Goal: Task Accomplishment & Management: Manage account settings

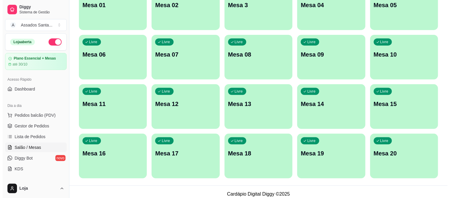
scroll to position [83, 0]
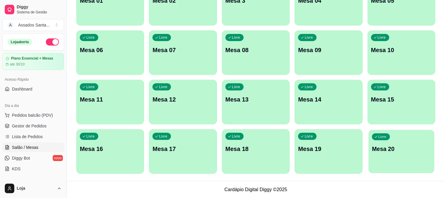
click at [405, 151] on p "Mesa 20" at bounding box center [401, 149] width 59 height 8
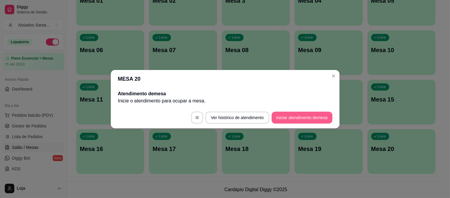
click at [281, 118] on button "Iniciar atendimento de mesa" at bounding box center [301, 118] width 61 height 12
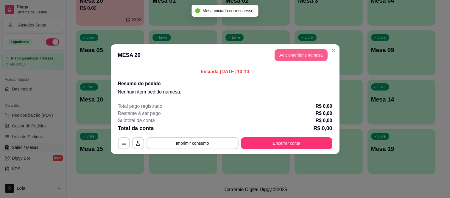
click at [288, 60] on button "Adicionar itens na mesa" at bounding box center [300, 55] width 53 height 12
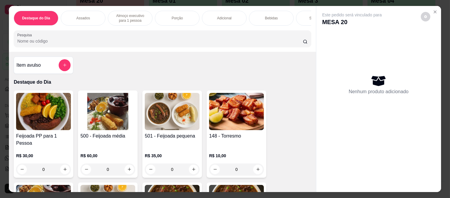
click at [267, 16] on p "Bebidas" at bounding box center [271, 18] width 13 height 5
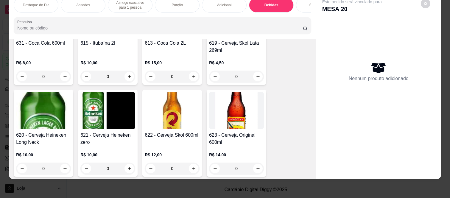
scroll to position [1678, 0]
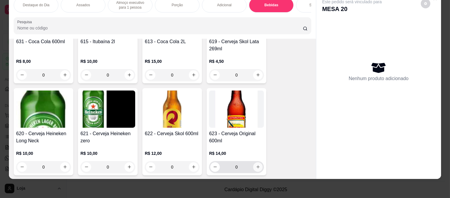
click at [256, 165] on icon "increase-product-quantity" at bounding box center [258, 167] width 4 height 4
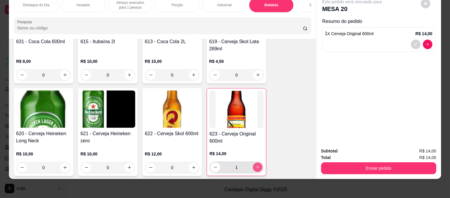
click at [255, 165] on icon "increase-product-quantity" at bounding box center [257, 167] width 4 height 4
type input "3"
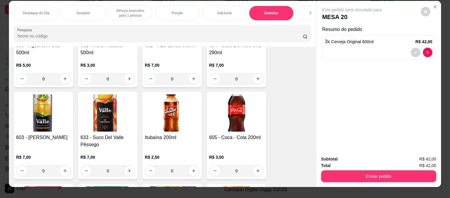
scroll to position [0, 0]
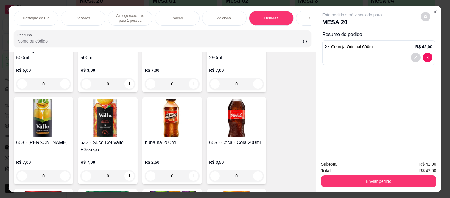
click at [77, 17] on p "Assados" at bounding box center [83, 18] width 14 height 5
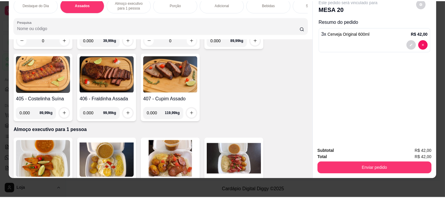
scroll to position [315, 0]
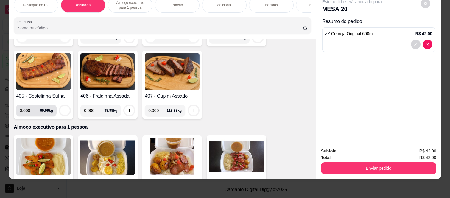
click at [30, 105] on input "0.000" at bounding box center [30, 110] width 20 height 12
type input "0.245"
click at [63, 108] on icon "increase-product-quantity" at bounding box center [65, 110] width 4 height 4
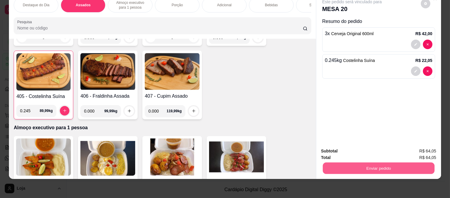
click at [361, 163] on button "Enviar pedido" at bounding box center [379, 169] width 112 height 12
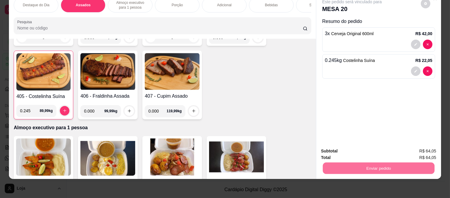
click at [393, 148] on button "Registrar cliente" at bounding box center [380, 148] width 39 height 11
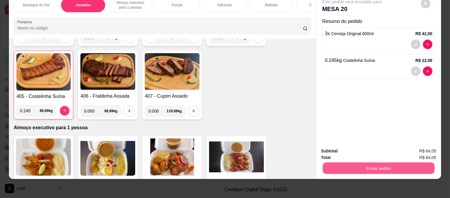
click at [361, 163] on button "Enviar pedido" at bounding box center [379, 169] width 112 height 12
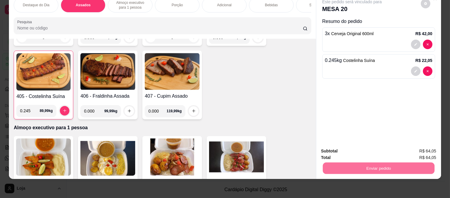
click at [415, 149] on button "Enviar pedido" at bounding box center [421, 148] width 34 height 11
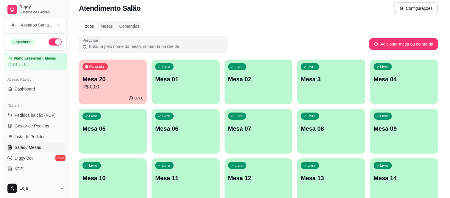
scroll to position [0, 0]
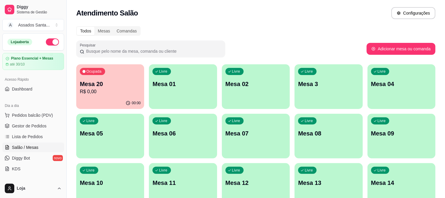
click at [122, 87] on p "Mesa 20" at bounding box center [110, 84] width 61 height 8
click at [94, 79] on div "Ocupada Mesa 20 R$ 0,00" at bounding box center [110, 80] width 68 height 33
click at [108, 90] on p "R$ 64,05" at bounding box center [110, 91] width 59 height 7
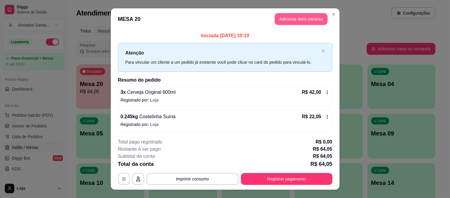
click at [302, 22] on button "Adicionar itens na mesa" at bounding box center [300, 19] width 53 height 12
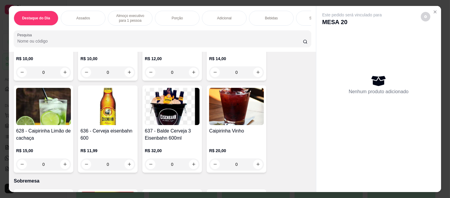
scroll to position [1752, 0]
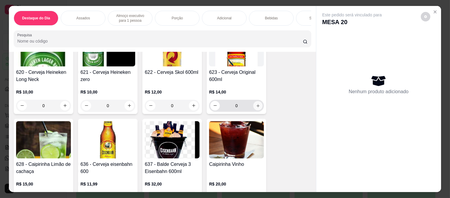
click at [256, 104] on icon "increase-product-quantity" at bounding box center [258, 106] width 4 height 4
type input "1"
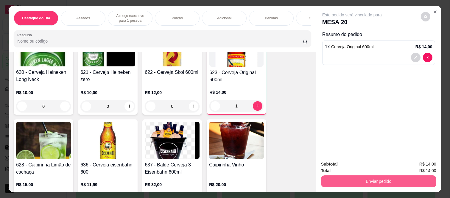
click at [344, 180] on button "Enviar pedido" at bounding box center [378, 181] width 115 height 12
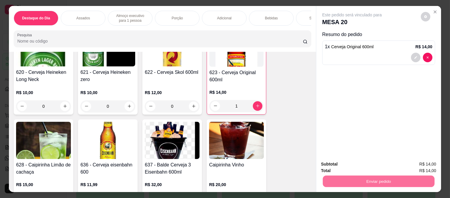
click at [413, 161] on button "Enviar pedido" at bounding box center [421, 164] width 34 height 11
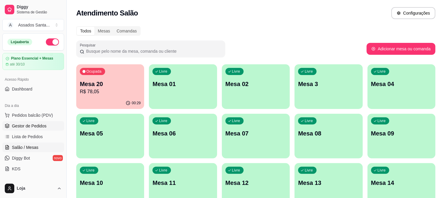
click at [50, 125] on link "Gestor de Pedidos" at bounding box center [33, 126] width 62 height 10
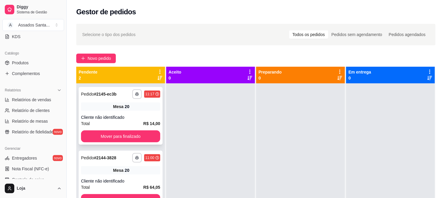
scroll to position [16, 0]
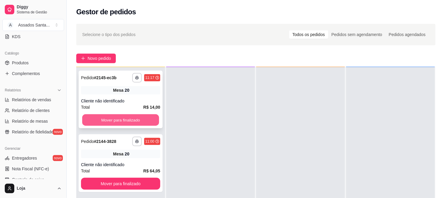
click at [107, 121] on button "Mover para finalizado" at bounding box center [120, 120] width 77 height 12
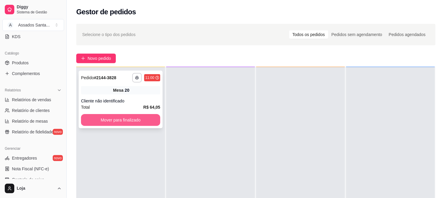
click at [95, 123] on button "Mover para finalizado" at bounding box center [120, 120] width 79 height 12
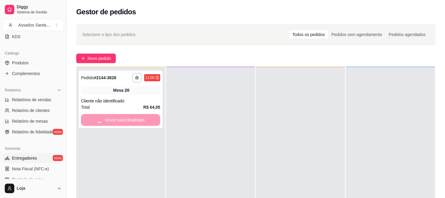
click at [38, 157] on link "Entregadores novo" at bounding box center [33, 158] width 62 height 10
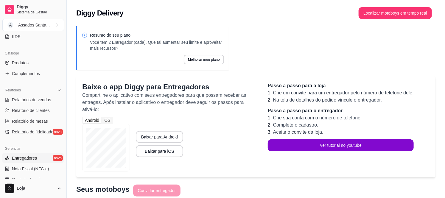
scroll to position [33, 0]
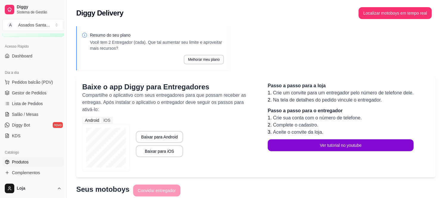
click at [34, 160] on link "Produtos" at bounding box center [33, 162] width 62 height 10
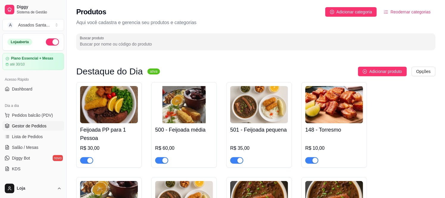
click at [36, 127] on span "Gestor de Pedidos" at bounding box center [29, 126] width 35 height 6
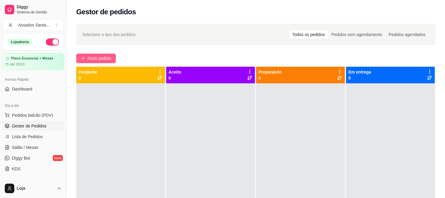
click at [101, 55] on span "Novo pedido" at bounding box center [100, 58] width 24 height 7
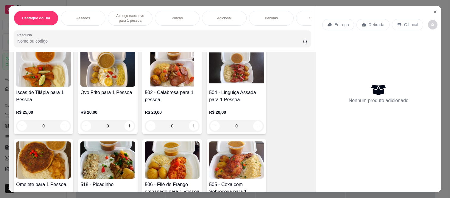
scroll to position [397, 0]
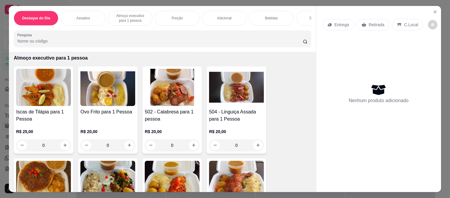
click at [256, 143] on div "0" at bounding box center [236, 145] width 55 height 12
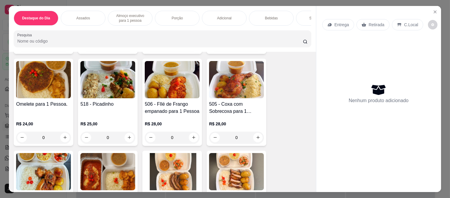
scroll to position [496, 0]
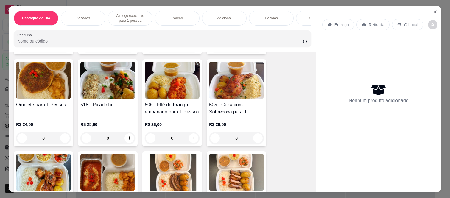
click at [126, 133] on div "0" at bounding box center [107, 138] width 55 height 12
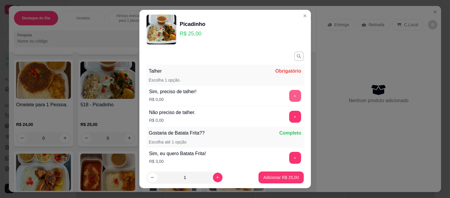
click at [289, 94] on button "+" at bounding box center [295, 96] width 12 height 12
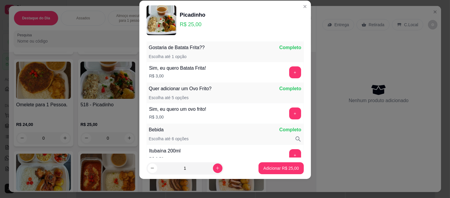
scroll to position [78, 0]
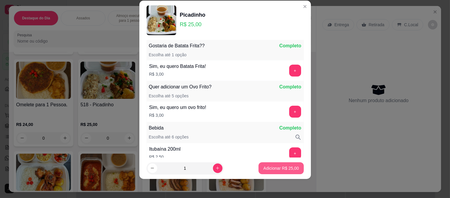
click at [270, 170] on p "Adicionar R$ 25,00" at bounding box center [280, 168] width 35 height 6
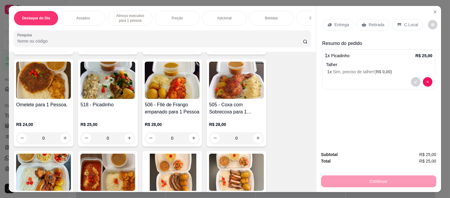
click at [365, 21] on div "Retirada" at bounding box center [372, 24] width 33 height 11
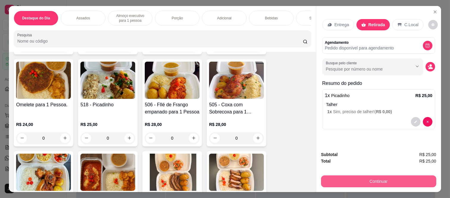
click at [357, 181] on button "Continuar" at bounding box center [378, 181] width 115 height 12
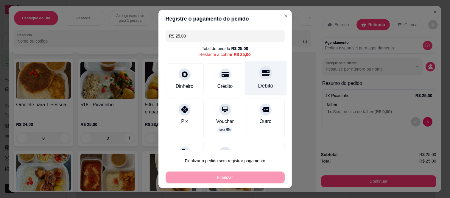
click at [259, 79] on div at bounding box center [265, 72] width 13 height 13
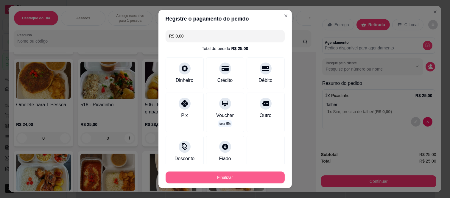
click at [232, 176] on button "Finalizar" at bounding box center [224, 177] width 119 height 12
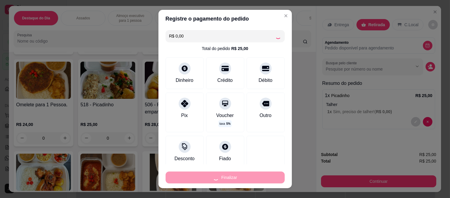
type input "-R$ 25,00"
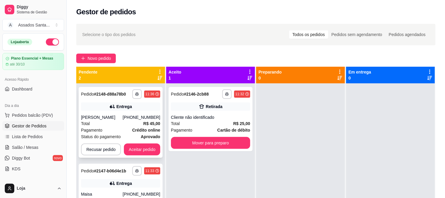
click at [123, 118] on div "[PERSON_NAME]" at bounding box center [102, 117] width 42 height 6
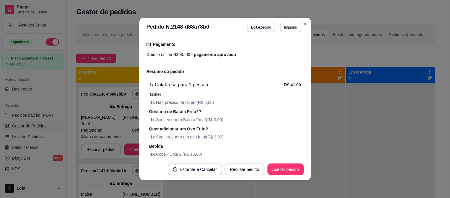
scroll to position [213, 0]
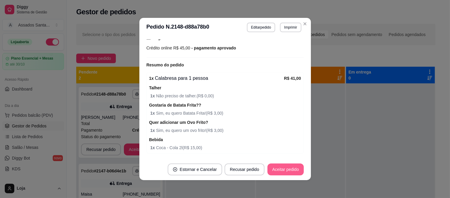
click at [292, 172] on button "Aceitar pedido" at bounding box center [285, 169] width 36 height 12
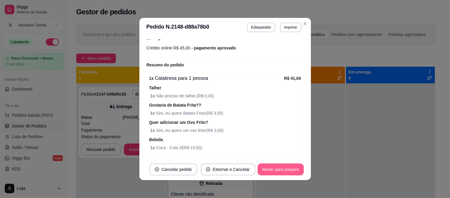
click at [290, 172] on button "Mover para preparo" at bounding box center [280, 169] width 46 height 12
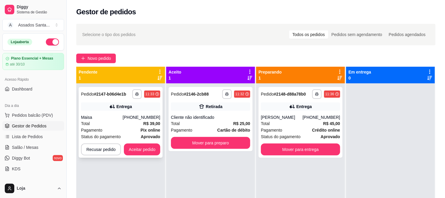
click at [112, 117] on div "Maisa" at bounding box center [102, 117] width 42 height 6
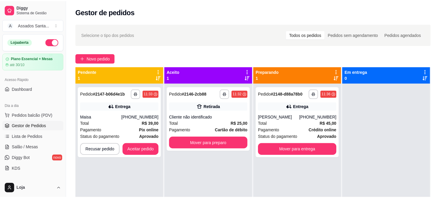
scroll to position [161, 0]
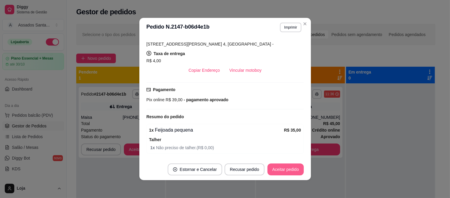
click at [279, 169] on button "Aceitar pedido" at bounding box center [285, 169] width 36 height 12
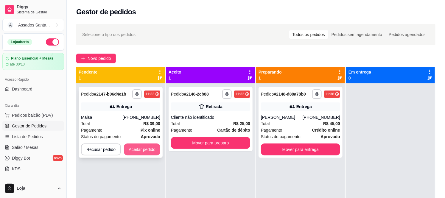
click at [144, 151] on button "Aceitar pedido" at bounding box center [142, 149] width 36 height 12
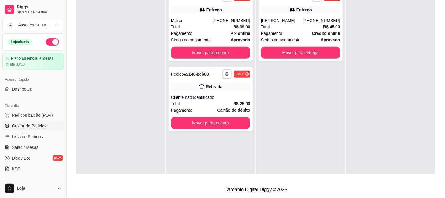
scroll to position [0, 0]
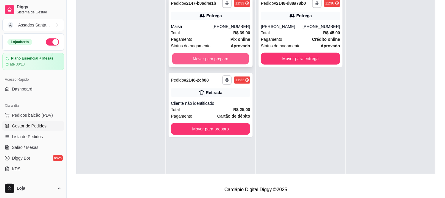
click at [185, 57] on button "Mover para preparo" at bounding box center [210, 59] width 77 height 12
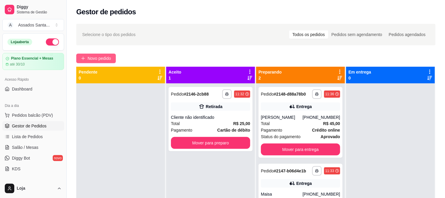
click at [94, 63] on button "Novo pedido" at bounding box center [96, 59] width 40 height 10
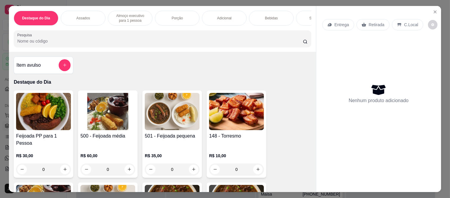
click at [405, 23] on p "C.Local" at bounding box center [411, 25] width 14 height 6
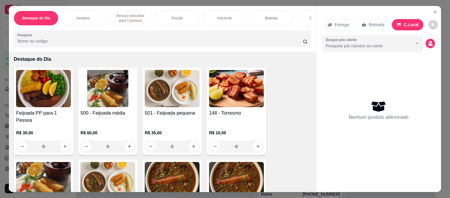
scroll to position [66, 0]
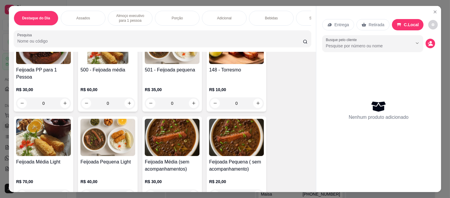
click at [189, 97] on div "0" at bounding box center [172, 103] width 55 height 12
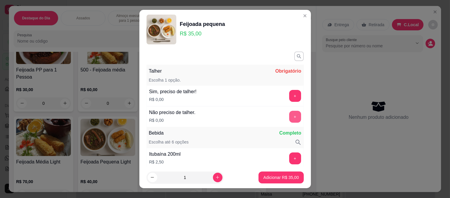
click at [289, 114] on button "+" at bounding box center [295, 117] width 12 height 12
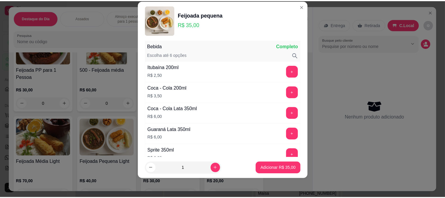
scroll to position [78, 0]
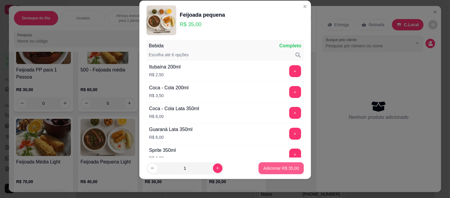
click at [271, 171] on button "Adicionar R$ 35,00" at bounding box center [280, 168] width 45 height 12
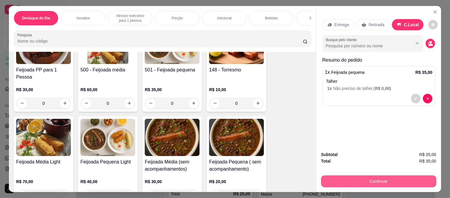
click at [373, 179] on button "Continuar" at bounding box center [378, 181] width 115 height 12
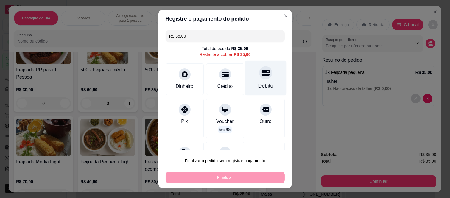
click at [257, 80] on div "Débito" at bounding box center [265, 78] width 42 height 35
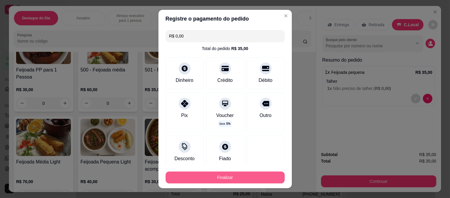
click at [227, 178] on button "Finalizar" at bounding box center [224, 177] width 119 height 12
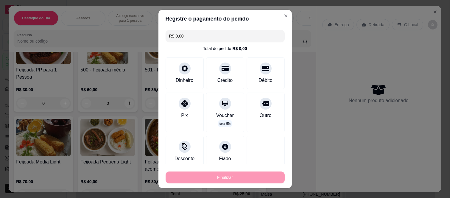
type input "-R$ 35,00"
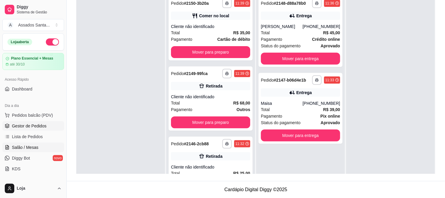
scroll to position [33, 0]
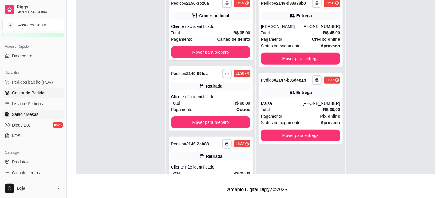
click at [28, 114] on span "Salão / Mesas" at bounding box center [25, 114] width 26 height 6
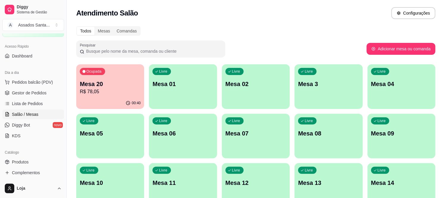
click at [2, 110] on link "Salão / Mesas" at bounding box center [33, 115] width 62 height 10
click at [19, 97] on link "Gestor de Pedidos" at bounding box center [33, 93] width 62 height 10
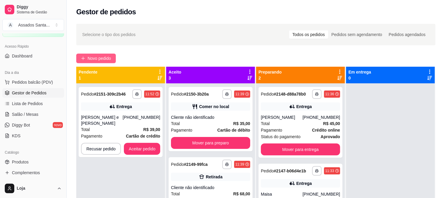
click at [106, 59] on span "Novo pedido" at bounding box center [100, 58] width 24 height 7
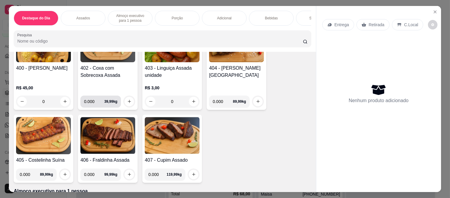
scroll to position [264, 0]
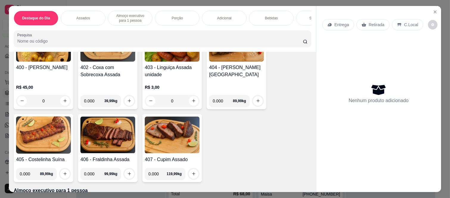
click at [90, 168] on input "0.000" at bounding box center [94, 174] width 20 height 12
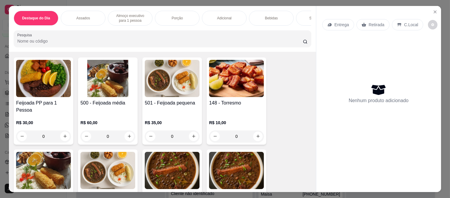
scroll to position [0, 0]
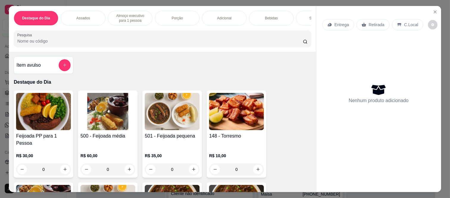
click at [47, 68] on div "Item avulso" at bounding box center [43, 65] width 54 height 12
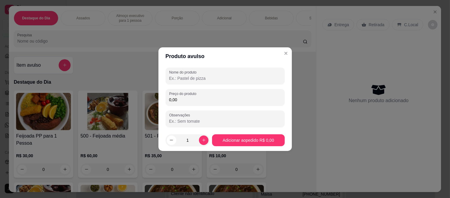
click at [188, 85] on div "Nome do produto Preço do produto 0,00 Observações" at bounding box center [224, 98] width 119 height 60
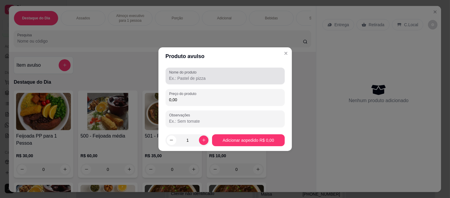
click at [189, 82] on div "Nome do produto" at bounding box center [224, 76] width 119 height 17
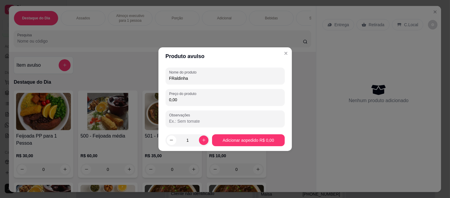
type input "FRaldinha"
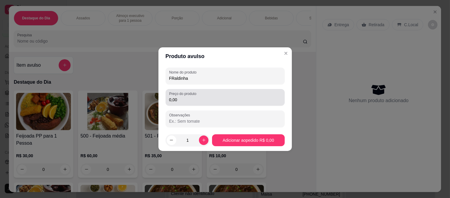
click at [185, 105] on div "Preço do produto 0,00" at bounding box center [224, 97] width 119 height 17
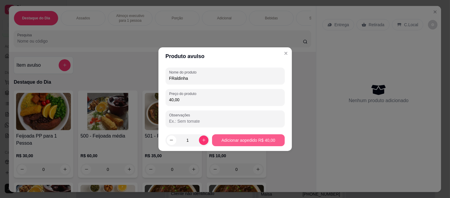
type input "40,00"
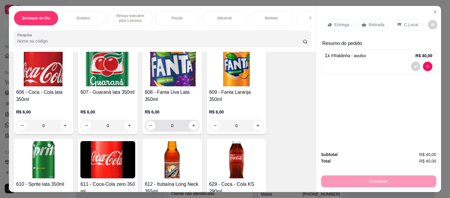
scroll to position [1455, 0]
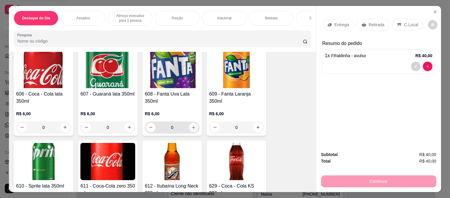
click at [191, 125] on icon "increase-product-quantity" at bounding box center [193, 127] width 4 height 4
type input "1"
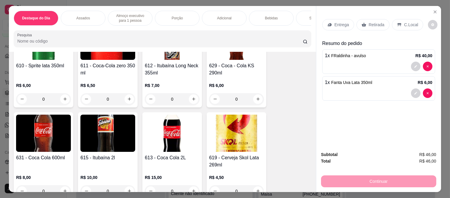
scroll to position [1587, 0]
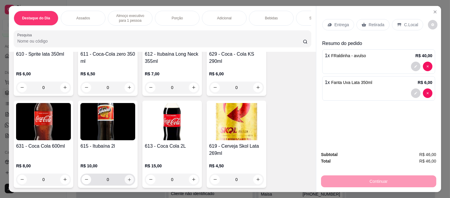
click at [127, 177] on icon "increase-product-quantity" at bounding box center [129, 179] width 4 height 4
type input "1"
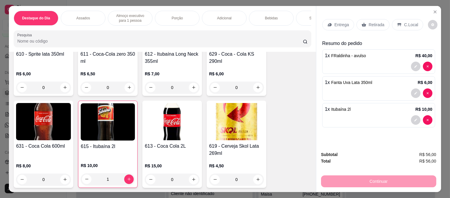
click at [370, 22] on p "Retirada" at bounding box center [376, 25] width 16 height 6
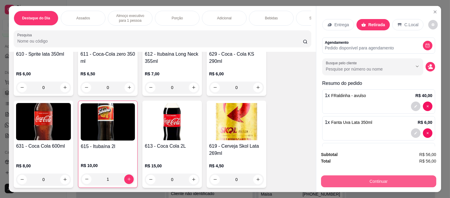
click at [353, 178] on button "Continuar" at bounding box center [378, 181] width 115 height 12
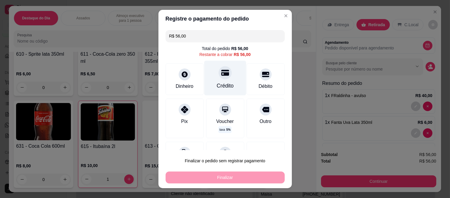
click at [221, 74] on icon at bounding box center [225, 73] width 8 height 8
type input "R$ 0,00"
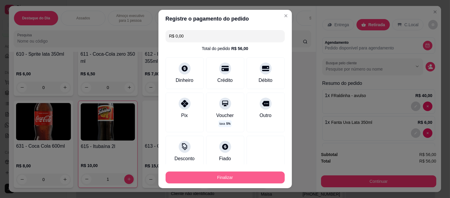
click at [215, 180] on button "Finalizar" at bounding box center [224, 177] width 119 height 12
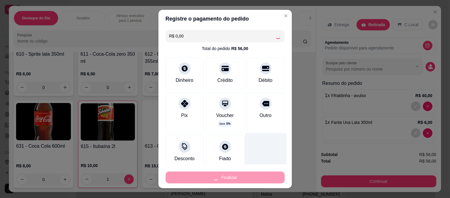
type input "0"
type input "-R$ 56,00"
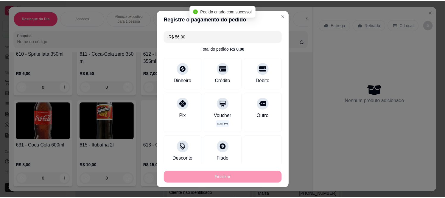
scroll to position [1587, 0]
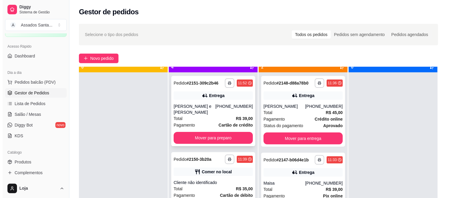
scroll to position [16, 0]
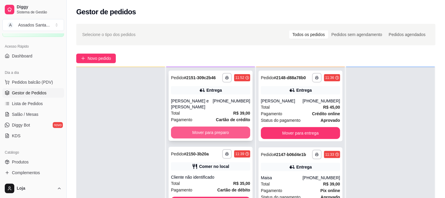
click at [206, 126] on button "Mover para preparo" at bounding box center [210, 132] width 79 height 12
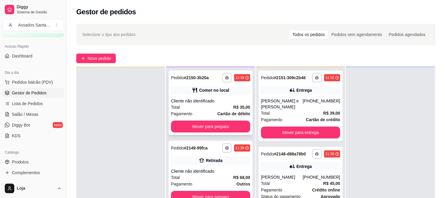
click at [203, 101] on div "Cliente não identificado" at bounding box center [210, 101] width 79 height 6
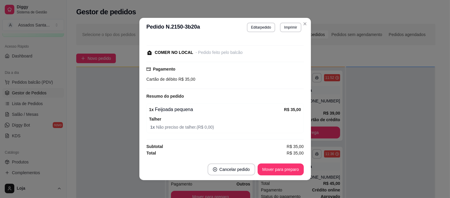
scroll to position [55, 0]
click at [271, 168] on button "Mover para preparo" at bounding box center [280, 169] width 46 height 12
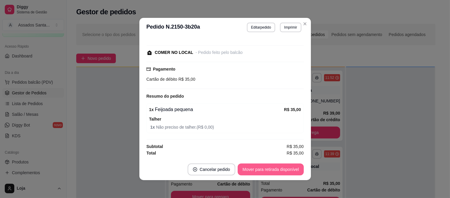
click at [271, 168] on button "Mover para retirada disponível" at bounding box center [271, 169] width 66 height 12
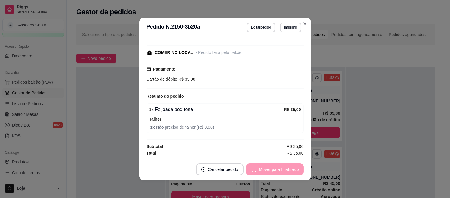
scroll to position [29, 0]
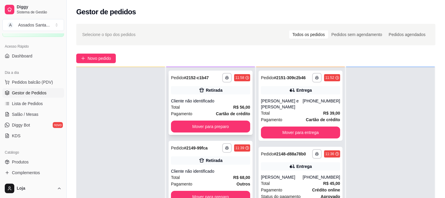
click at [183, 109] on div "Total R$ 56,00" at bounding box center [210, 107] width 79 height 7
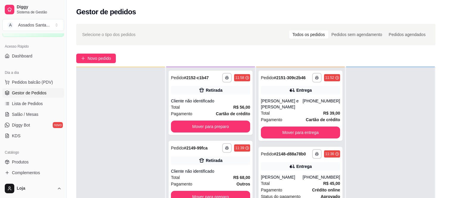
scroll to position [74, 0]
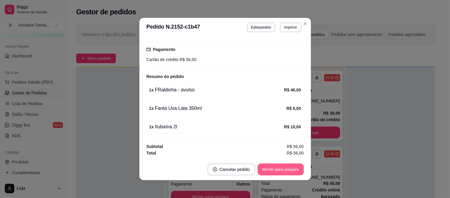
click at [281, 169] on button "Mover para preparo" at bounding box center [280, 169] width 46 height 12
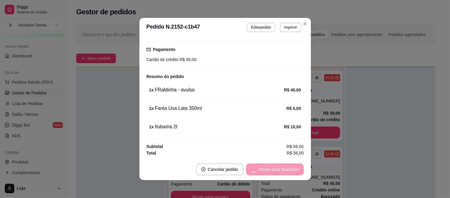
scroll to position [49, 0]
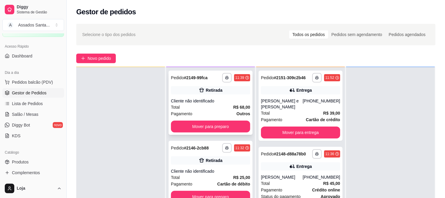
click at [205, 104] on div "Total R$ 68,00" at bounding box center [210, 107] width 79 height 7
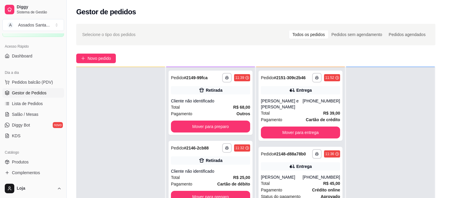
scroll to position [55, 0]
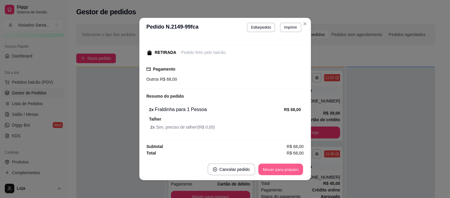
click at [279, 170] on button "Mover para preparo" at bounding box center [280, 170] width 45 height 12
click at [279, 170] on div "Mover para preparo" at bounding box center [276, 169] width 54 height 12
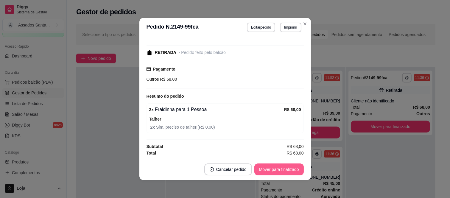
click at [279, 170] on button "Mover para finalizado" at bounding box center [278, 169] width 49 height 12
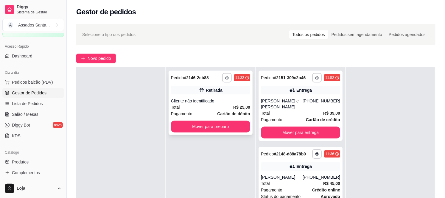
click at [215, 105] on div "Total R$ 25,00" at bounding box center [210, 107] width 79 height 7
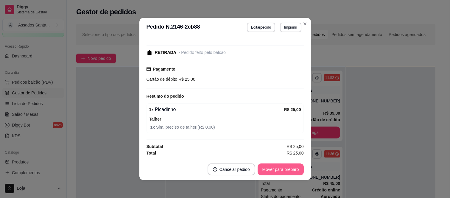
click at [278, 173] on button "Mover para preparo" at bounding box center [280, 169] width 46 height 12
click at [279, 170] on button "Mover para retirada disponível" at bounding box center [271, 170] width 64 height 12
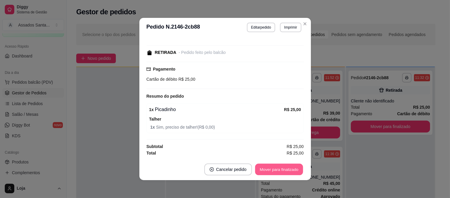
click at [279, 170] on button "Mover para finalizado" at bounding box center [279, 170] width 48 height 12
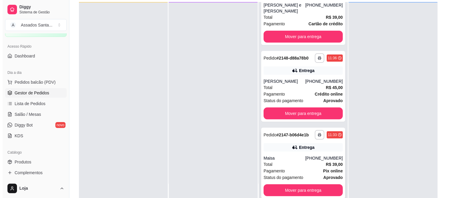
scroll to position [91, 0]
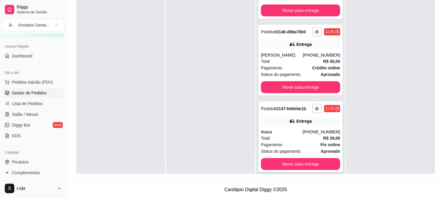
click at [282, 141] on div "Pagamento Pix online" at bounding box center [300, 144] width 79 height 7
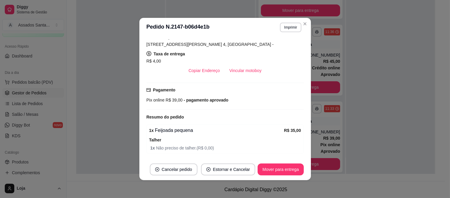
scroll to position [128, 0]
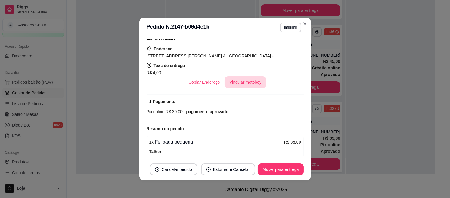
click at [240, 82] on button "Vincular motoboy" at bounding box center [245, 82] width 42 height 12
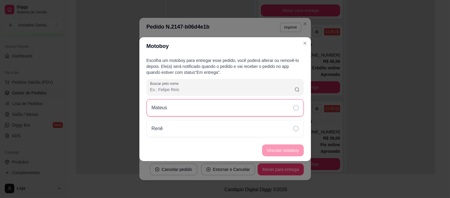
click at [186, 108] on div "Mateus" at bounding box center [224, 107] width 157 height 17
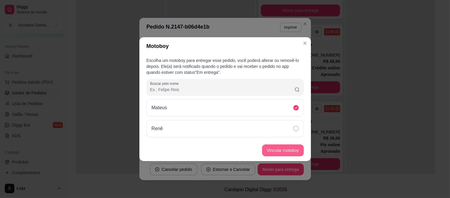
click at [283, 149] on button "Vincular motoboy" at bounding box center [283, 150] width 42 height 12
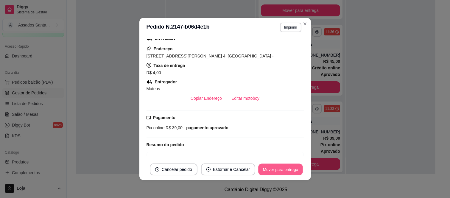
click at [276, 167] on button "Mover para entrega" at bounding box center [280, 170] width 45 height 12
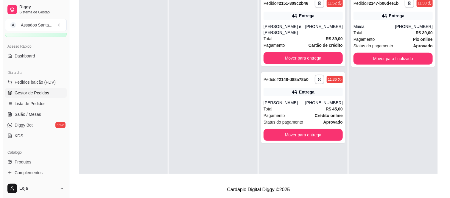
scroll to position [0, 0]
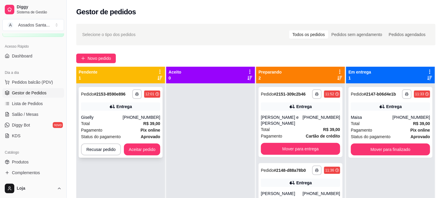
click at [115, 115] on div "Giselly" at bounding box center [102, 117] width 42 height 6
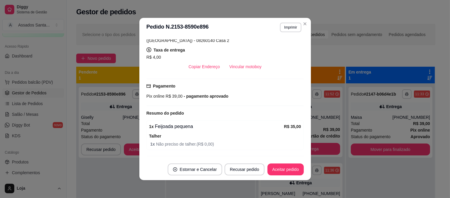
scroll to position [161, 0]
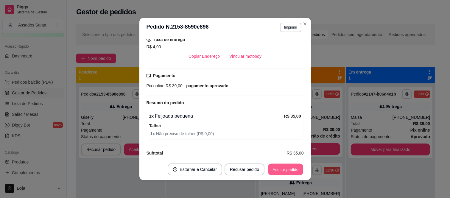
click at [281, 171] on button "Aceitar pedido" at bounding box center [285, 170] width 35 height 12
click at [278, 171] on button "Aceitar pedido" at bounding box center [285, 169] width 36 height 12
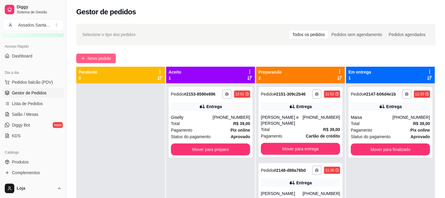
click at [102, 60] on span "Novo pedido" at bounding box center [100, 58] width 24 height 7
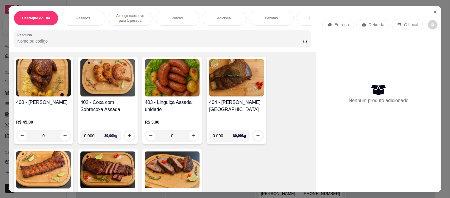
scroll to position [231, 0]
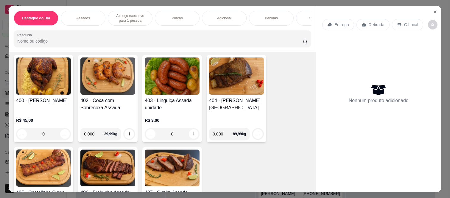
click at [64, 128] on div "0" at bounding box center [43, 134] width 55 height 12
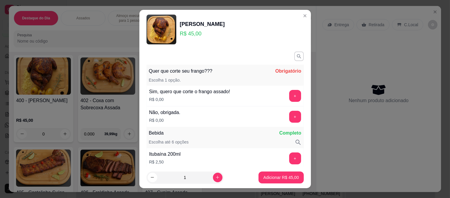
click at [282, 103] on div "Sim, quero que corte o frango assado! R$ 0,00 +" at bounding box center [224, 95] width 157 height 21
click at [289, 112] on button "+" at bounding box center [295, 117] width 12 height 12
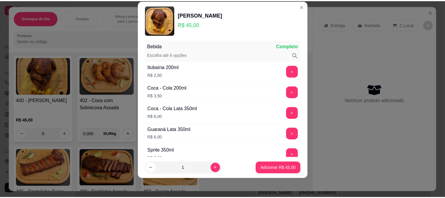
scroll to position [78, 0]
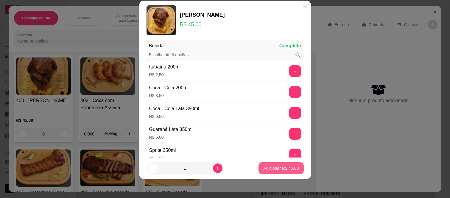
click at [280, 171] on p "Adicionar R$ 45,00" at bounding box center [280, 168] width 35 height 6
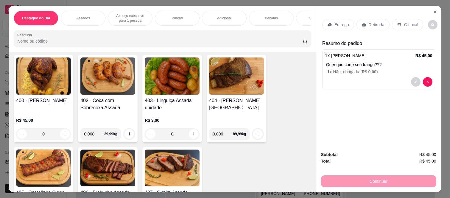
click at [373, 22] on p "Retirada" at bounding box center [376, 25] width 16 height 6
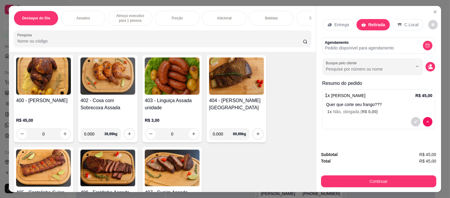
click at [349, 177] on button "Continuar" at bounding box center [378, 181] width 115 height 12
click at [188, 79] on div "Dinheiro" at bounding box center [184, 78] width 42 height 35
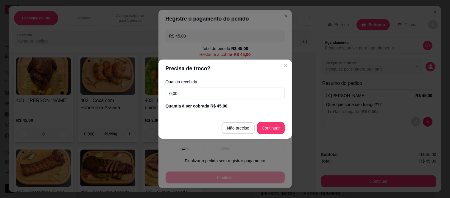
click at [195, 90] on input "0,00" at bounding box center [224, 94] width 119 height 12
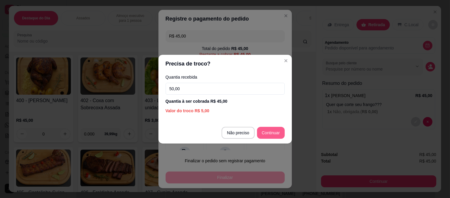
type input "50,00"
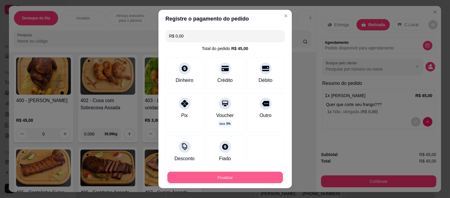
click at [254, 176] on button "Finalizar" at bounding box center [224, 177] width 115 height 12
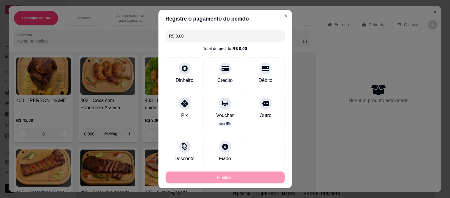
type input "-R$ 45,00"
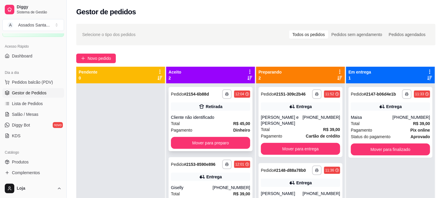
click at [237, 113] on div "**********" at bounding box center [210, 119] width 84 height 64
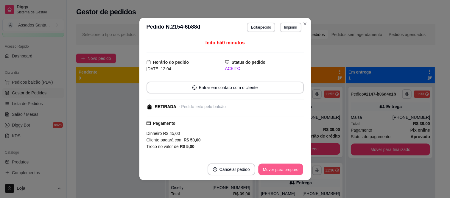
click at [271, 164] on button "Mover para preparo" at bounding box center [280, 170] width 45 height 12
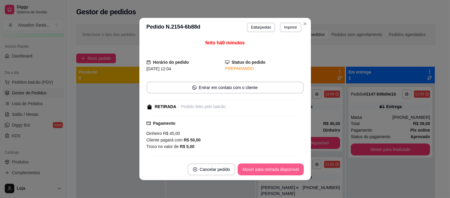
click at [271, 170] on button "Mover para retirada disponível" at bounding box center [271, 169] width 66 height 12
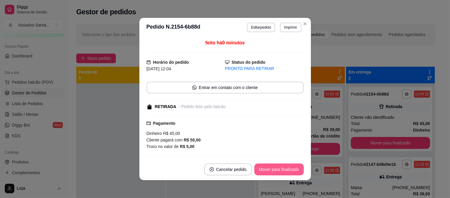
click at [271, 170] on button "Mover para finalizado" at bounding box center [278, 169] width 49 height 12
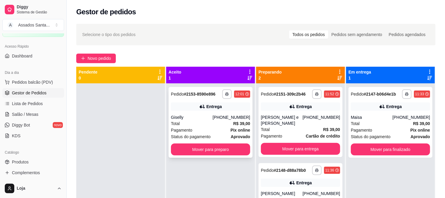
click at [198, 156] on div "**********" at bounding box center [210, 122] width 84 height 71
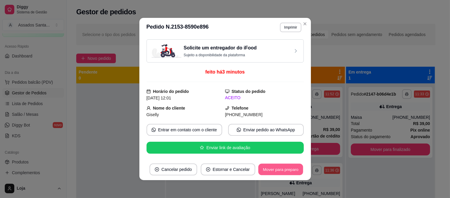
click at [271, 168] on button "Mover para preparo" at bounding box center [280, 170] width 45 height 12
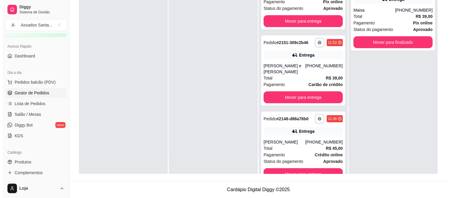
scroll to position [31, 0]
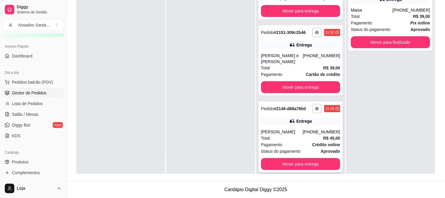
click at [298, 129] on div "[PERSON_NAME]" at bounding box center [282, 132] width 42 height 6
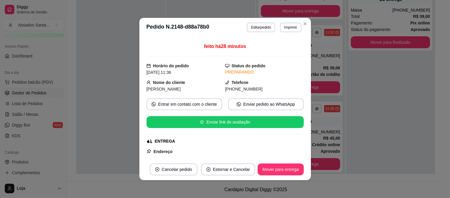
scroll to position [66, 0]
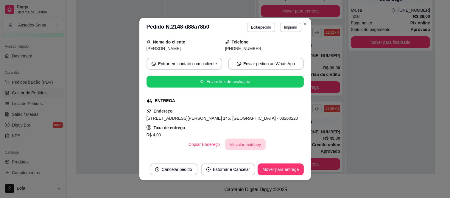
click at [242, 145] on button "Vincular motoboy" at bounding box center [245, 145] width 40 height 12
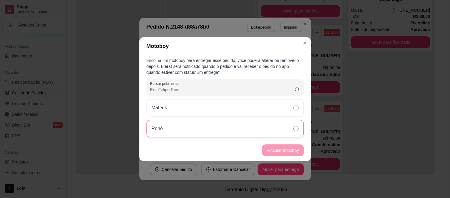
click at [286, 127] on div "Renê" at bounding box center [224, 128] width 157 height 17
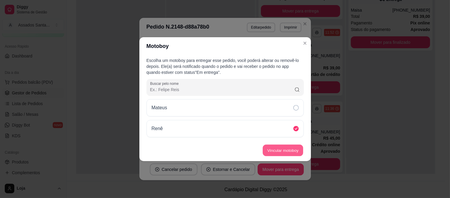
click at [286, 152] on button "Vincular motoboy" at bounding box center [283, 150] width 40 height 12
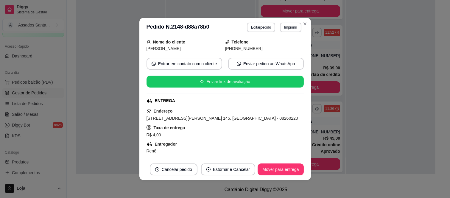
scroll to position [0, 0]
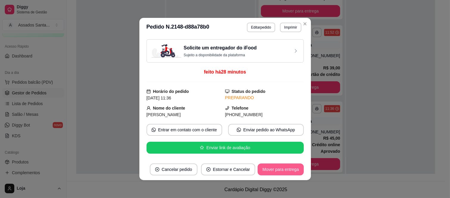
click at [280, 171] on button "Mover para entrega" at bounding box center [280, 169] width 46 height 12
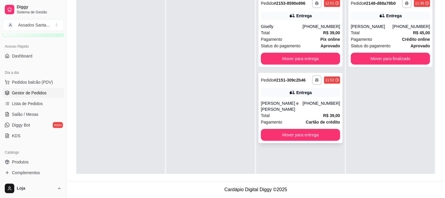
click at [310, 112] on div "Total R$ 39,00" at bounding box center [300, 115] width 79 height 7
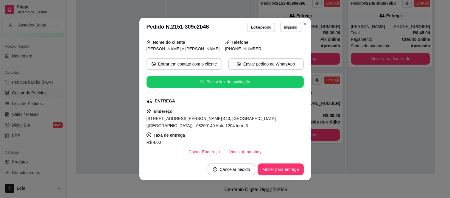
scroll to position [66, 0]
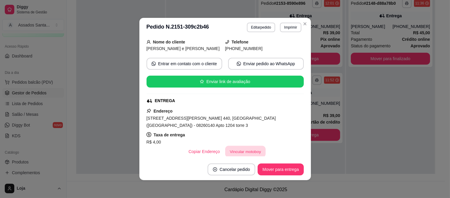
click at [235, 146] on button "Vincular motoboy" at bounding box center [245, 152] width 40 height 12
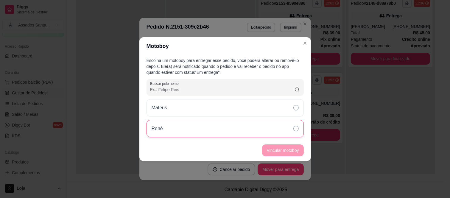
click at [218, 124] on div "Renê" at bounding box center [224, 128] width 157 height 17
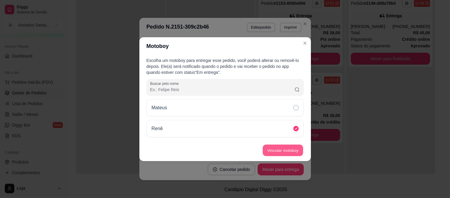
click at [287, 150] on button "Vincular motoboy" at bounding box center [283, 150] width 40 height 12
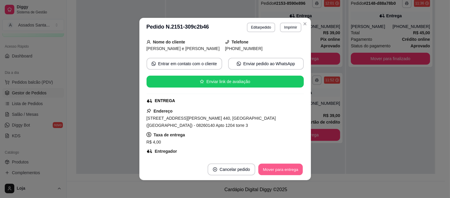
click at [289, 172] on button "Mover para entrega" at bounding box center [280, 170] width 45 height 12
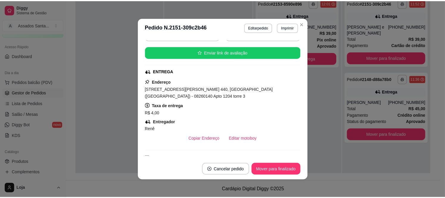
scroll to position [37, 0]
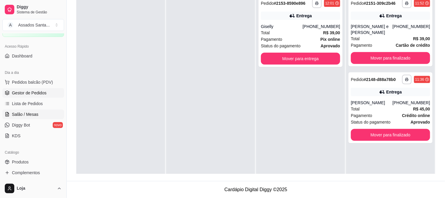
click at [35, 112] on span "Salão / Mesas" at bounding box center [25, 114] width 26 height 6
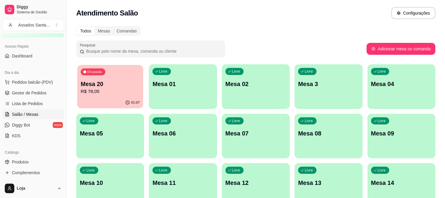
click at [121, 89] on p "R$ 78,05" at bounding box center [110, 91] width 59 height 7
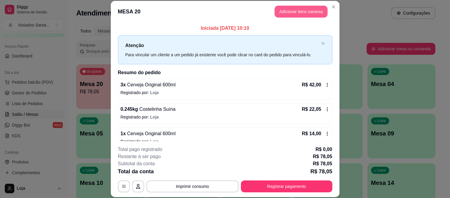
click at [292, 16] on button "Adicionar itens na mesa" at bounding box center [300, 12] width 53 height 12
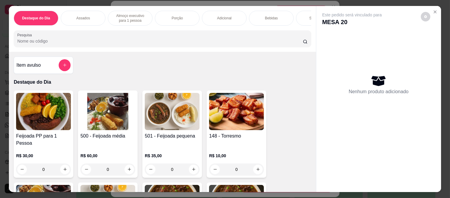
click at [190, 167] on div "0" at bounding box center [172, 169] width 55 height 12
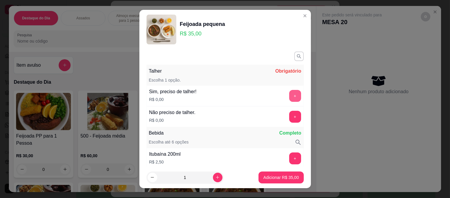
click at [289, 96] on button "+" at bounding box center [295, 96] width 12 height 12
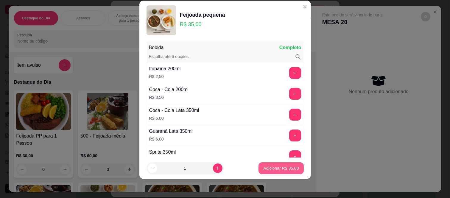
scroll to position [78, 0]
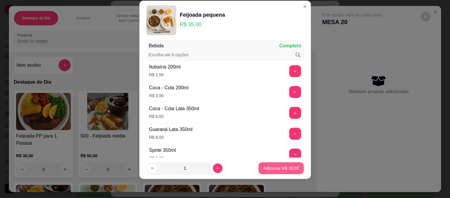
click at [281, 169] on p "Adicionar R$ 35,00" at bounding box center [280, 168] width 35 height 6
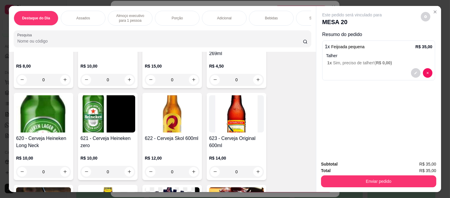
scroll to position [1752, 0]
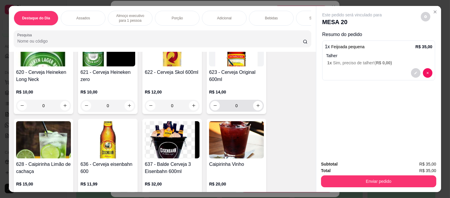
click at [256, 101] on button "increase-product-quantity" at bounding box center [258, 106] width 10 height 10
type input "1"
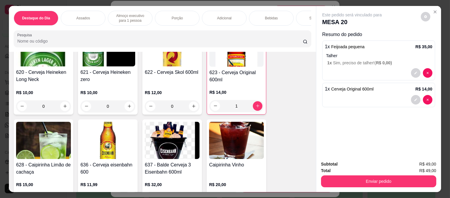
click at [368, 182] on button "Enviar pedido" at bounding box center [378, 181] width 115 height 12
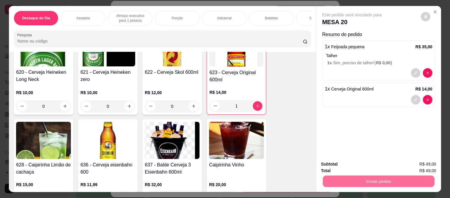
click at [428, 163] on button "Enviar pedido" at bounding box center [421, 164] width 34 height 11
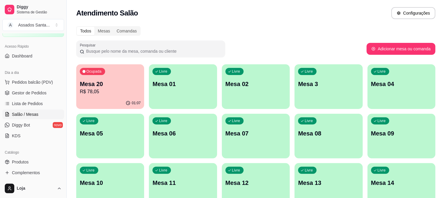
click at [107, 81] on p "Mesa 20" at bounding box center [110, 84] width 61 height 8
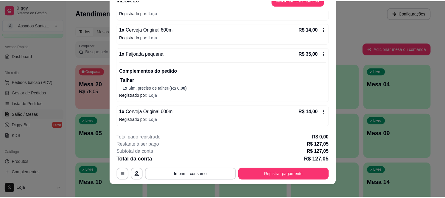
scroll to position [18, 0]
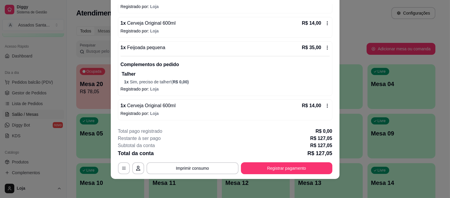
click at [190, 168] on button "Imprimir consumo" at bounding box center [192, 168] width 92 height 12
click at [191, 156] on button "IMPRESSORA caixa" at bounding box center [192, 154] width 42 height 9
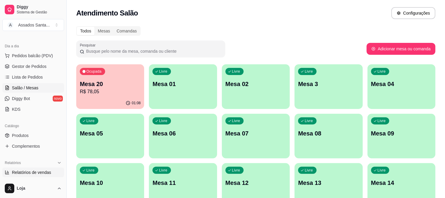
scroll to position [99, 0]
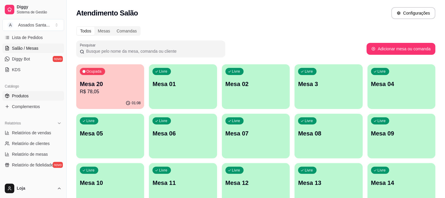
click at [30, 100] on link "Produtos" at bounding box center [33, 96] width 62 height 10
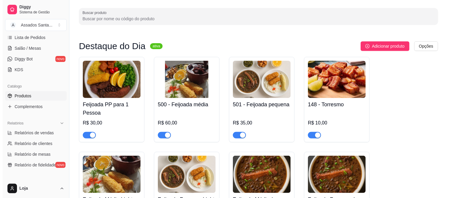
scroll to position [33, 0]
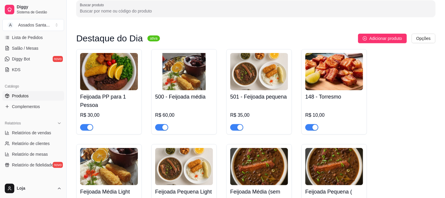
click at [120, 99] on h4 "Feijoada PP para 1 Pessoa" at bounding box center [109, 101] width 58 height 17
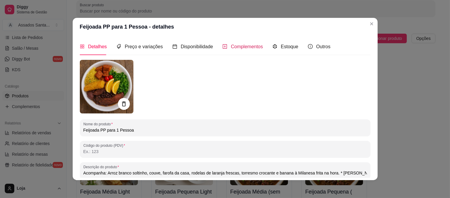
click at [235, 48] on span "Complementos" at bounding box center [247, 46] width 32 height 5
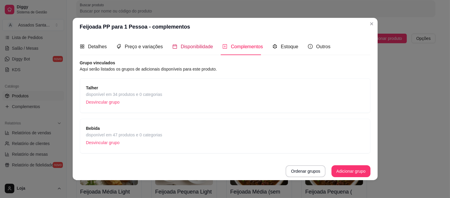
click at [189, 46] on span "Disponibilidade" at bounding box center [197, 46] width 32 height 5
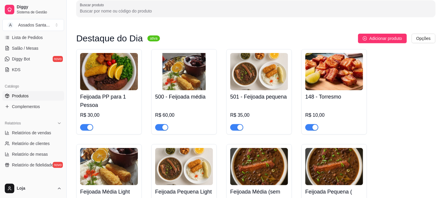
scroll to position [0, 0]
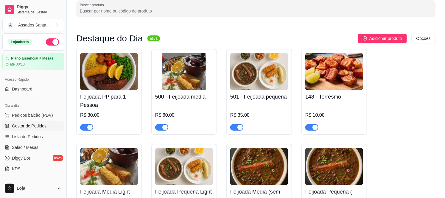
click at [39, 129] on link "Gestor de Pedidos" at bounding box center [33, 126] width 62 height 10
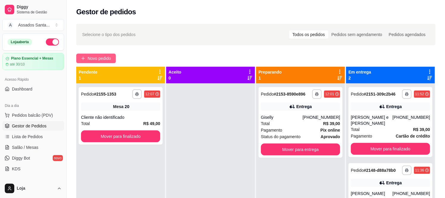
click at [94, 60] on span "Novo pedido" at bounding box center [100, 58] width 24 height 7
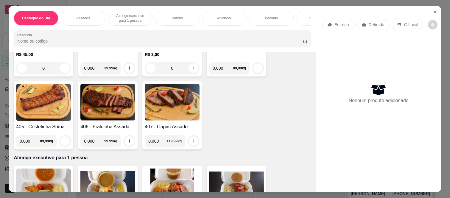
scroll to position [298, 0]
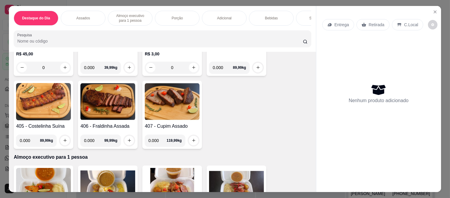
click at [91, 135] on input "0.000" at bounding box center [94, 141] width 20 height 12
type input "0.350"
click at [129, 138] on icon "increase-product-quantity" at bounding box center [129, 140] width 4 height 4
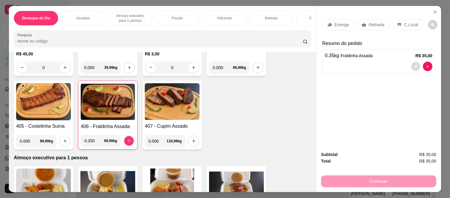
click at [411, 65] on button "decrease-product-quantity" at bounding box center [415, 66] width 9 height 9
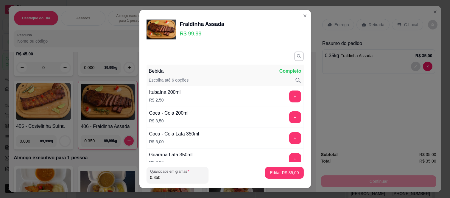
scroll to position [165, 0]
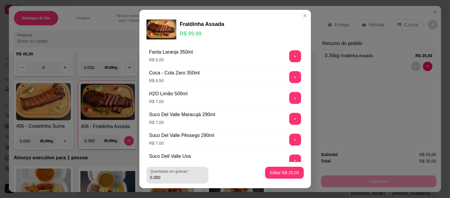
click at [166, 172] on label "Quantidade em gramas" at bounding box center [170, 171] width 41 height 5
click at [166, 174] on input "0.350" at bounding box center [177, 177] width 55 height 6
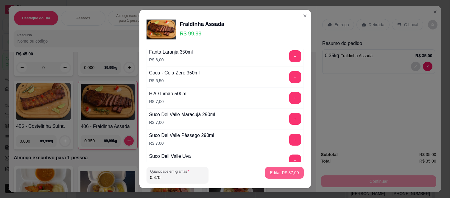
type input "0.370"
click at [286, 173] on p "Editar R$ 37,00" at bounding box center [284, 173] width 29 height 6
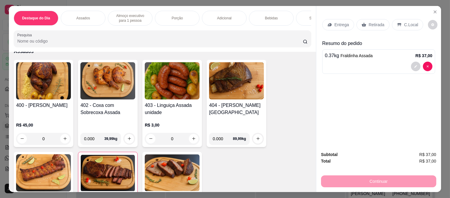
scroll to position [231, 0]
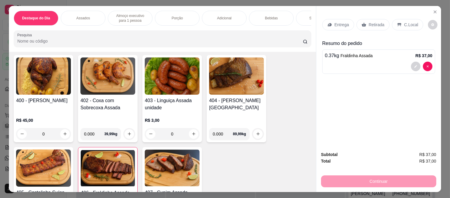
click at [63, 131] on div "0" at bounding box center [43, 134] width 55 height 12
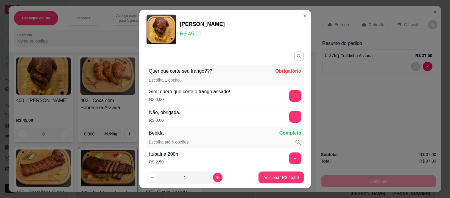
drag, startPoint x: 284, startPoint y: 108, endPoint x: 285, endPoint y: 116, distance: 8.4
click at [284, 108] on div "Não, obrigada. R$ 0,00 +" at bounding box center [224, 116] width 157 height 21
click at [289, 116] on button "+" at bounding box center [295, 117] width 12 height 12
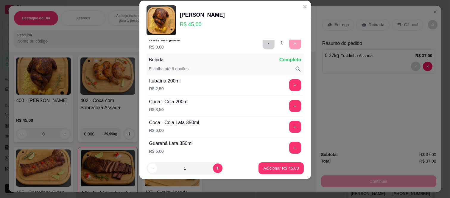
scroll to position [78, 0]
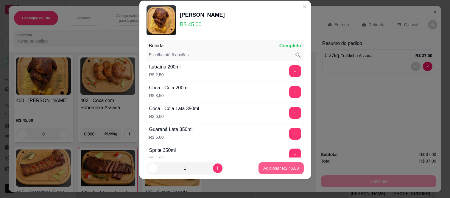
click at [284, 172] on button "Adicionar R$ 45,00" at bounding box center [280, 168] width 45 height 12
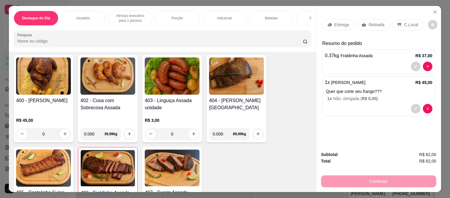
click at [373, 22] on p "Retirada" at bounding box center [376, 25] width 16 height 6
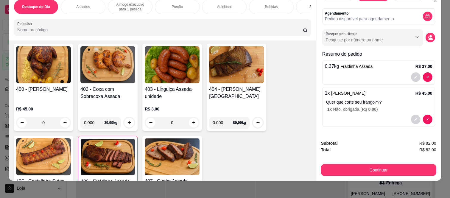
scroll to position [15, 0]
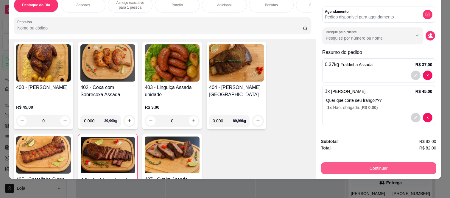
click at [350, 167] on button "Continuar" at bounding box center [378, 168] width 115 height 12
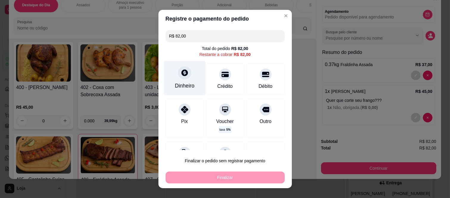
click at [183, 79] on div "Dinheiro" at bounding box center [184, 78] width 42 height 35
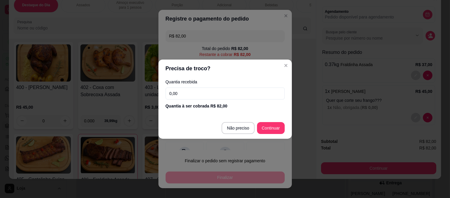
click at [180, 93] on input "0,00" at bounding box center [224, 94] width 119 height 12
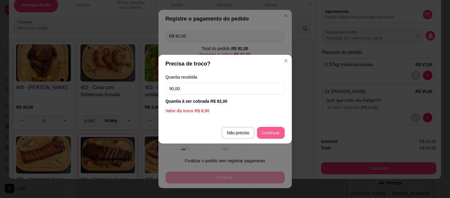
type input "90,00"
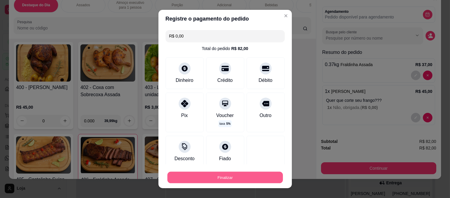
click at [245, 176] on button "Finalizar" at bounding box center [224, 177] width 115 height 12
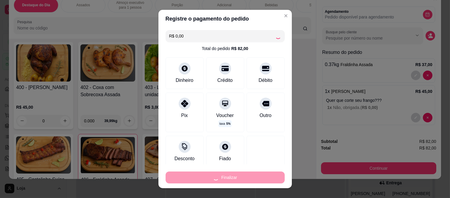
type input "-R$ 82,00"
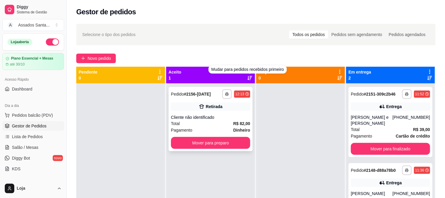
click at [203, 114] on div "Cliente não identificado" at bounding box center [210, 117] width 79 height 6
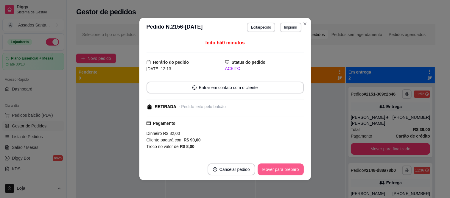
click at [274, 169] on button "Mover para preparo" at bounding box center [280, 169] width 46 height 12
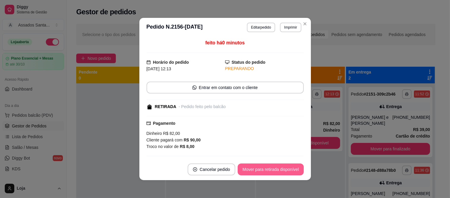
click at [274, 169] on button "Mover para retirada disponível" at bounding box center [271, 169] width 66 height 12
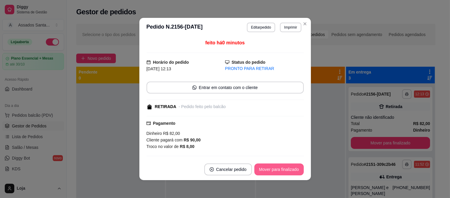
click at [274, 169] on button "Mover para finalizado" at bounding box center [278, 169] width 49 height 12
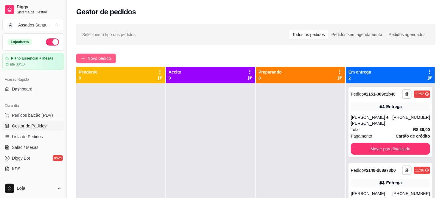
click at [92, 58] on span "Novo pedido" at bounding box center [100, 58] width 24 height 7
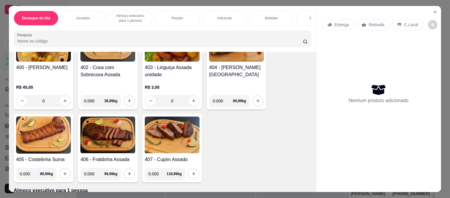
scroll to position [298, 0]
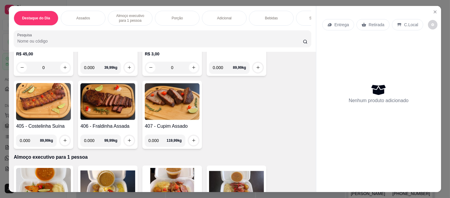
click at [30, 140] on input "0.000" at bounding box center [30, 141] width 20 height 12
type input "0.565"
click at [65, 136] on button "increase-product-quantity" at bounding box center [65, 141] width 10 height 10
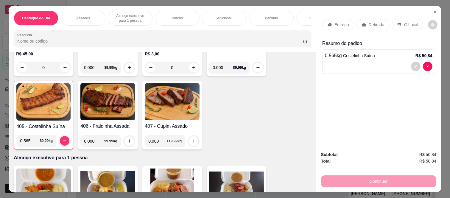
click at [365, 19] on div "Retirada" at bounding box center [372, 24] width 33 height 11
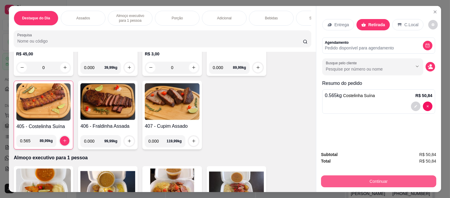
click at [344, 177] on button "Continuar" at bounding box center [378, 181] width 115 height 12
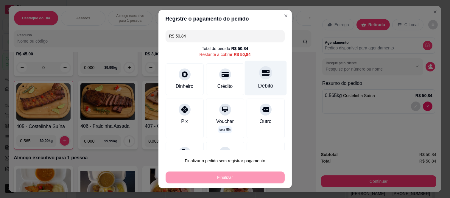
click at [261, 69] on icon at bounding box center [265, 73] width 8 height 8
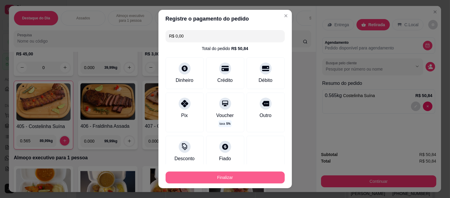
click at [235, 178] on button "Finalizar" at bounding box center [224, 177] width 119 height 12
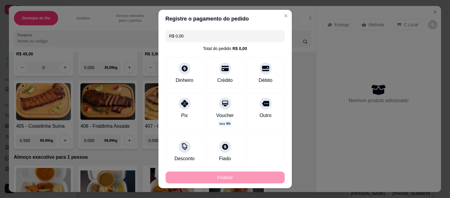
type input "-R$ 50,84"
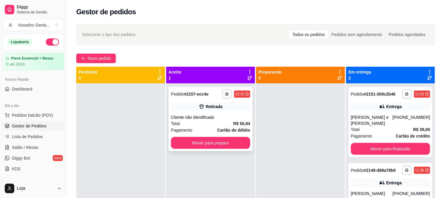
click at [213, 118] on div "Cliente não identificado" at bounding box center [210, 117] width 79 height 6
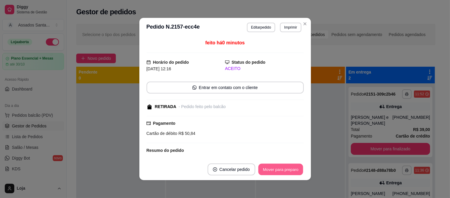
click at [284, 166] on button "Mover para preparo" at bounding box center [280, 170] width 45 height 12
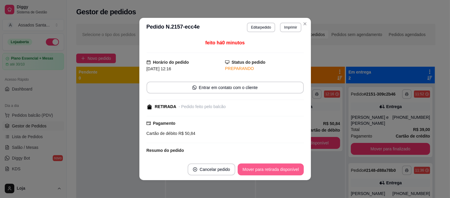
click at [281, 169] on button "Mover para retirada disponível" at bounding box center [271, 169] width 66 height 12
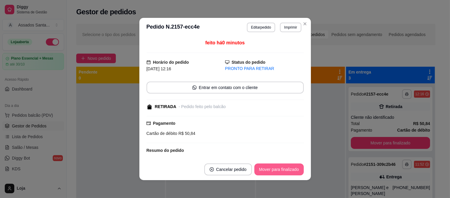
click at [281, 169] on button "Mover para finalizado" at bounding box center [278, 169] width 49 height 12
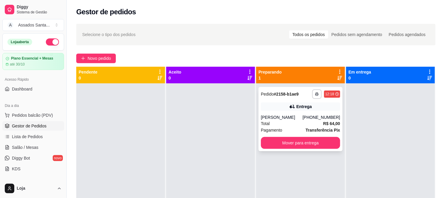
click at [309, 111] on div "**********" at bounding box center [300, 119] width 84 height 64
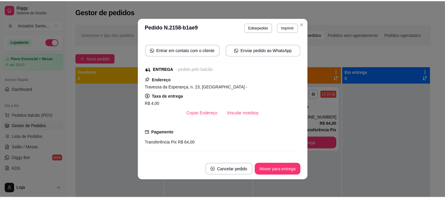
scroll to position [77, 0]
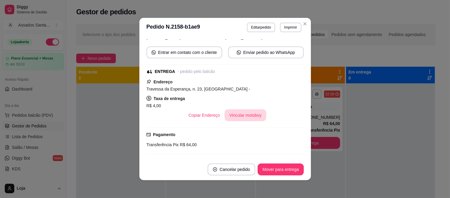
click at [251, 117] on button "Vincular motoboy" at bounding box center [245, 115] width 42 height 12
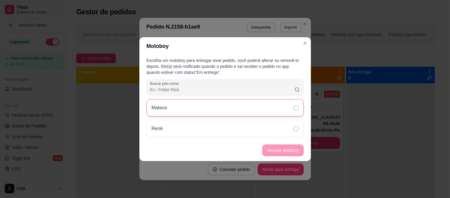
click at [223, 100] on div "Mateus" at bounding box center [224, 107] width 157 height 17
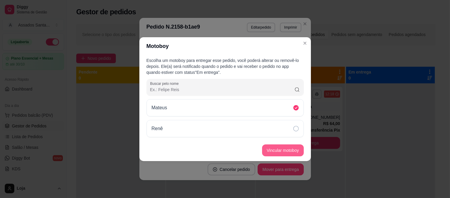
click at [281, 152] on button "Vincular motoboy" at bounding box center [283, 150] width 42 height 12
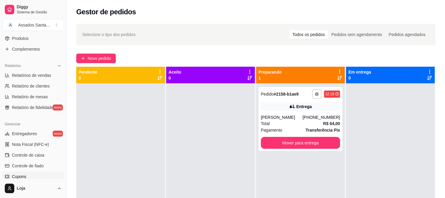
scroll to position [198, 0]
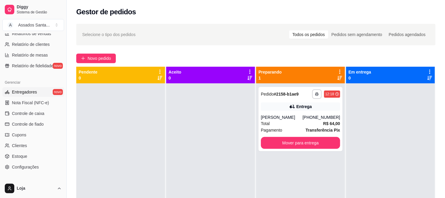
click at [27, 90] on span "Entregadores" at bounding box center [24, 92] width 25 height 6
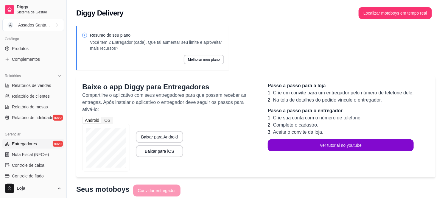
scroll to position [132, 0]
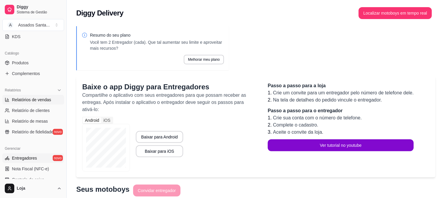
click at [40, 102] on span "Relatórios de vendas" at bounding box center [31, 100] width 39 height 6
select select "ALL"
select select "0"
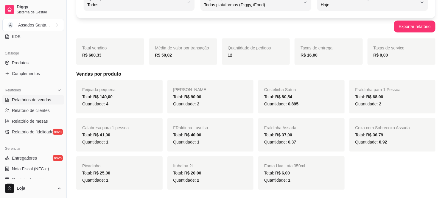
scroll to position [8, 0]
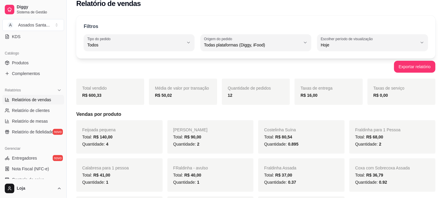
click at [245, 97] on div "12" at bounding box center [256, 95] width 56 height 7
click at [318, 87] on span "Taxas de entrega" at bounding box center [316, 88] width 32 height 5
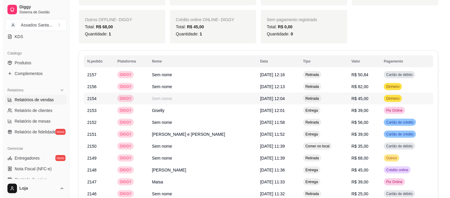
scroll to position [331, 0]
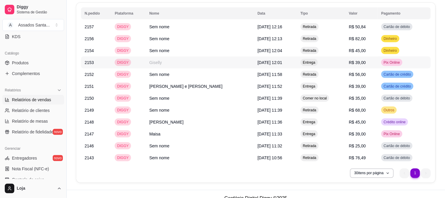
click at [168, 60] on td "Giselly" at bounding box center [200, 63] width 108 height 12
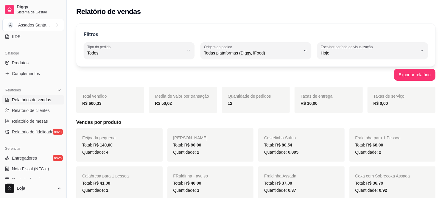
scroll to position [0, 0]
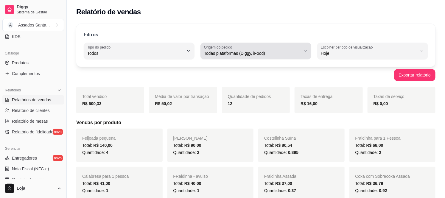
click at [220, 57] on button "Origem do pedido Todas plataformas (Diggy, iFood)" at bounding box center [255, 51] width 111 height 17
click at [221, 57] on button "Origem do pedido Todas plataformas (Diggy, iFood)" at bounding box center [255, 51] width 111 height 17
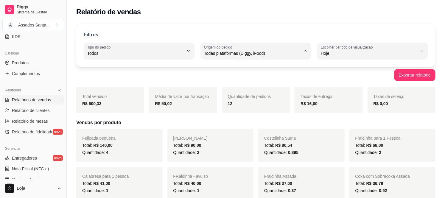
click at [329, 100] on div "R$ 16,00" at bounding box center [328, 103] width 56 height 7
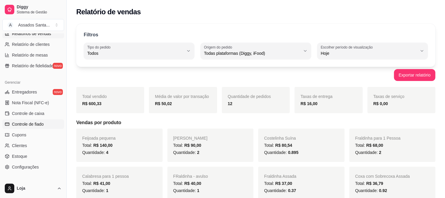
scroll to position [230, 0]
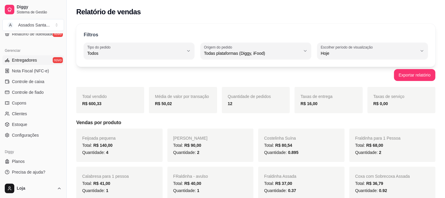
click at [29, 57] on span "Entregadores" at bounding box center [24, 60] width 25 height 6
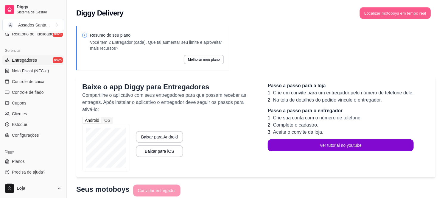
click at [400, 15] on button "Localizar motoboys em tempo real" at bounding box center [395, 13] width 71 height 12
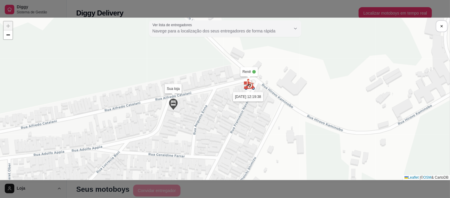
drag, startPoint x: 268, startPoint y: 63, endPoint x: 249, endPoint y: 133, distance: 72.6
click at [249, 133] on div "Sua loja Mateus [DATE] 12:28:21 Renê [DATE] 12:19:38 + − Leaflet | © OSM & Cart…" at bounding box center [225, 99] width 450 height 162
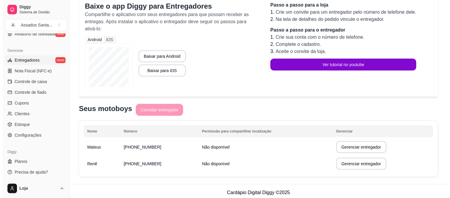
scroll to position [84, 0]
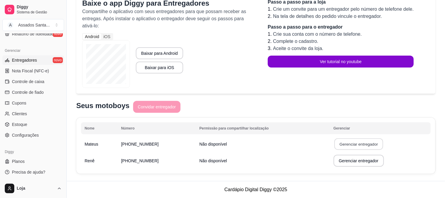
click at [349, 144] on button "Gerenciar entregador" at bounding box center [358, 144] width 49 height 12
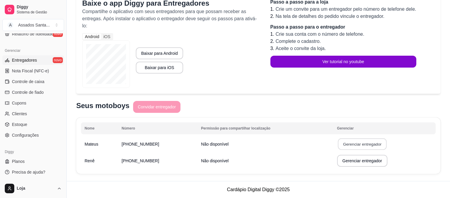
select select "30"
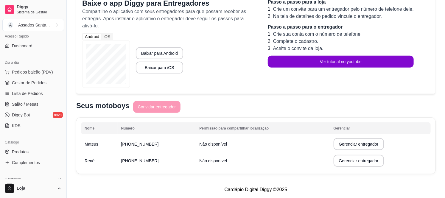
scroll to position [32, 0]
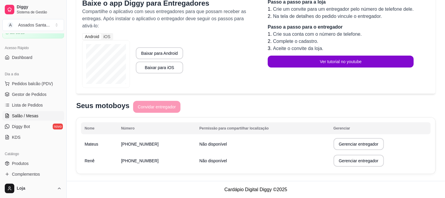
click at [39, 113] on link "Salão / Mesas" at bounding box center [33, 116] width 62 height 10
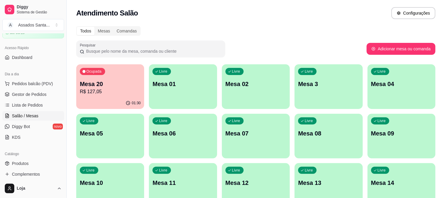
click at [106, 81] on p "Mesa 20" at bounding box center [110, 84] width 61 height 8
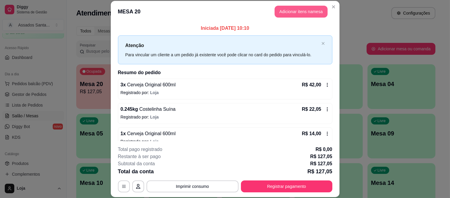
click at [293, 14] on button "Adicionar itens na mesa" at bounding box center [300, 12] width 53 height 12
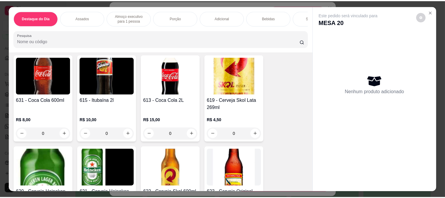
scroll to position [1719, 0]
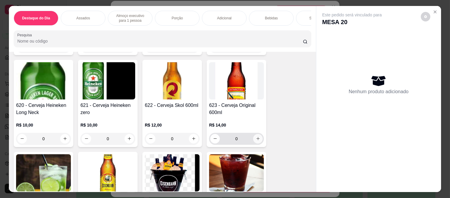
click at [258, 134] on button "increase-product-quantity" at bounding box center [258, 139] width 10 height 10
type input "1"
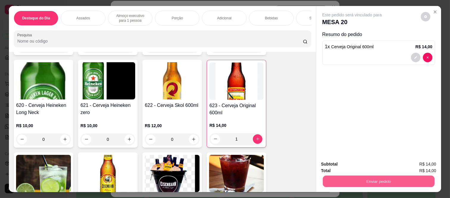
click at [385, 176] on button "Enviar pedido" at bounding box center [379, 182] width 112 height 12
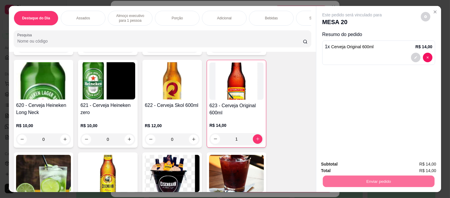
click at [414, 165] on button "Enviar pedido" at bounding box center [421, 164] width 34 height 11
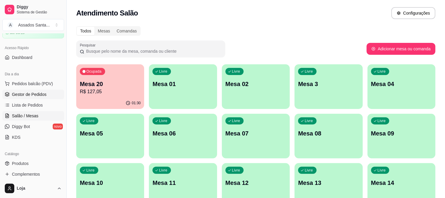
click at [35, 93] on span "Gestor de Pedidos" at bounding box center [29, 94] width 35 height 6
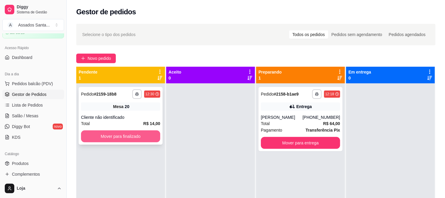
click at [124, 135] on button "Mover para finalizado" at bounding box center [120, 136] width 79 height 12
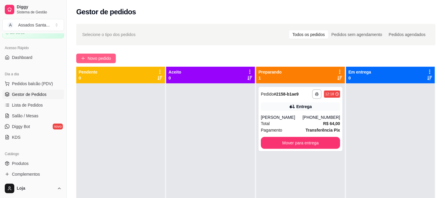
click at [101, 59] on span "Novo pedido" at bounding box center [100, 58] width 24 height 7
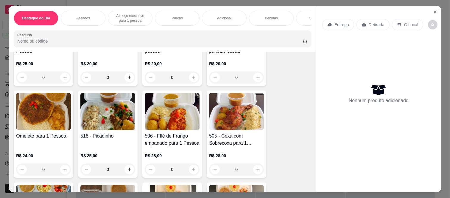
scroll to position [496, 0]
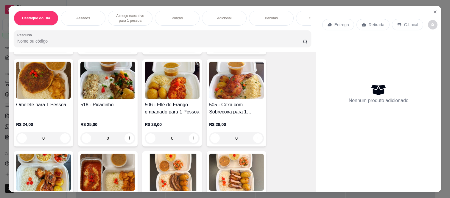
click at [125, 132] on div "0" at bounding box center [107, 138] width 55 height 12
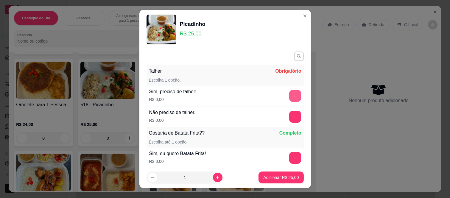
click at [289, 99] on button "+" at bounding box center [295, 96] width 12 height 12
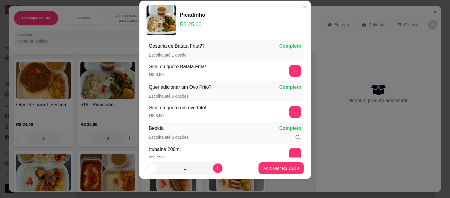
scroll to position [78, 0]
click at [276, 171] on button "Adicionar R$ 25,00" at bounding box center [280, 168] width 45 height 12
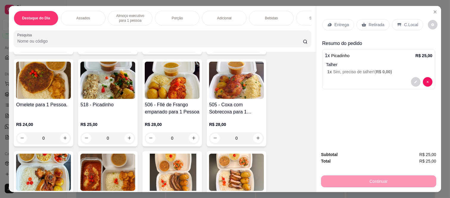
click at [374, 23] on p "Retirada" at bounding box center [376, 25] width 16 height 6
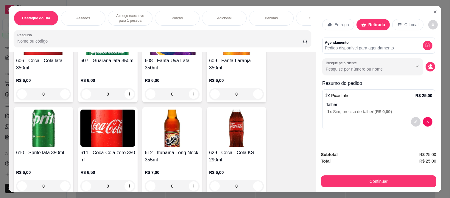
scroll to position [1455, 0]
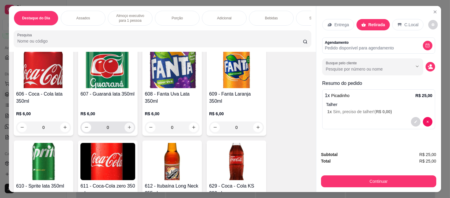
click at [128, 125] on icon "increase-product-quantity" at bounding box center [129, 127] width 4 height 4
type input "1"
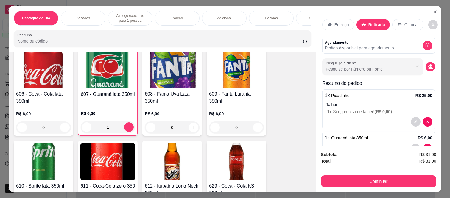
click at [371, 188] on div "Subtotal R$ 31,00 Total R$ 31,00 Continuar" at bounding box center [378, 169] width 125 height 46
click at [368, 185] on button "Continuar" at bounding box center [378, 181] width 115 height 12
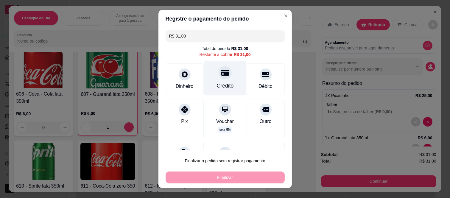
click at [218, 78] on div at bounding box center [224, 72] width 13 height 13
type input "R$ 0,00"
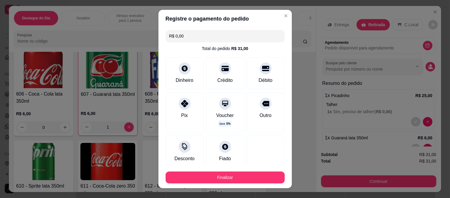
click at [204, 171] on div "Finalizar" at bounding box center [224, 177] width 119 height 12
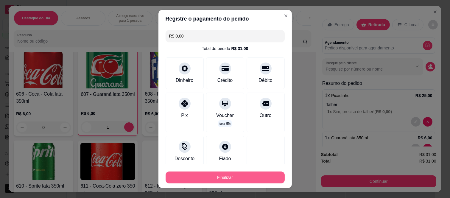
click at [201, 179] on button "Finalizar" at bounding box center [224, 177] width 119 height 12
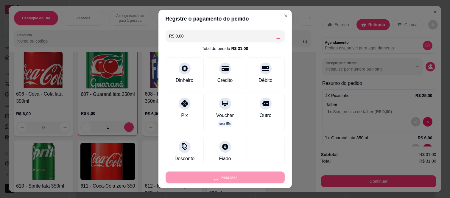
type input "0"
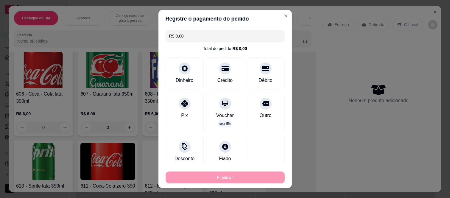
type input "-R$ 31,00"
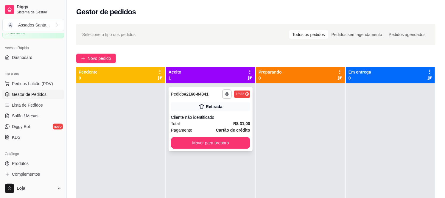
click at [194, 126] on div "Total R$ 31,00" at bounding box center [210, 123] width 79 height 7
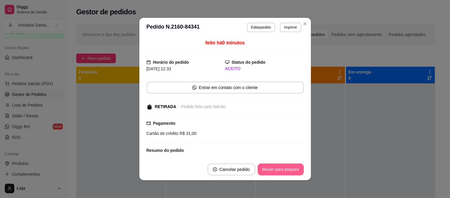
click at [280, 172] on button "Mover para preparo" at bounding box center [280, 169] width 46 height 12
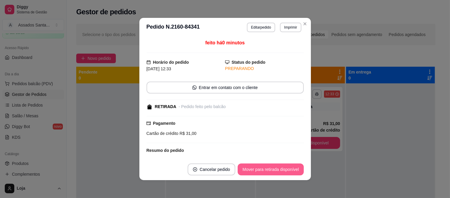
click at [280, 172] on button "Mover para retirada disponível" at bounding box center [271, 169] width 66 height 12
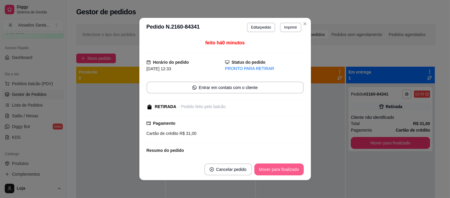
click at [282, 171] on button "Mover para finalizado" at bounding box center [278, 169] width 49 height 12
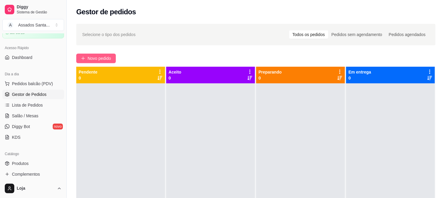
click at [103, 60] on span "Novo pedido" at bounding box center [100, 58] width 24 height 7
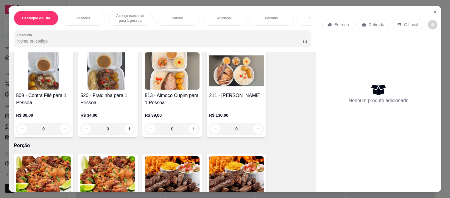
scroll to position [694, 0]
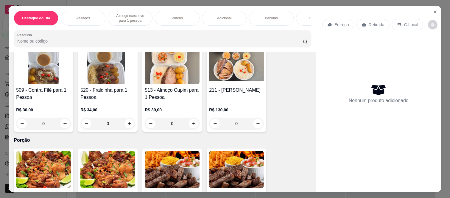
click at [127, 118] on div "0" at bounding box center [107, 124] width 55 height 12
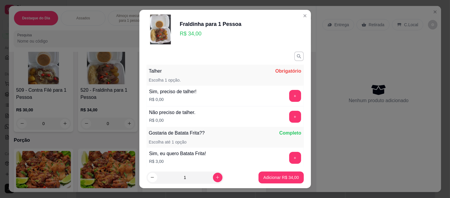
click at [289, 115] on button "+" at bounding box center [295, 117] width 12 height 12
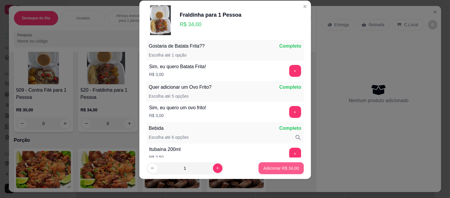
scroll to position [78, 0]
click at [278, 168] on p "Adicionar R$ 34,00" at bounding box center [280, 168] width 35 height 6
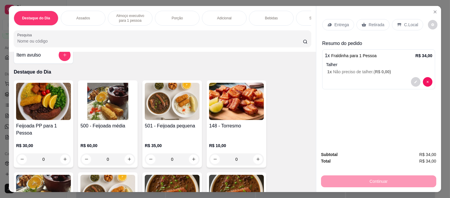
scroll to position [0, 0]
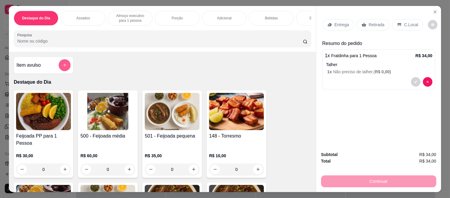
click at [59, 64] on div at bounding box center [65, 65] width 12 height 12
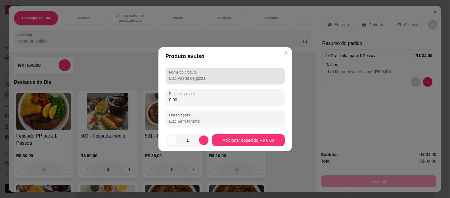
click at [204, 82] on div "Nome do produto" at bounding box center [224, 76] width 119 height 17
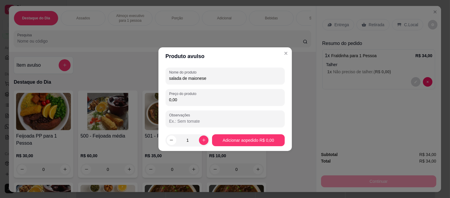
type input "salada de maionese"
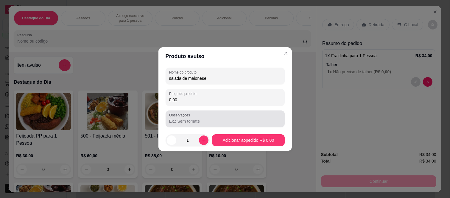
click at [190, 112] on div "Observações" at bounding box center [224, 118] width 119 height 17
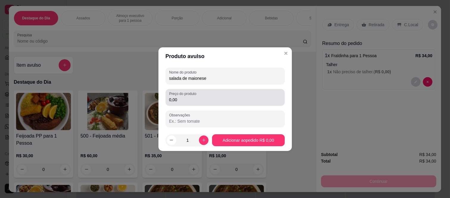
click at [189, 97] on input "0,00" at bounding box center [225, 100] width 112 height 6
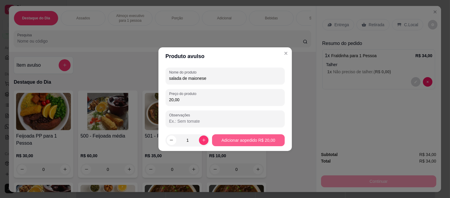
type input "20,00"
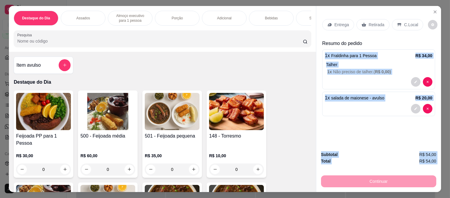
drag, startPoint x: 320, startPoint y: 48, endPoint x: 343, endPoint y: 167, distance: 120.9
click at [343, 167] on div "Entrega Retirada C.Local Resumo do pedido 1 x Fraldinha para 1 Pessoa R$ 34,00 …" at bounding box center [378, 99] width 125 height 186
copy div "1 x Fraldinha para 1 Pessoa R$ 34,00 Talher 1 x Não preciso de talher. ( R$ 0,0…"
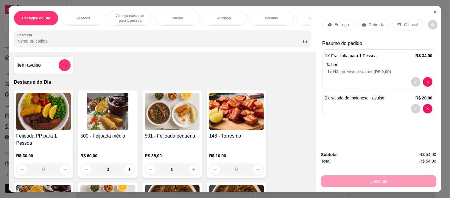
click at [368, 22] on p "Retirada" at bounding box center [376, 25] width 16 height 6
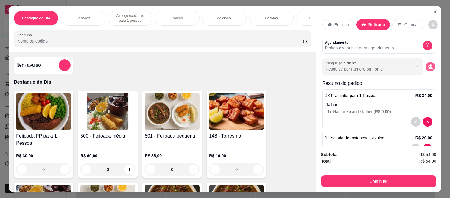
click at [425, 67] on button "decrease-product-quantity" at bounding box center [430, 67] width 10 height 10
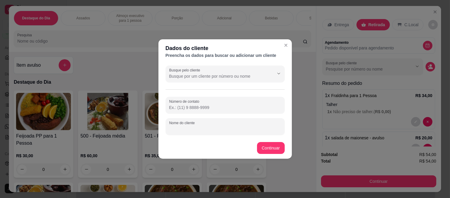
click at [206, 126] on input "Nome do cliente" at bounding box center [225, 129] width 112 height 6
paste input "Wesley"
type input "Wesley"
click at [208, 107] on input "Número de contato" at bounding box center [225, 107] width 112 height 6
paste input "[PHONE_NUMBER]"
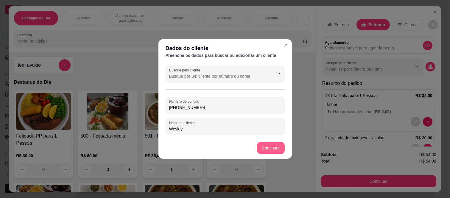
type input "[PHONE_NUMBER]"
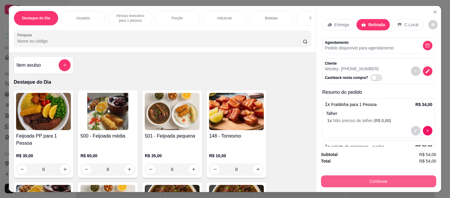
click at [365, 182] on button "Continuar" at bounding box center [378, 181] width 115 height 12
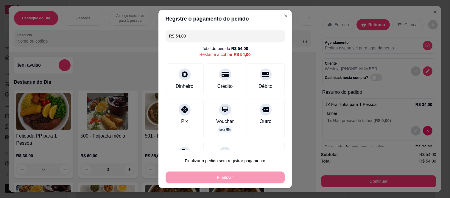
drag, startPoint x: 260, startPoint y: 107, endPoint x: 258, endPoint y: 168, distance: 60.4
click at [260, 108] on div at bounding box center [266, 110] width 12 height 12
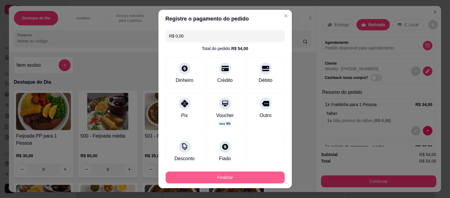
click at [253, 179] on button "Finalizar" at bounding box center [224, 177] width 119 height 12
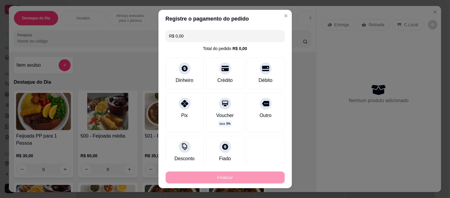
type input "-R$ 54,00"
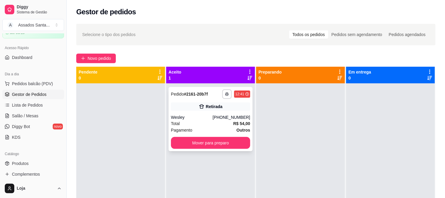
click at [192, 118] on div "Wesley" at bounding box center [192, 117] width 42 height 6
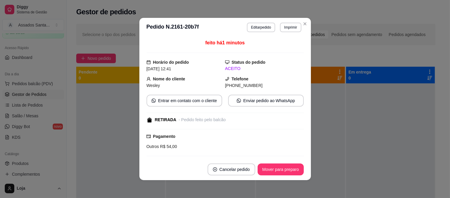
click at [256, 21] on header "**********" at bounding box center [224, 27] width 171 height 19
click at [259, 29] on button "Editar pedido" at bounding box center [261, 28] width 28 height 10
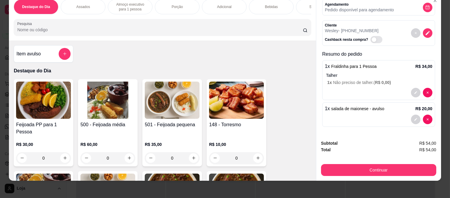
scroll to position [15, 0]
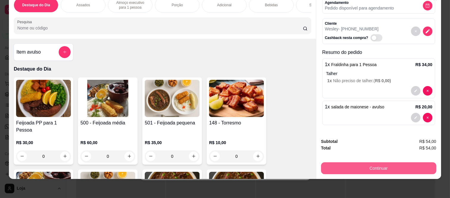
click at [385, 162] on button "Continuar" at bounding box center [378, 168] width 115 height 12
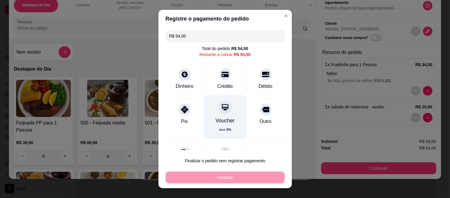
click at [222, 114] on div "Voucher taxa 5 %" at bounding box center [225, 117] width 42 height 43
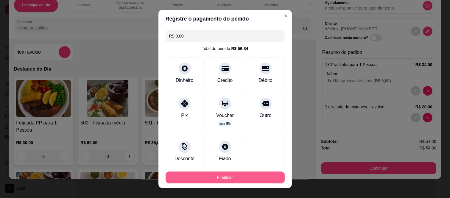
click at [224, 172] on button "Finalizar" at bounding box center [224, 177] width 119 height 12
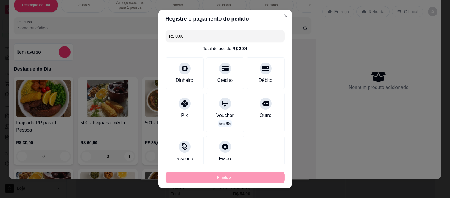
type input "-R$ 54,00"
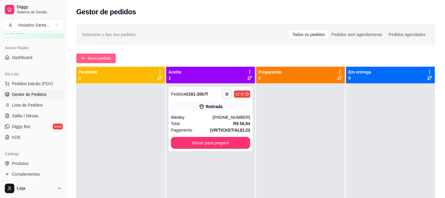
click at [102, 55] on span "Novo pedido" at bounding box center [100, 58] width 24 height 7
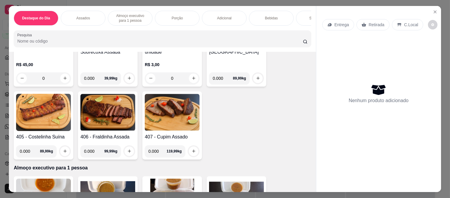
scroll to position [298, 0]
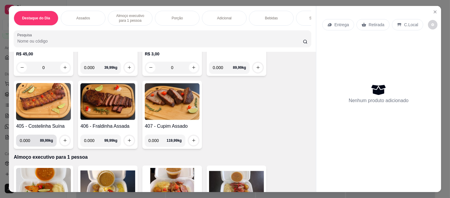
click at [30, 136] on input "0.000" at bounding box center [30, 141] width 20 height 12
type input "0.510"
click at [60, 138] on button "increase-product-quantity" at bounding box center [65, 141] width 10 height 10
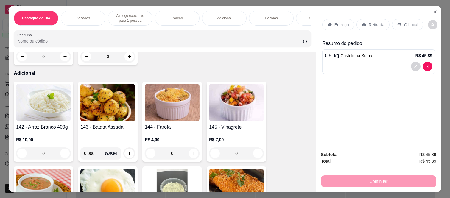
scroll to position [959, 0]
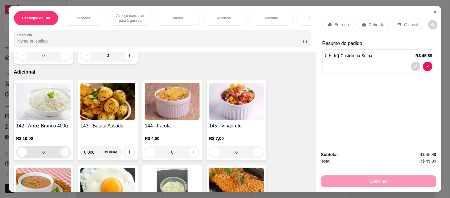
click at [60, 147] on button "increase-product-quantity" at bounding box center [65, 152] width 10 height 10
type input "1"
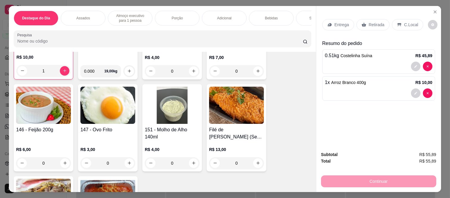
scroll to position [1058, 0]
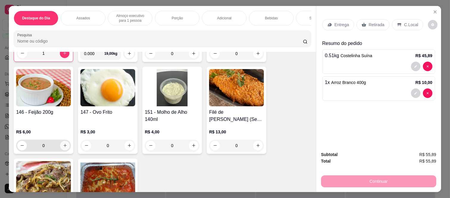
click at [63, 144] on button "increase-product-quantity" at bounding box center [65, 146] width 10 height 10
type input "1"
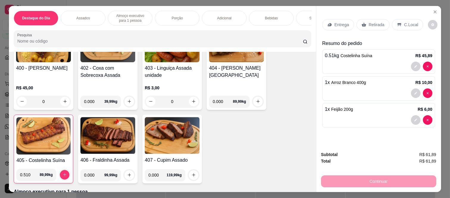
scroll to position [264, 0]
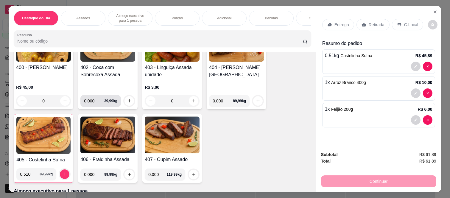
click at [91, 96] on input "0.000" at bounding box center [94, 101] width 20 height 12
type input "0.530"
click at [126, 96] on button "increase-product-quantity" at bounding box center [129, 100] width 9 height 9
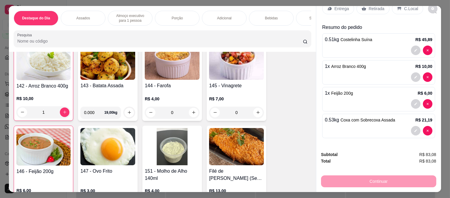
scroll to position [992, 0]
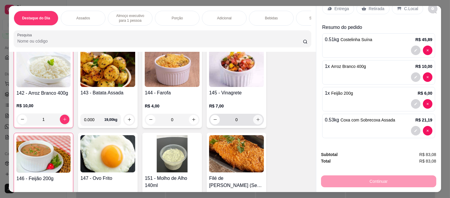
click at [256, 115] on button "increase-product-quantity" at bounding box center [258, 120] width 10 height 10
type input "1"
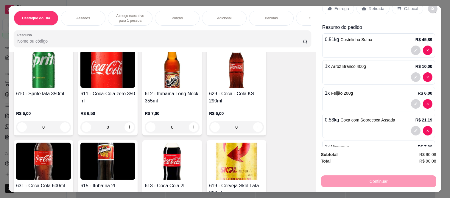
scroll to position [1620, 0]
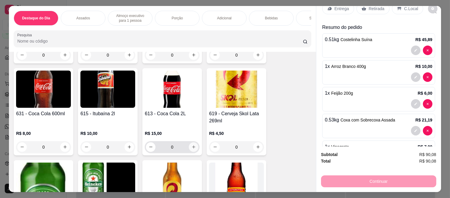
click at [192, 145] on icon "increase-product-quantity" at bounding box center [193, 147] width 4 height 4
type input "1"
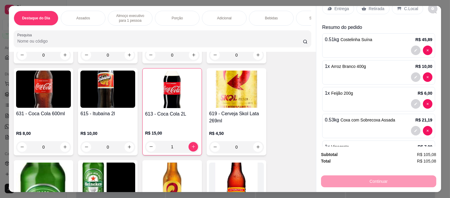
click at [364, 7] on div "Retirada" at bounding box center [372, 8] width 33 height 11
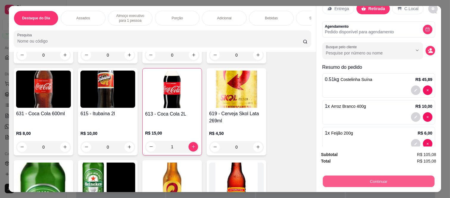
click at [343, 176] on button "Continuar" at bounding box center [379, 182] width 112 height 12
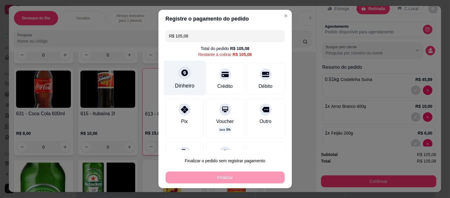
click at [183, 82] on div "Dinheiro" at bounding box center [185, 86] width 20 height 8
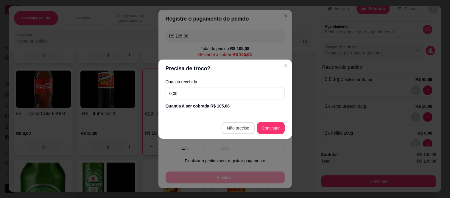
type input "R$ 0,00"
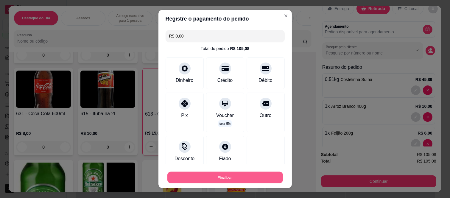
click at [237, 180] on button "Finalizar" at bounding box center [224, 177] width 115 height 12
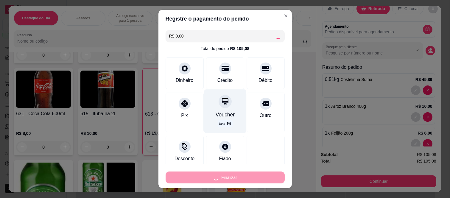
type input "0"
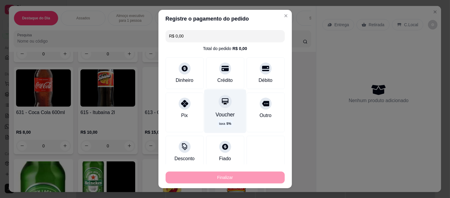
type input "-R$ 105,08"
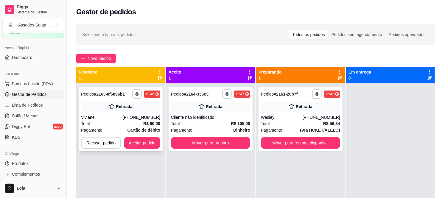
click at [121, 99] on div "**********" at bounding box center [121, 119] width 84 height 64
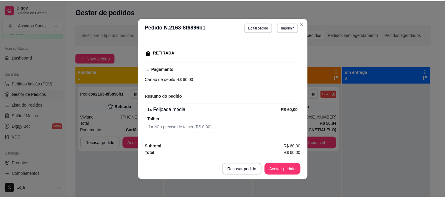
scroll to position [1, 0]
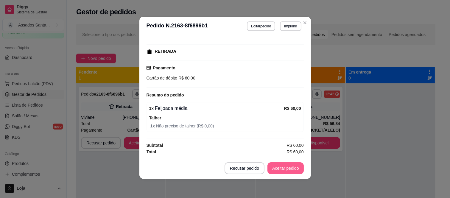
click at [277, 167] on button "Aceitar pedido" at bounding box center [285, 168] width 36 height 12
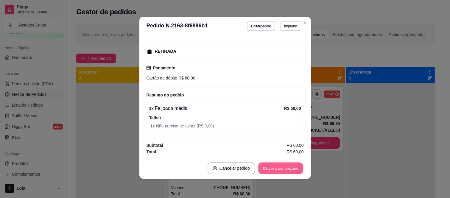
click at [281, 169] on button "Mover para preparo" at bounding box center [280, 169] width 45 height 12
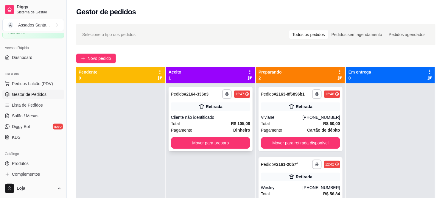
click at [208, 113] on div "**********" at bounding box center [210, 119] width 84 height 64
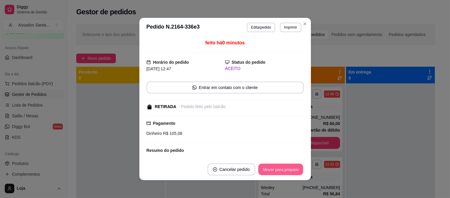
click at [276, 173] on button "Mover para preparo" at bounding box center [280, 170] width 45 height 12
click at [276, 170] on button "Mover para retirada disponível" at bounding box center [271, 169] width 66 height 12
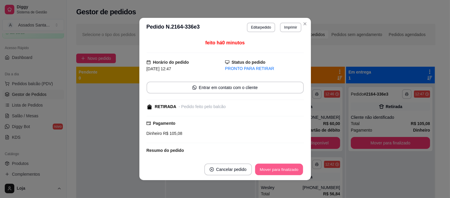
click at [276, 170] on button "Mover para finalizado" at bounding box center [279, 170] width 48 height 12
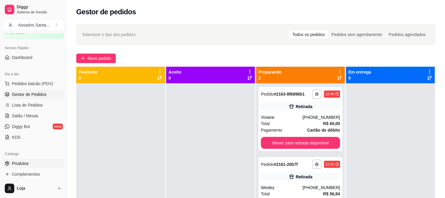
click at [35, 164] on link "Produtos" at bounding box center [33, 164] width 62 height 10
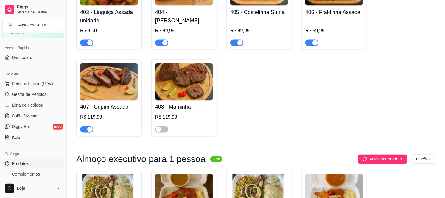
scroll to position [430, 0]
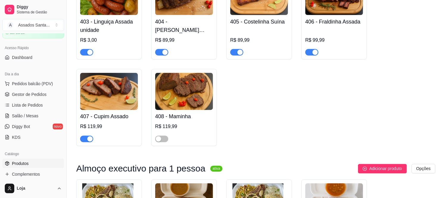
click at [236, 49] on span "button" at bounding box center [236, 52] width 13 height 7
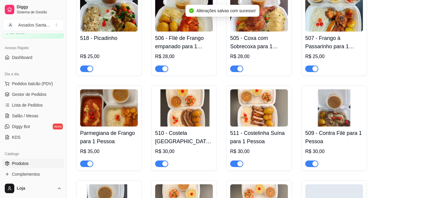
scroll to position [926, 0]
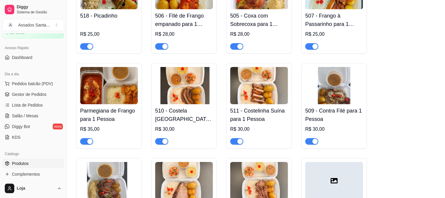
click at [236, 138] on span "button" at bounding box center [236, 141] width 13 height 7
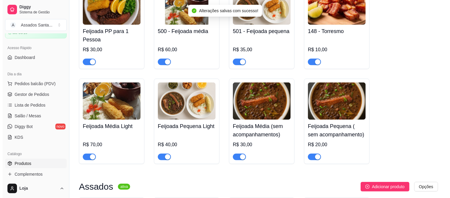
scroll to position [0, 0]
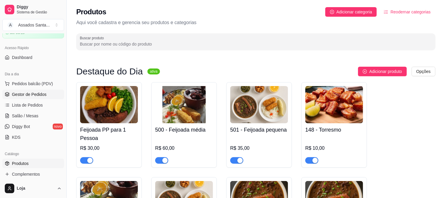
click at [32, 96] on span "Gestor de Pedidos" at bounding box center [29, 94] width 35 height 6
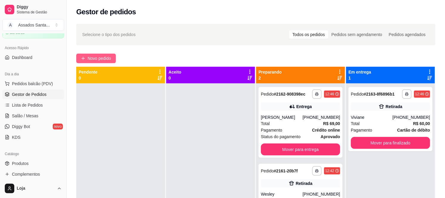
click at [98, 61] on span "Novo pedido" at bounding box center [100, 58] width 24 height 7
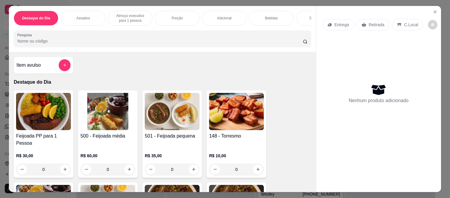
click at [337, 22] on p "Entrega" at bounding box center [341, 25] width 15 height 6
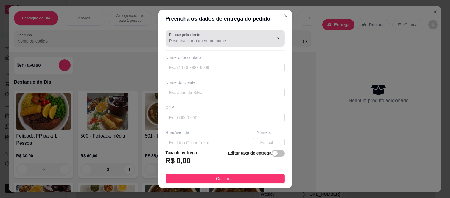
click at [191, 40] on input "Busque pelo cliente" at bounding box center [216, 41] width 95 height 6
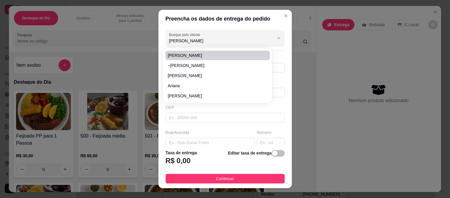
click at [188, 54] on span "[PERSON_NAME]" at bounding box center [215, 55] width 94 height 6
type input "[PERSON_NAME]"
type input "11947982940"
type input "[PERSON_NAME]"
type input "08260210"
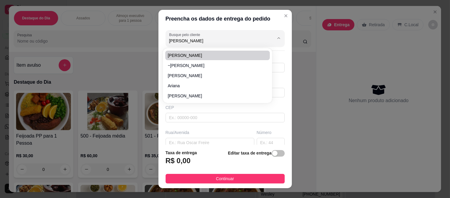
type input "Rua [PERSON_NAME]"
type input "176"
type input "[GEOGRAPHIC_DATA]"
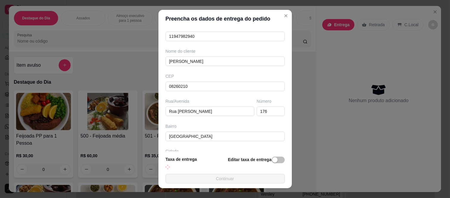
scroll to position [77, 0]
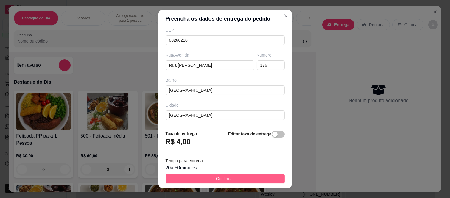
type input "[PERSON_NAME]"
click at [226, 178] on span "Continuar" at bounding box center [225, 178] width 18 height 7
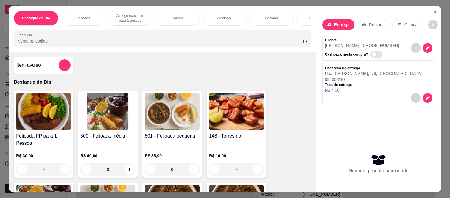
click at [58, 163] on div "0" at bounding box center [43, 169] width 55 height 12
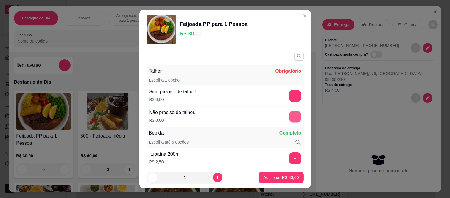
click at [289, 118] on button "+" at bounding box center [295, 117] width 12 height 12
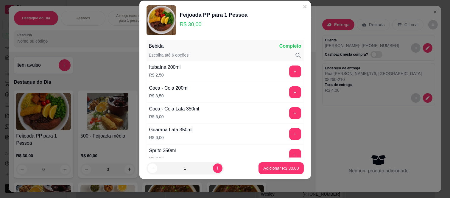
scroll to position [78, 0]
click at [275, 169] on p "Adicionar R$ 30,00" at bounding box center [281, 168] width 35 height 6
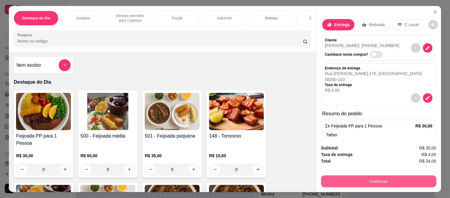
click at [364, 179] on button "Continuar" at bounding box center [378, 181] width 115 height 12
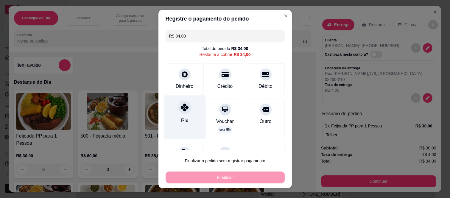
click at [184, 106] on icon at bounding box center [184, 108] width 8 height 8
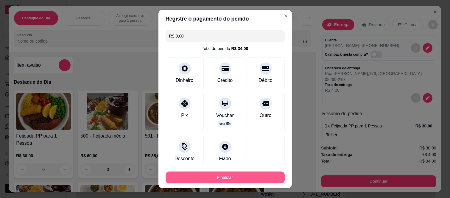
click at [208, 177] on button "Finalizar" at bounding box center [224, 177] width 119 height 12
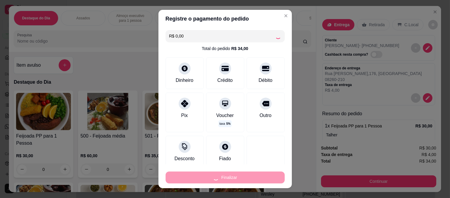
type input "-R$ 34,00"
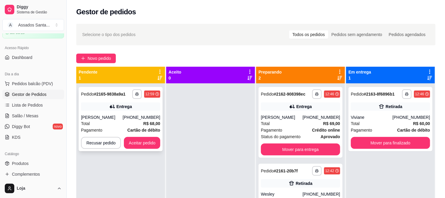
click at [120, 117] on div "[PERSON_NAME]" at bounding box center [102, 117] width 42 height 6
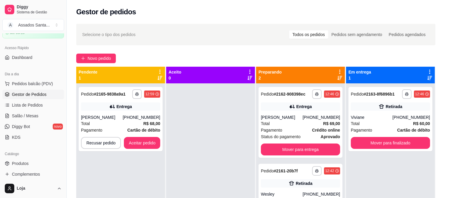
scroll to position [161, 0]
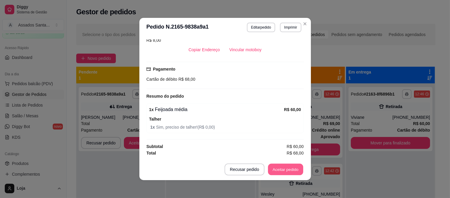
click at [286, 171] on button "Aceitar pedido" at bounding box center [285, 170] width 35 height 12
click at [284, 171] on button "Aceitar pedido" at bounding box center [285, 169] width 36 height 12
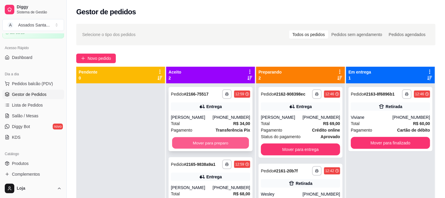
click at [198, 143] on button "Mover para preparo" at bounding box center [210, 143] width 77 height 12
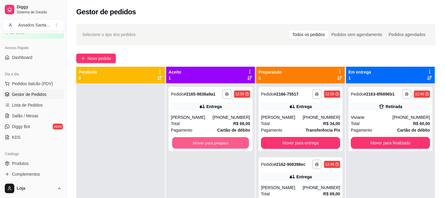
click at [198, 143] on button "Mover para preparo" at bounding box center [210, 143] width 77 height 12
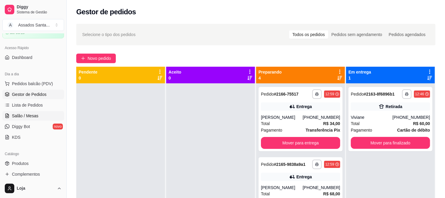
click at [40, 116] on link "Salão / Mesas" at bounding box center [33, 116] width 62 height 10
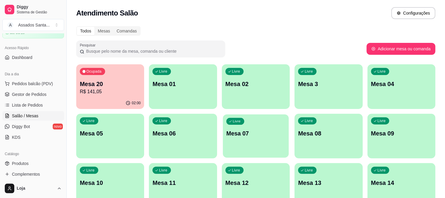
click at [245, 146] on div "Livre Mesa 07" at bounding box center [256, 132] width 66 height 36
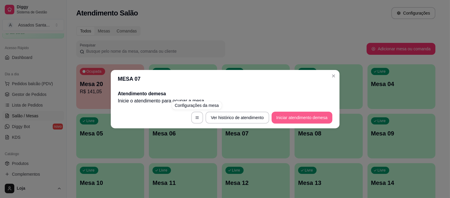
click at [290, 118] on button "Iniciar atendimento de mesa" at bounding box center [301, 118] width 61 height 12
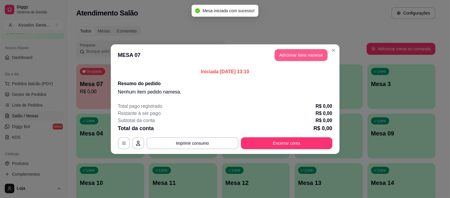
click at [302, 59] on button "Adicionar itens na mesa" at bounding box center [300, 55] width 53 height 12
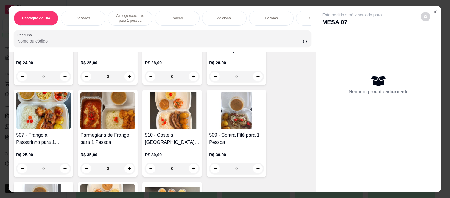
scroll to position [595, 0]
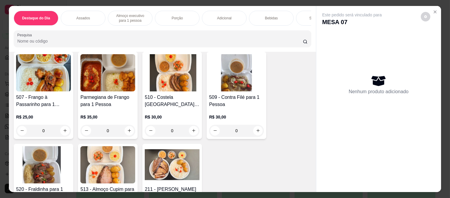
click at [127, 125] on div "0" at bounding box center [107, 131] width 55 height 12
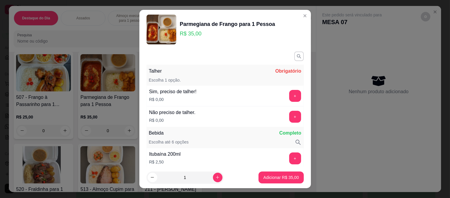
click at [288, 112] on div "+" at bounding box center [295, 117] width 17 height 12
click at [289, 118] on button "+" at bounding box center [295, 117] width 12 height 12
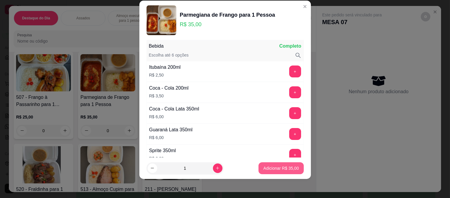
scroll to position [78, 0]
click at [280, 174] on footer "1 Adicionar R$ 35,00" at bounding box center [224, 167] width 171 height 21
click at [281, 170] on p "Adicionar R$ 35,00" at bounding box center [280, 168] width 35 height 6
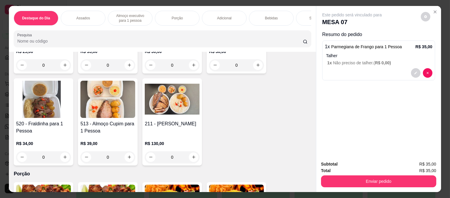
scroll to position [661, 0]
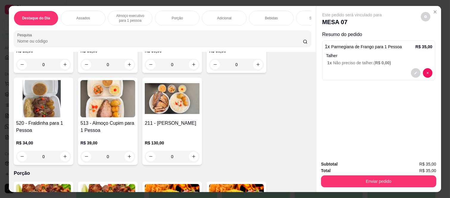
click at [63, 152] on div "0" at bounding box center [43, 157] width 55 height 12
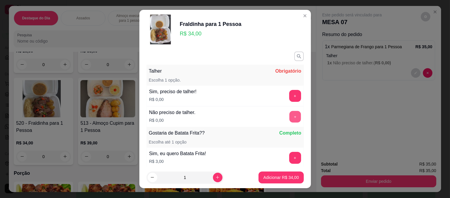
click at [289, 118] on button "+" at bounding box center [295, 117] width 12 height 12
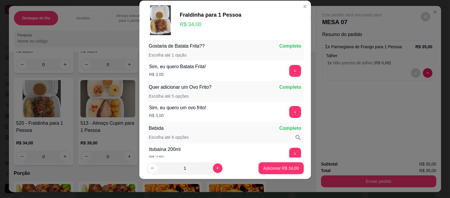
scroll to position [78, 0]
click at [270, 167] on p "Adicionar R$ 34,00" at bounding box center [280, 168] width 35 height 6
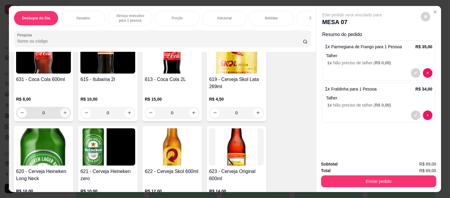
click at [63, 110] on icon "increase-product-quantity" at bounding box center [65, 112] width 4 height 4
type input "1"
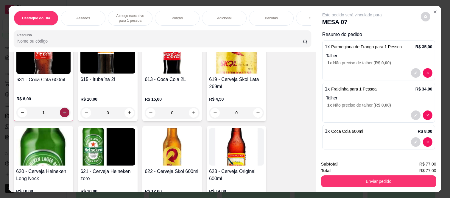
scroll to position [1654, 0]
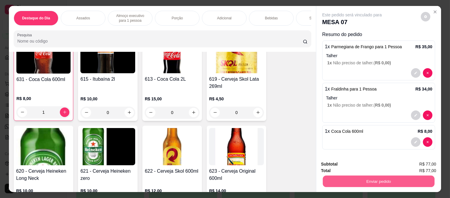
click at [363, 184] on button "Enviar pedido" at bounding box center [379, 182] width 112 height 12
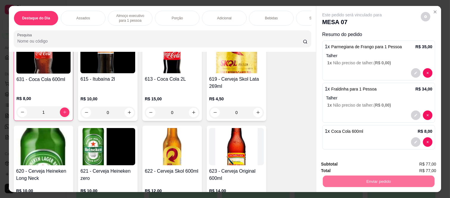
click at [427, 167] on button "Enviar pedido" at bounding box center [421, 164] width 34 height 11
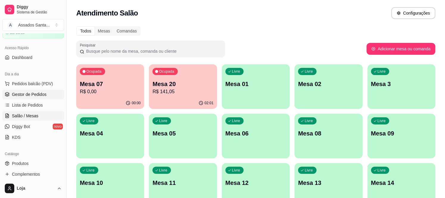
click at [41, 93] on span "Gestor de Pedidos" at bounding box center [29, 94] width 35 height 6
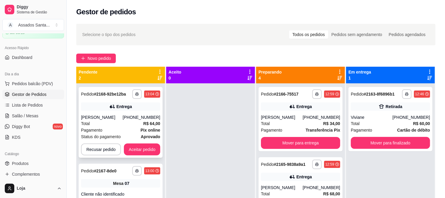
click at [103, 118] on div "[PERSON_NAME]" at bounding box center [102, 117] width 42 height 6
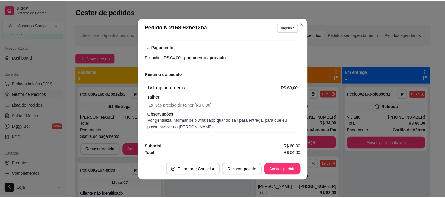
scroll to position [1, 0]
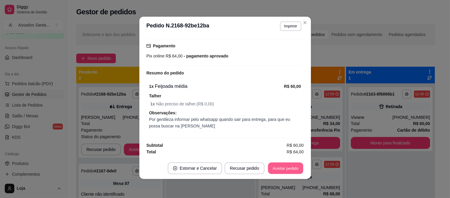
click at [278, 167] on button "Aceitar pedido" at bounding box center [285, 169] width 35 height 12
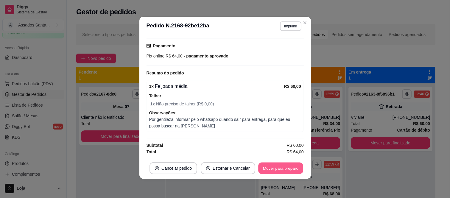
click at [281, 168] on button "Mover para preparo" at bounding box center [280, 169] width 45 height 12
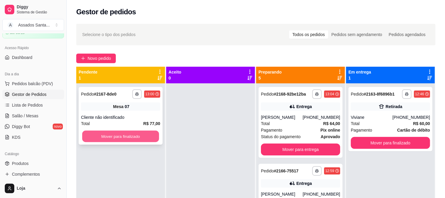
click at [139, 134] on button "Mover para finalizado" at bounding box center [120, 137] width 77 height 12
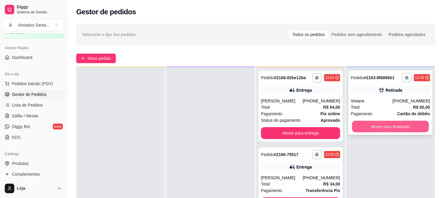
click at [377, 126] on button "Mover para finalizado" at bounding box center [390, 127] width 77 height 12
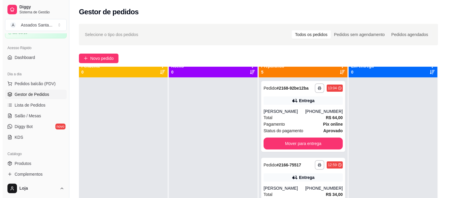
scroll to position [0, 0]
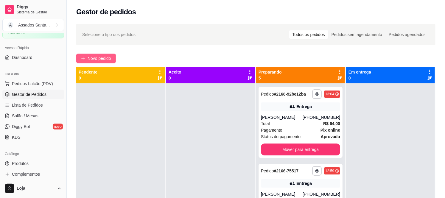
click at [102, 60] on span "Novo pedido" at bounding box center [100, 58] width 24 height 7
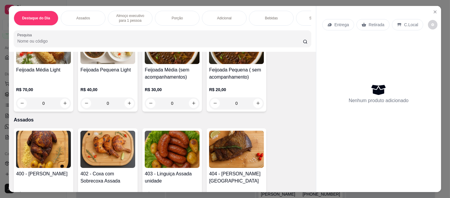
scroll to position [231, 0]
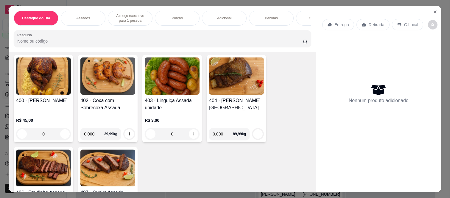
click at [63, 128] on div "0" at bounding box center [43, 134] width 55 height 12
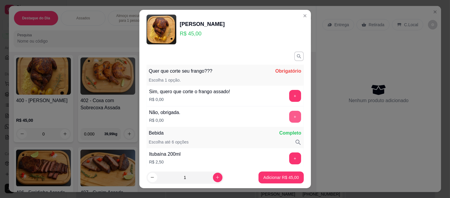
click at [289, 115] on button "+" at bounding box center [295, 117] width 12 height 12
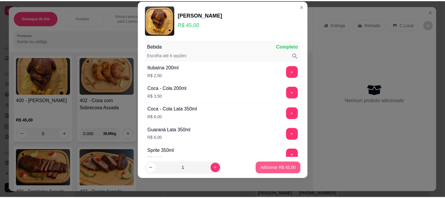
scroll to position [78, 0]
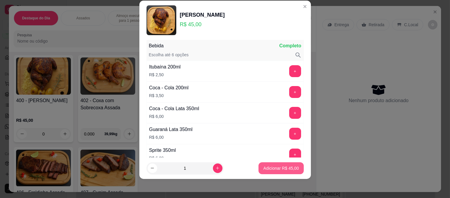
click at [281, 172] on button "Adicionar R$ 45,00" at bounding box center [280, 168] width 45 height 12
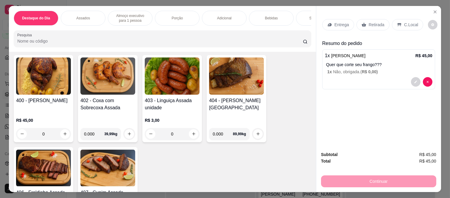
click at [375, 22] on p "Retirada" at bounding box center [376, 25] width 16 height 6
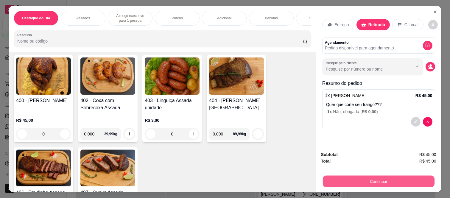
click at [386, 176] on button "Continuar" at bounding box center [379, 182] width 112 height 12
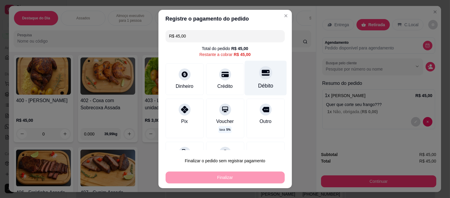
click at [262, 87] on div "Débito" at bounding box center [265, 86] width 15 height 8
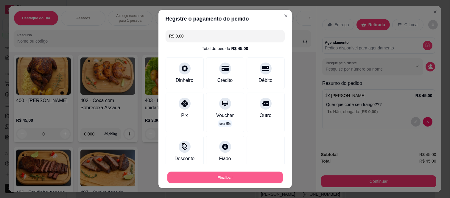
click at [251, 181] on button "Finalizar" at bounding box center [224, 177] width 115 height 12
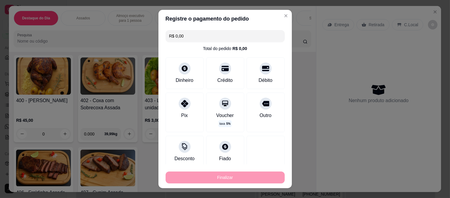
type input "-R$ 45,00"
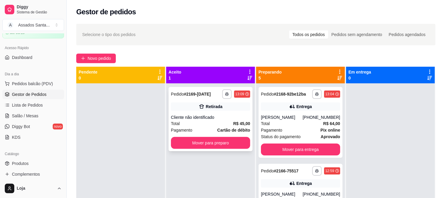
click at [204, 127] on div "Pagamento Cartão de débito" at bounding box center [210, 130] width 79 height 7
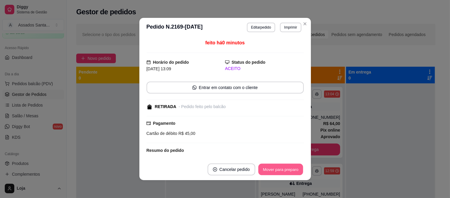
click at [285, 172] on button "Mover para preparo" at bounding box center [280, 170] width 45 height 12
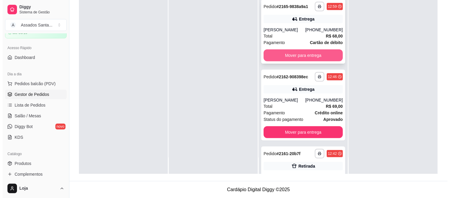
scroll to position [46, 0]
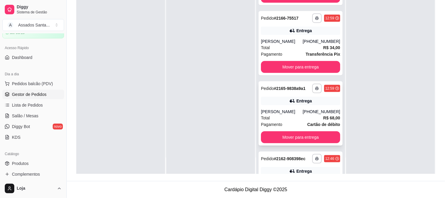
click at [290, 111] on div "[PERSON_NAME]" at bounding box center [282, 112] width 42 height 6
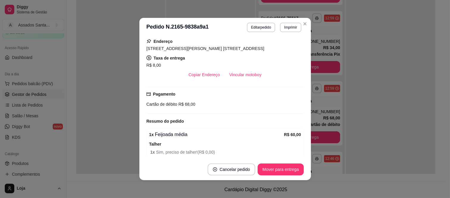
scroll to position [95, 0]
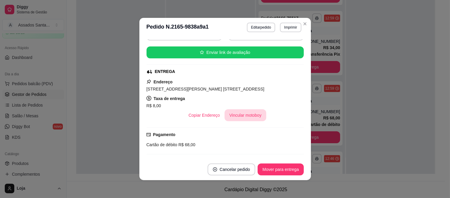
click at [237, 117] on button "Vincular motoboy" at bounding box center [245, 115] width 42 height 12
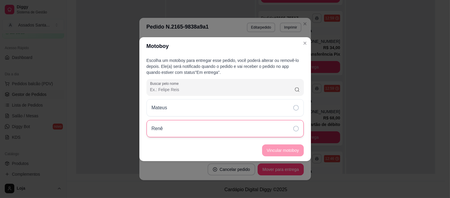
click at [174, 129] on div "Renê" at bounding box center [224, 128] width 157 height 17
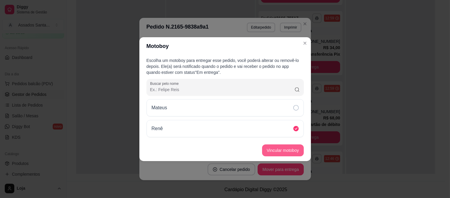
click at [292, 151] on button "Vincular motoboy" at bounding box center [283, 150] width 42 height 12
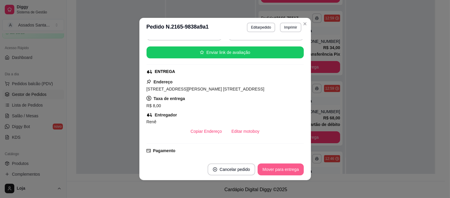
click at [274, 168] on button "Mover para entrega" at bounding box center [280, 169] width 46 height 12
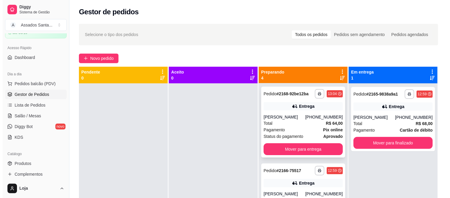
scroll to position [0, 0]
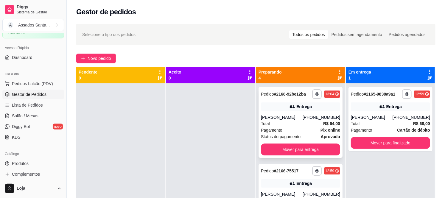
click at [285, 120] on div "Total R$ 64,00" at bounding box center [300, 123] width 79 height 7
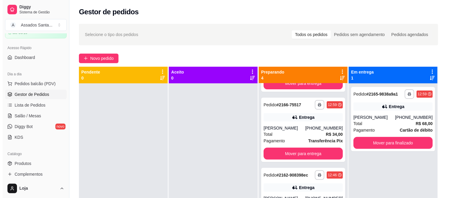
scroll to position [16, 0]
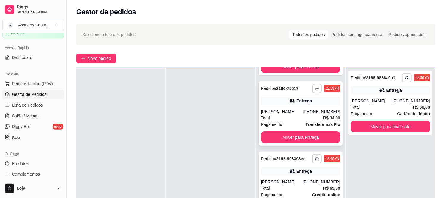
click at [296, 102] on div "Entrega" at bounding box center [303, 101] width 15 height 6
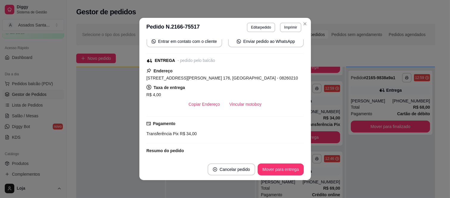
scroll to position [99, 0]
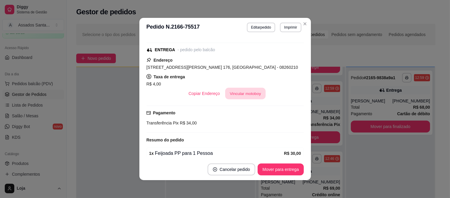
click at [248, 94] on button "Vincular motoboy" at bounding box center [245, 94] width 40 height 12
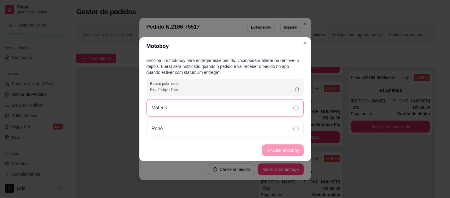
click at [188, 108] on div "Mateus" at bounding box center [224, 107] width 157 height 17
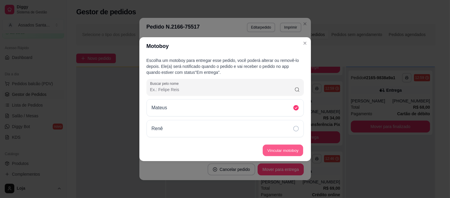
click at [286, 146] on button "Vincular motoboy" at bounding box center [283, 150] width 40 height 12
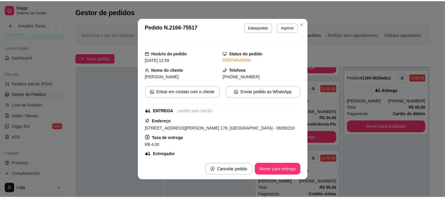
scroll to position [0, 0]
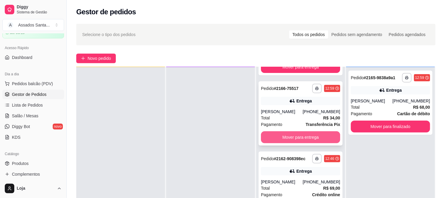
click at [296, 139] on button "Mover para entrega" at bounding box center [300, 137] width 79 height 12
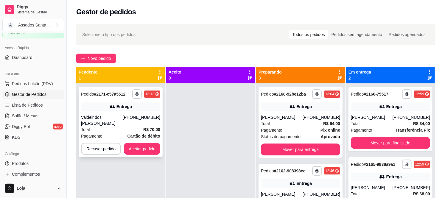
click at [115, 126] on div "Total R$ 70,00" at bounding box center [120, 129] width 79 height 7
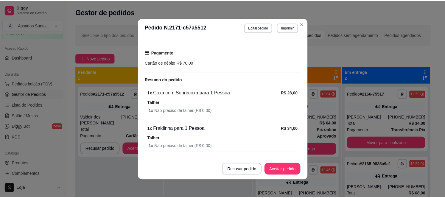
scroll to position [204, 0]
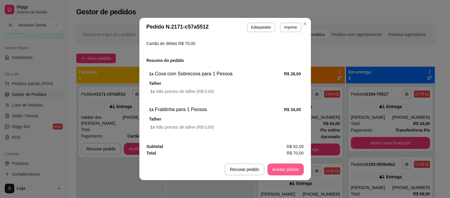
click at [284, 172] on button "Aceitar pedido" at bounding box center [285, 169] width 36 height 12
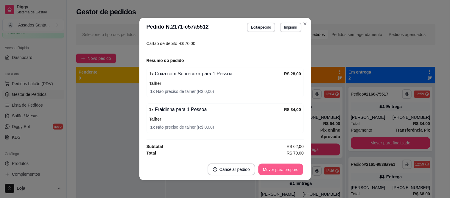
click at [277, 171] on button "Mover para preparo" at bounding box center [280, 170] width 45 height 12
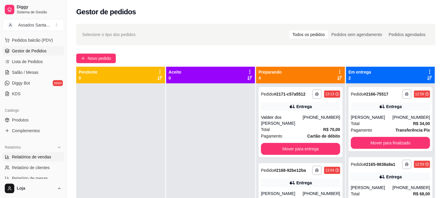
scroll to position [98, 0]
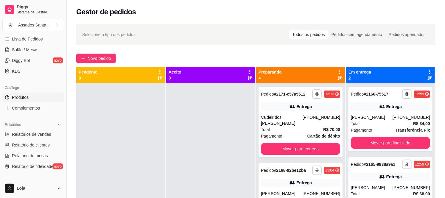
click at [30, 101] on link "Produtos" at bounding box center [33, 98] width 62 height 10
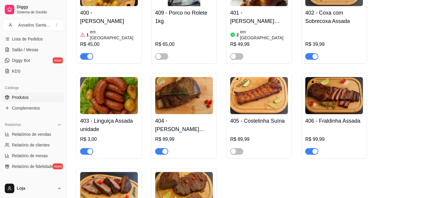
scroll to position [397, 0]
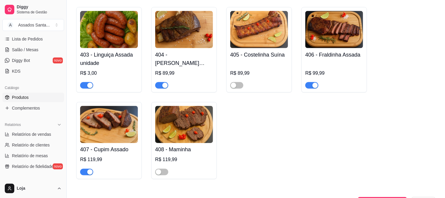
click at [309, 82] on span "button" at bounding box center [311, 85] width 13 height 7
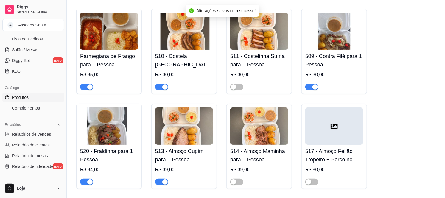
scroll to position [992, 0]
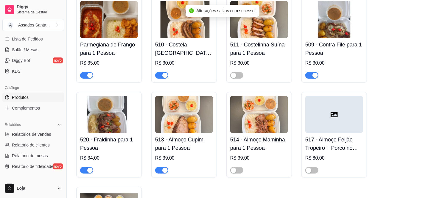
click at [82, 167] on span "button" at bounding box center [86, 170] width 13 height 7
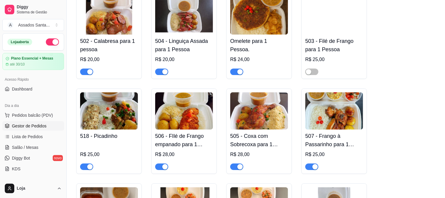
scroll to position [794, 0]
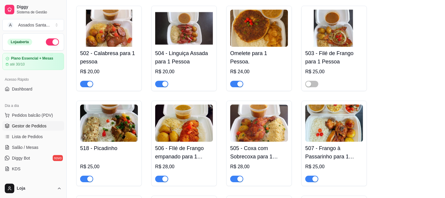
click at [24, 129] on link "Gestor de Pedidos" at bounding box center [33, 126] width 62 height 10
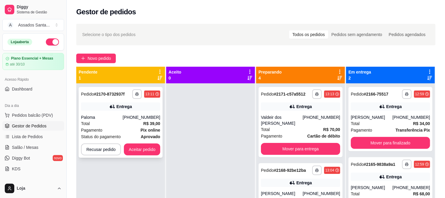
click at [101, 107] on div "Entrega" at bounding box center [120, 106] width 79 height 8
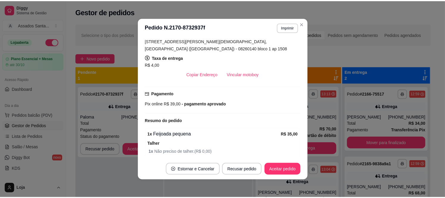
scroll to position [161, 0]
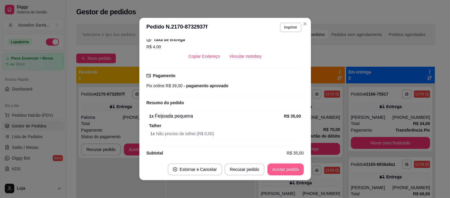
click at [275, 170] on button "Aceitar pedido" at bounding box center [285, 169] width 36 height 12
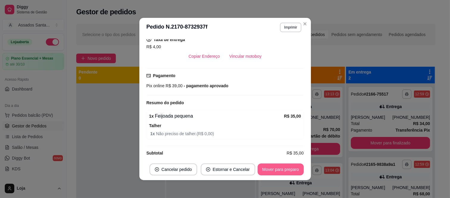
click at [277, 172] on button "Mover para preparo" at bounding box center [280, 169] width 46 height 12
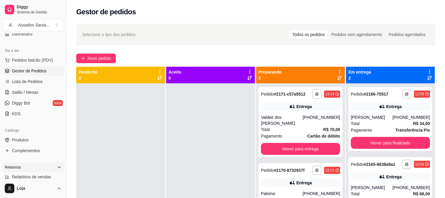
scroll to position [66, 0]
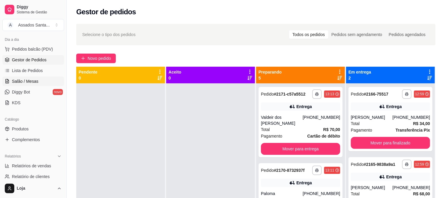
click at [33, 79] on span "Salão / Mesas" at bounding box center [25, 81] width 26 height 6
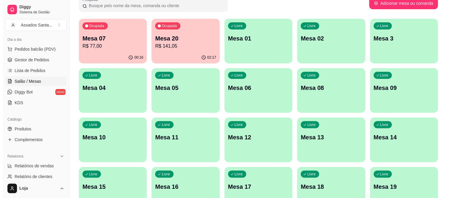
scroll to position [66, 0]
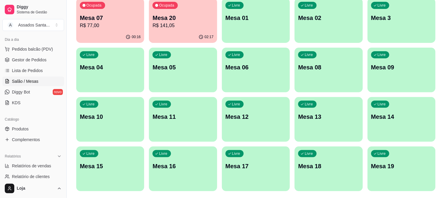
click at [390, 74] on div "Livre Mesa 09" at bounding box center [401, 67] width 68 height 38
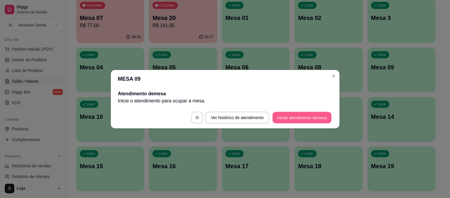
click at [311, 118] on button "Iniciar atendimento de mesa" at bounding box center [301, 118] width 59 height 12
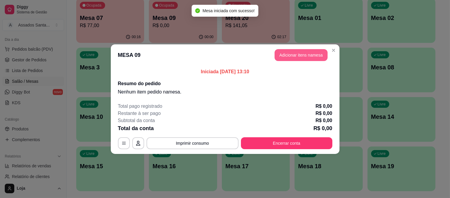
click at [297, 58] on button "Adicionar itens na mesa" at bounding box center [300, 55] width 53 height 12
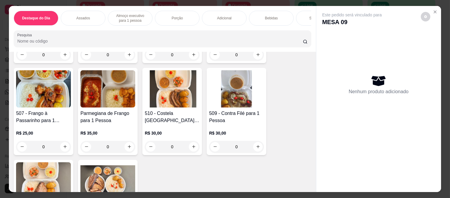
scroll to position [595, 0]
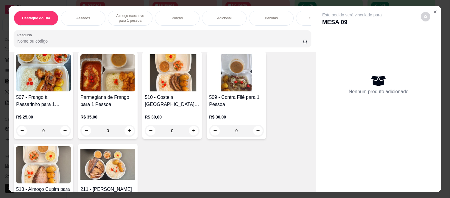
click at [190, 125] on div "0" at bounding box center [172, 131] width 55 height 12
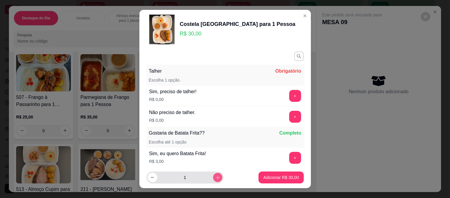
click at [213, 180] on button "increase-product-quantity" at bounding box center [217, 177] width 9 height 9
type input "3"
click at [289, 98] on button "+" at bounding box center [295, 96] width 12 height 12
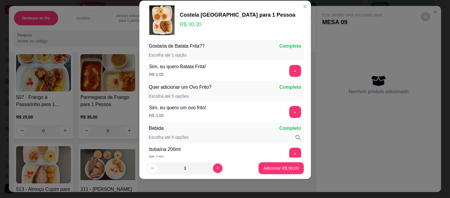
scroll to position [78, 0]
click at [283, 168] on p "Adicionar R$ 90,00" at bounding box center [280, 168] width 35 height 6
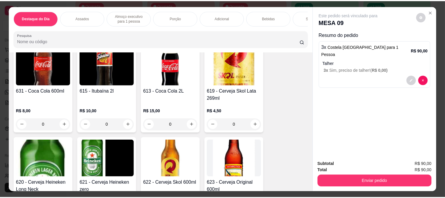
scroll to position [1653, 0]
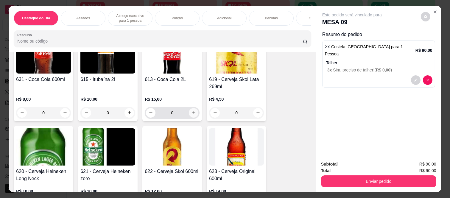
click at [189, 108] on button "increase-product-quantity" at bounding box center [194, 113] width 10 height 10
click at [193, 111] on button "increase-product-quantity" at bounding box center [194, 113] width 10 height 10
type input "1"
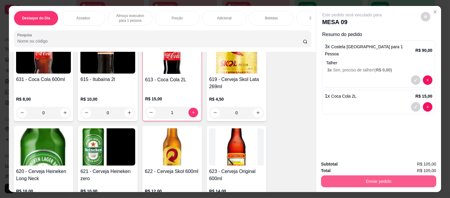
click at [377, 180] on button "Enviar pedido" at bounding box center [378, 181] width 115 height 12
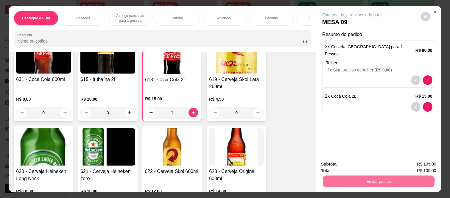
click at [429, 166] on button "Enviar pedido" at bounding box center [421, 164] width 34 height 11
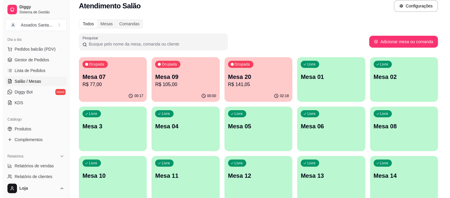
scroll to position [0, 0]
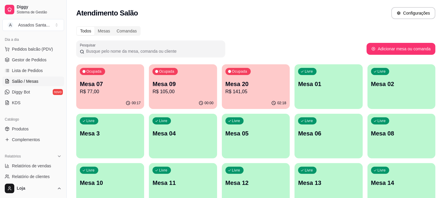
click at [262, 76] on div "Ocupada Mesa 20 R$ 141,05" at bounding box center [256, 80] width 68 height 33
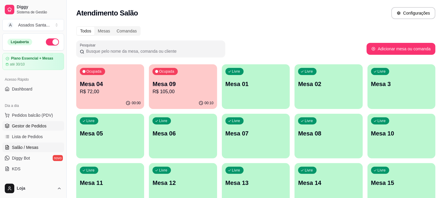
click at [37, 122] on link "Gestor de Pedidos" at bounding box center [33, 126] width 62 height 10
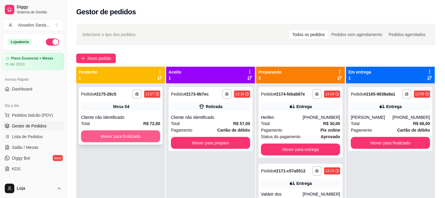
click at [121, 135] on button "Mover para finalizado" at bounding box center [120, 136] width 79 height 12
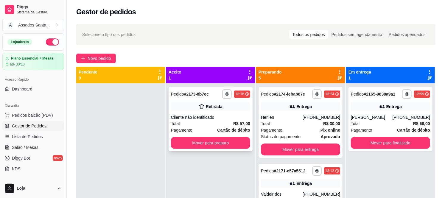
click at [207, 109] on div "Retirada" at bounding box center [214, 107] width 17 height 6
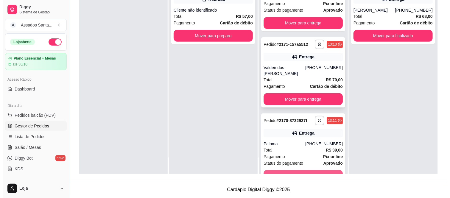
scroll to position [19, 0]
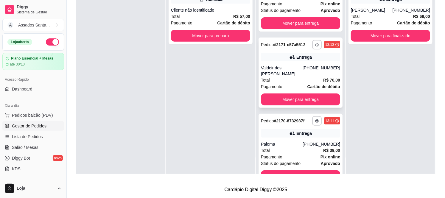
click at [285, 65] on div "Valdeir dos [PERSON_NAME]" at bounding box center [282, 71] width 42 height 12
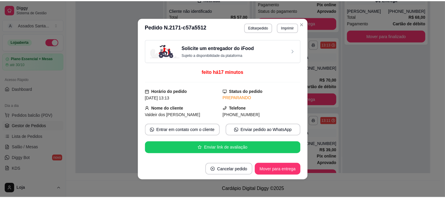
scroll to position [66, 0]
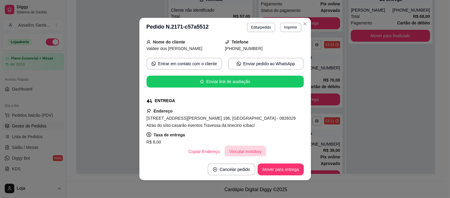
click at [235, 148] on button "Vincular motoboy" at bounding box center [245, 152] width 42 height 12
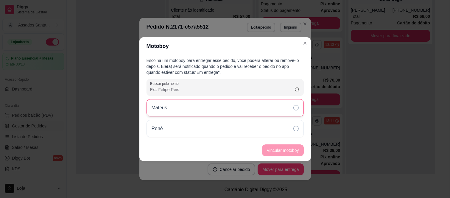
click at [267, 107] on div "Mateus" at bounding box center [224, 107] width 157 height 17
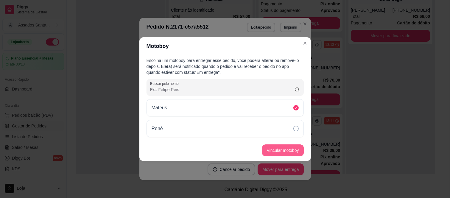
click at [285, 152] on button "Vincular motoboy" at bounding box center [283, 150] width 42 height 12
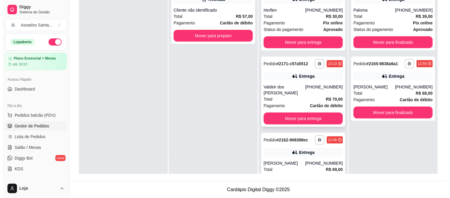
scroll to position [0, 0]
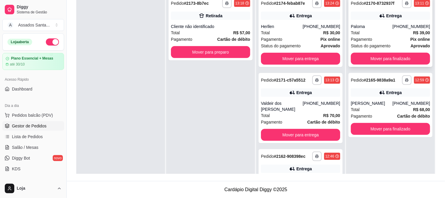
click at [383, 30] on div "Total R$ 39,00" at bounding box center [390, 32] width 79 height 7
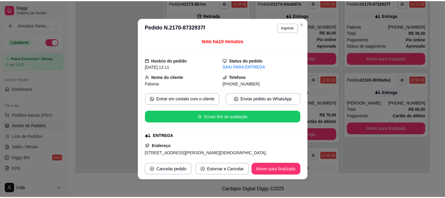
scroll to position [66, 0]
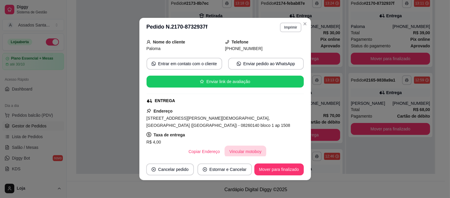
click at [239, 146] on button "Vincular motoboy" at bounding box center [245, 152] width 42 height 12
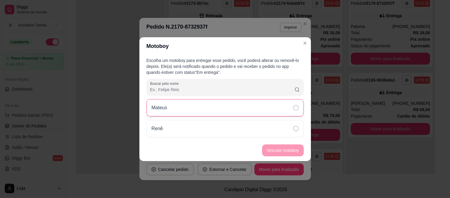
click at [217, 107] on div "Mateus" at bounding box center [224, 107] width 157 height 17
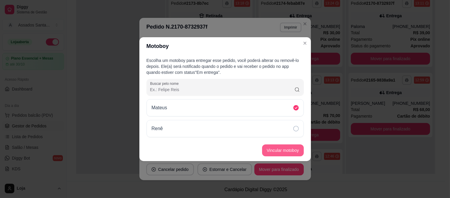
click at [282, 150] on button "Vincular motoboy" at bounding box center [283, 150] width 42 height 12
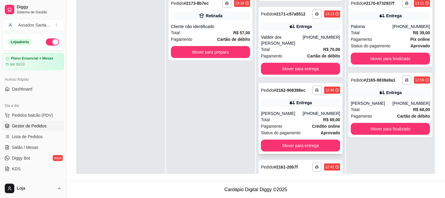
click at [295, 124] on div "Pagamento Crédito online" at bounding box center [300, 126] width 79 height 7
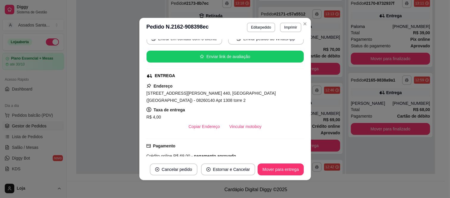
scroll to position [99, 0]
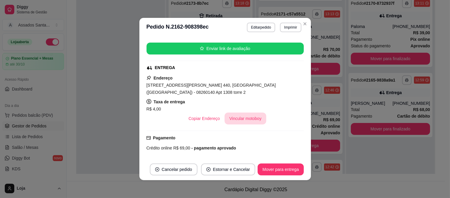
click at [238, 113] on button "Vincular motoboy" at bounding box center [245, 119] width 42 height 12
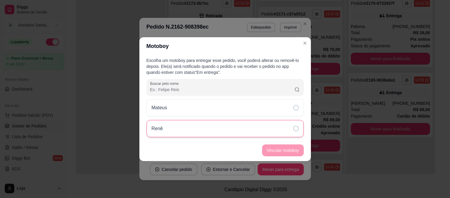
click at [236, 128] on div "Renê" at bounding box center [224, 128] width 157 height 17
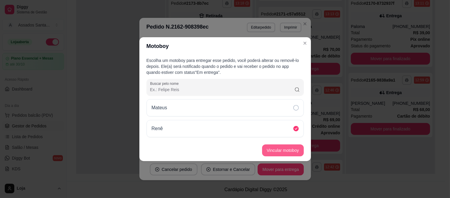
click at [279, 151] on button "Vincular motoboy" at bounding box center [283, 150] width 42 height 12
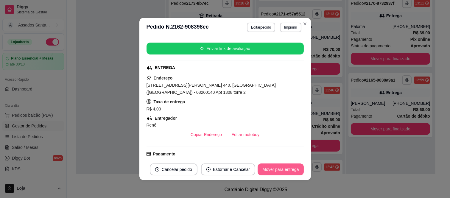
click at [282, 170] on button "Mover para entrega" at bounding box center [280, 169] width 46 height 12
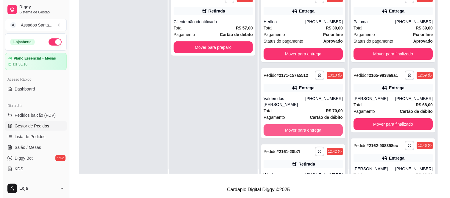
scroll to position [0, 0]
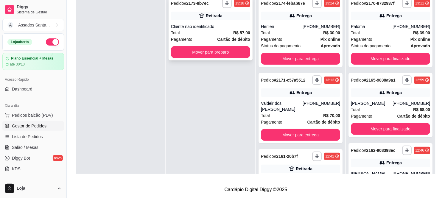
click at [213, 31] on div "Total R$ 57,00" at bounding box center [210, 32] width 79 height 7
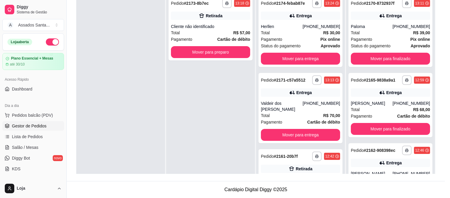
scroll to position [73, 0]
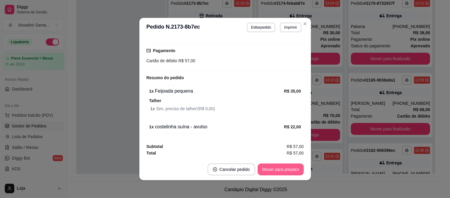
click at [283, 170] on button "Mover para preparo" at bounding box center [280, 169] width 46 height 12
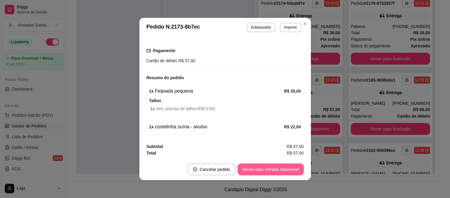
click at [283, 170] on button "Mover para retirada disponível" at bounding box center [271, 169] width 66 height 12
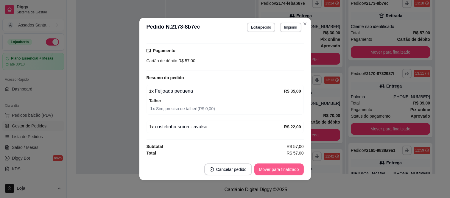
click at [283, 170] on button "Mover para finalizado" at bounding box center [278, 169] width 49 height 12
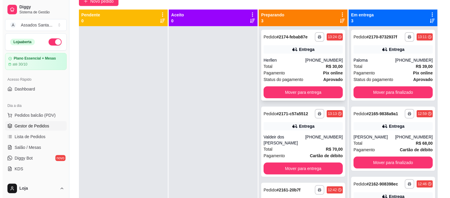
scroll to position [0, 0]
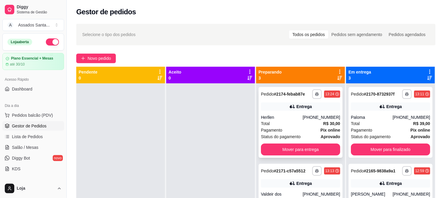
click at [301, 105] on div "Entrega" at bounding box center [303, 107] width 15 height 6
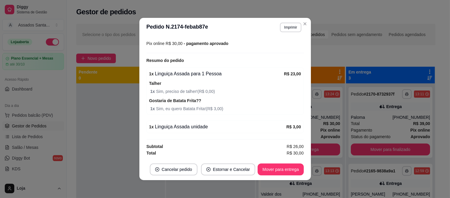
scroll to position [197, 0]
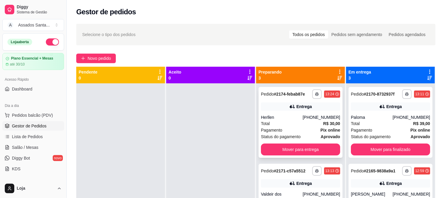
click at [278, 115] on div "Herllen" at bounding box center [282, 117] width 42 height 6
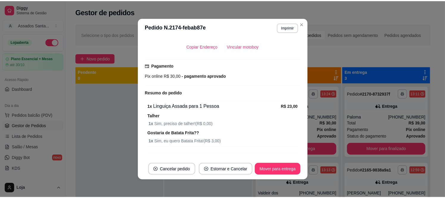
scroll to position [65, 0]
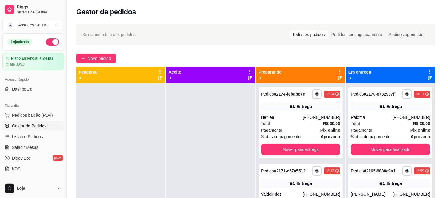
click at [180, 114] on div at bounding box center [210, 182] width 89 height 198
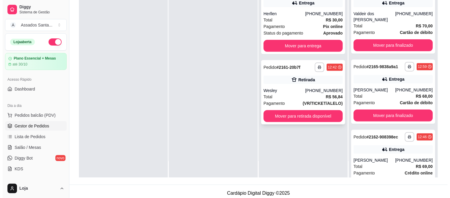
scroll to position [91, 0]
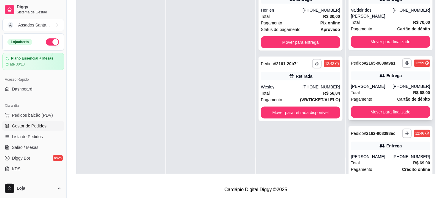
click at [377, 83] on div "[PERSON_NAME]" at bounding box center [372, 86] width 42 height 6
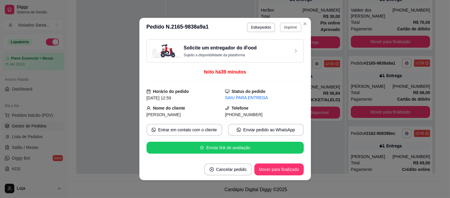
click at [287, 27] on button "Imprimir" at bounding box center [290, 28] width 21 height 10
click at [265, 50] on button "IMPRESSORA caixa" at bounding box center [278, 48] width 42 height 9
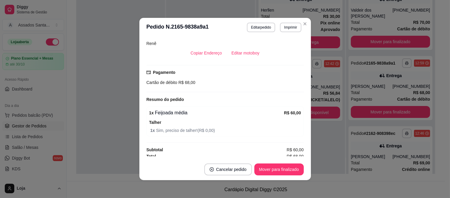
scroll to position [177, 0]
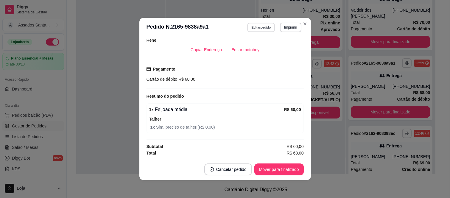
click at [261, 24] on button "Editar pedido" at bounding box center [261, 27] width 28 height 9
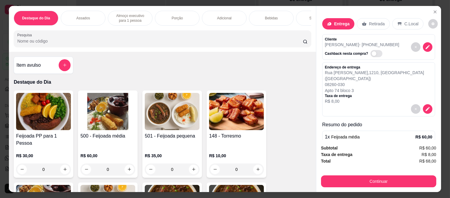
scroll to position [34, 0]
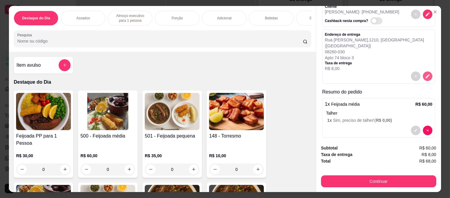
click at [425, 74] on icon "decrease-product-quantity" at bounding box center [427, 76] width 5 height 5
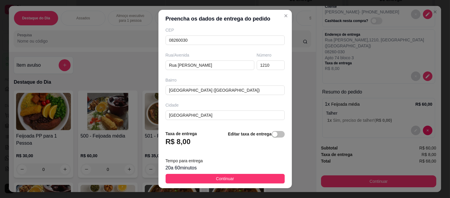
scroll to position [9, 0]
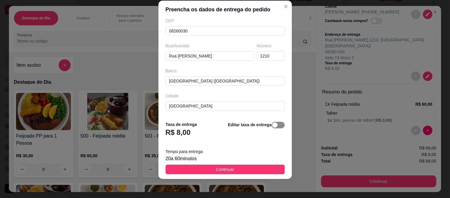
click at [273, 125] on span "button" at bounding box center [277, 125] width 13 height 7
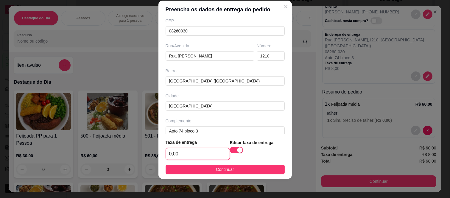
click at [207, 149] on input "0,00" at bounding box center [198, 153] width 64 height 11
type input "16,00"
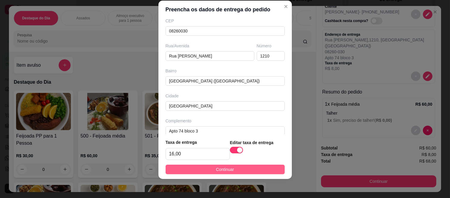
click at [251, 168] on button "Continuar" at bounding box center [224, 170] width 119 height 10
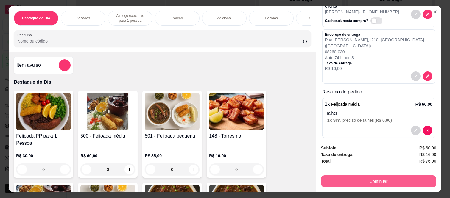
click at [370, 184] on button "Continuar" at bounding box center [378, 181] width 115 height 12
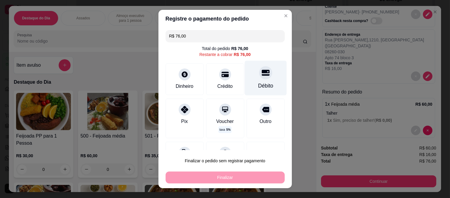
click at [258, 86] on div "Débito" at bounding box center [265, 86] width 15 height 8
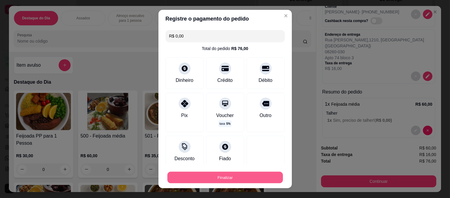
click at [246, 176] on button "Finalizar" at bounding box center [224, 177] width 115 height 12
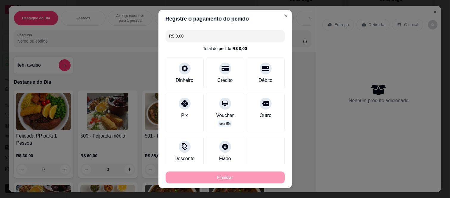
type input "-R$ 76,00"
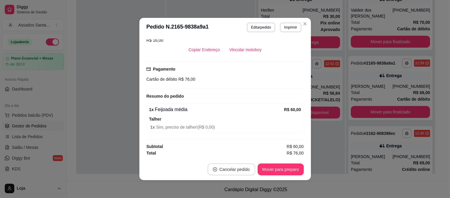
scroll to position [157, 0]
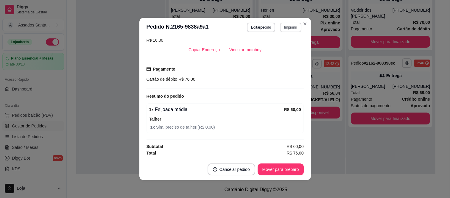
click at [286, 26] on button "Imprimir" at bounding box center [290, 28] width 21 height 10
click at [281, 47] on button "IMPRESSORA caixa" at bounding box center [277, 49] width 43 height 10
click at [277, 168] on button "Mover para preparo" at bounding box center [280, 170] width 45 height 12
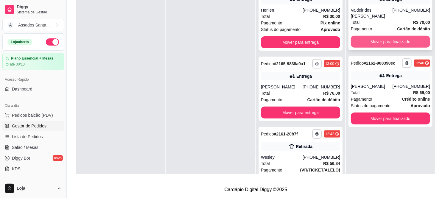
click at [367, 36] on button "Mover para finalizado" at bounding box center [390, 42] width 79 height 12
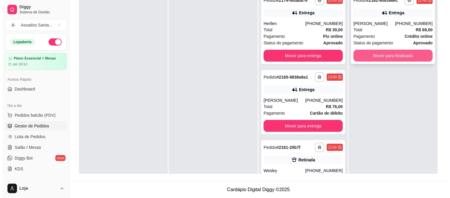
scroll to position [0, 0]
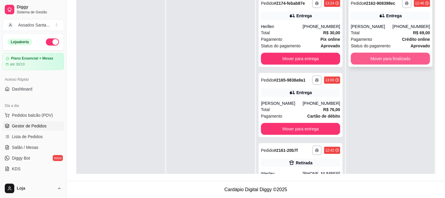
click at [384, 65] on button "Mover para finalizado" at bounding box center [390, 59] width 79 height 12
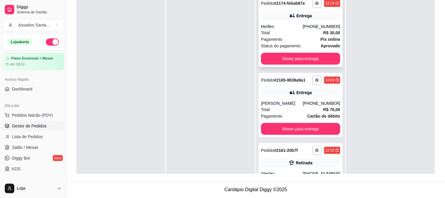
click at [285, 23] on div "**********" at bounding box center [300, 31] width 84 height 71
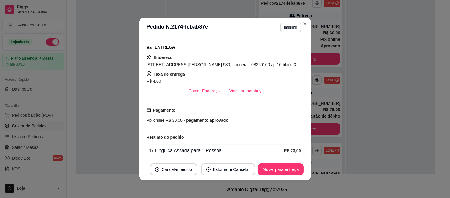
scroll to position [132, 0]
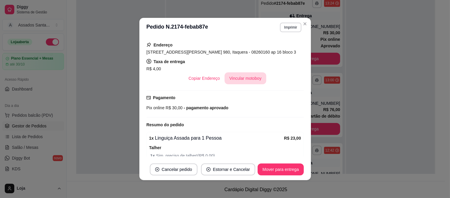
click at [243, 79] on button "Vincular motoboy" at bounding box center [245, 78] width 42 height 12
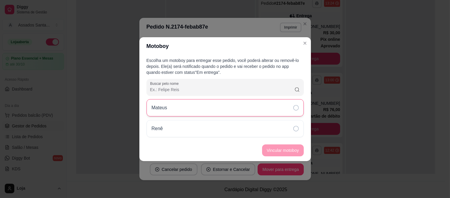
click at [215, 109] on div "Mateus" at bounding box center [224, 107] width 157 height 17
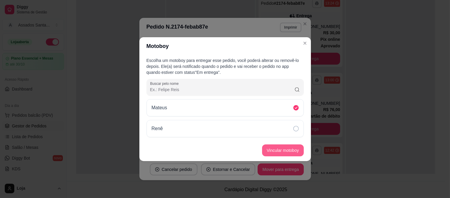
click at [289, 153] on button "Vincular motoboy" at bounding box center [283, 150] width 42 height 12
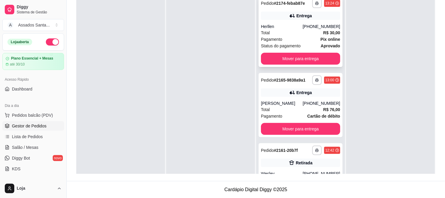
click at [296, 34] on div "Total R$ 30,00" at bounding box center [300, 32] width 79 height 7
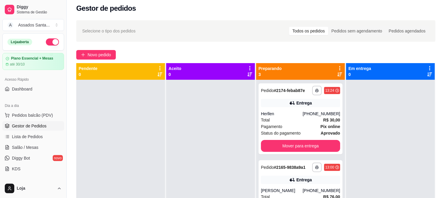
scroll to position [0, 0]
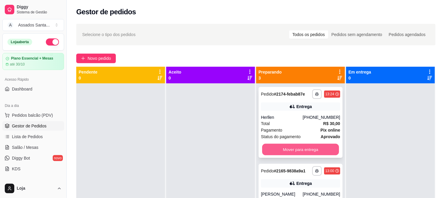
click at [281, 146] on button "Mover para entrega" at bounding box center [300, 150] width 77 height 12
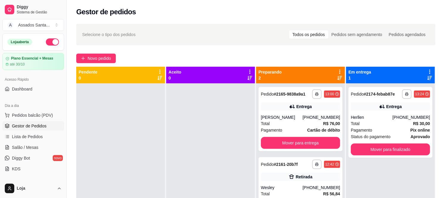
click at [209, 124] on div at bounding box center [210, 182] width 89 height 198
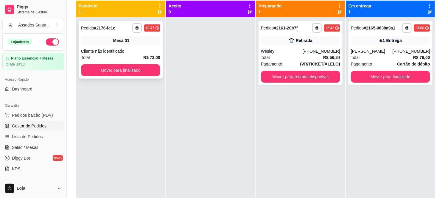
click at [131, 77] on div "**********" at bounding box center [121, 50] width 84 height 58
click at [301, 123] on div "**********" at bounding box center [300, 116] width 89 height 198
click at [107, 69] on button "Mover para finalizado" at bounding box center [120, 70] width 79 height 12
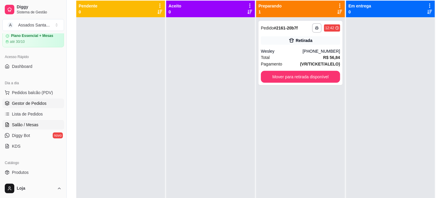
scroll to position [33, 0]
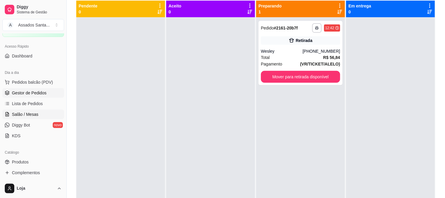
click at [31, 114] on span "Salão / Mesas" at bounding box center [25, 114] width 26 height 6
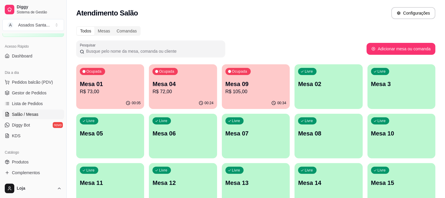
click at [109, 93] on p "R$ 73,00" at bounding box center [110, 91] width 61 height 7
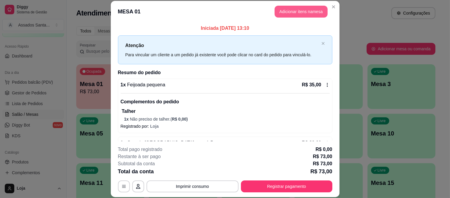
click at [300, 11] on button "Adicionar itens na mesa" at bounding box center [300, 12] width 53 height 12
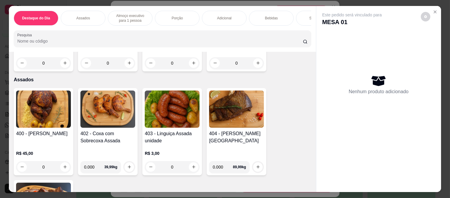
click at [269, 16] on p "Bebidas" at bounding box center [271, 18] width 13 height 5
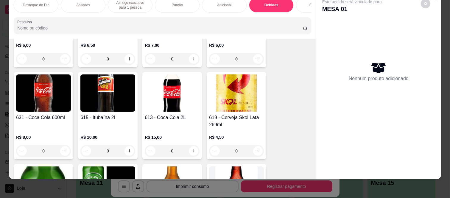
scroll to position [1612, 0]
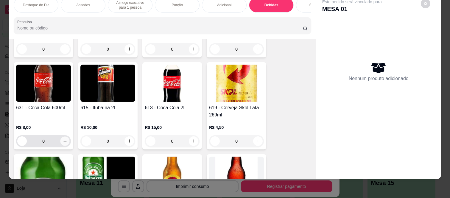
click at [63, 139] on icon "increase-product-quantity" at bounding box center [65, 141] width 4 height 4
type input "1"
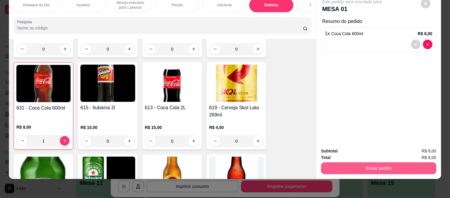
click at [351, 162] on button "Enviar pedido" at bounding box center [378, 168] width 115 height 12
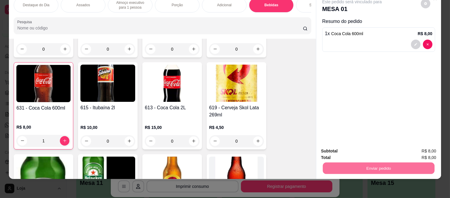
click at [419, 147] on button "Enviar pedido" at bounding box center [422, 149] width 34 height 12
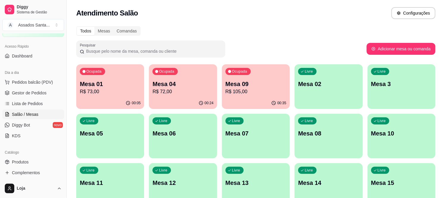
click at [249, 94] on p "R$ 105,00" at bounding box center [255, 91] width 61 height 7
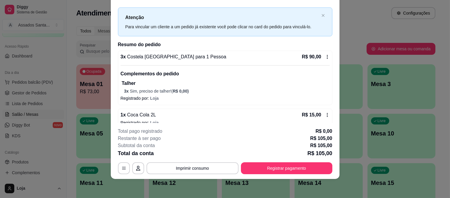
scroll to position [19, 0]
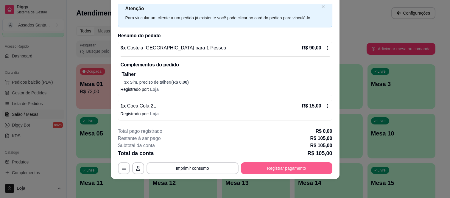
click at [259, 169] on button "Registrar pagamento" at bounding box center [286, 168] width 91 height 12
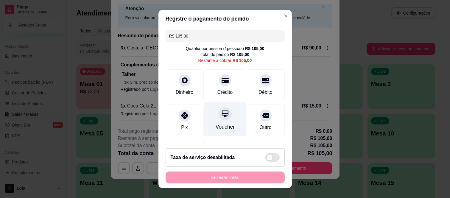
click at [210, 121] on div "Voucher" at bounding box center [225, 119] width 42 height 35
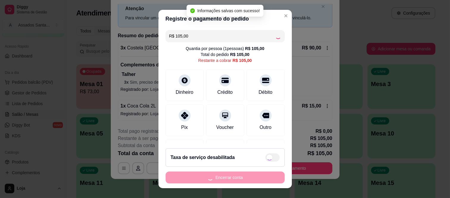
type input "R$ 0,00"
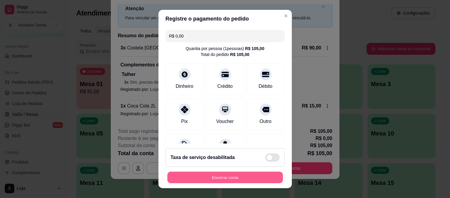
click at [224, 174] on button "Encerrar conta" at bounding box center [224, 177] width 115 height 12
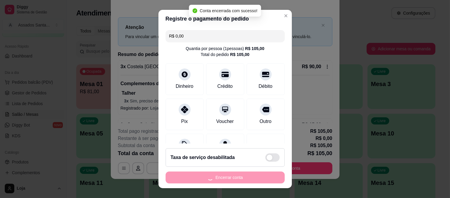
scroll to position [0, 0]
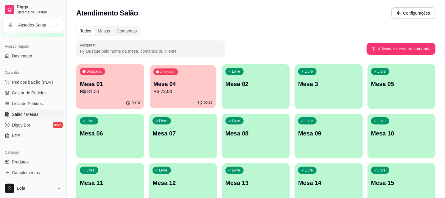
click at [169, 87] on p "Mesa 04" at bounding box center [182, 84] width 59 height 8
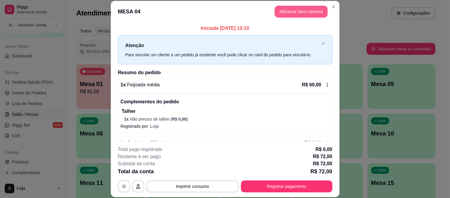
click at [280, 14] on button "Adicionar itens na mesa" at bounding box center [300, 12] width 53 height 12
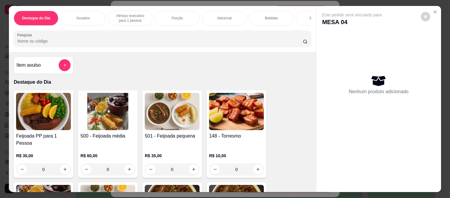
click at [51, 63] on div "Item avulso" at bounding box center [43, 65] width 54 height 12
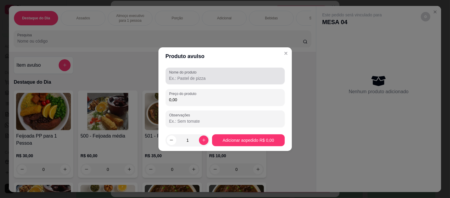
click at [171, 76] on input "Nome do produto" at bounding box center [225, 78] width 112 height 6
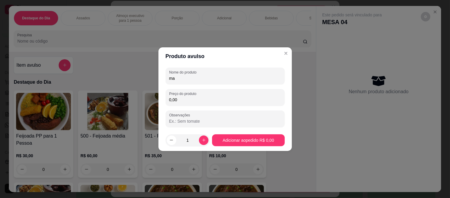
type input "m"
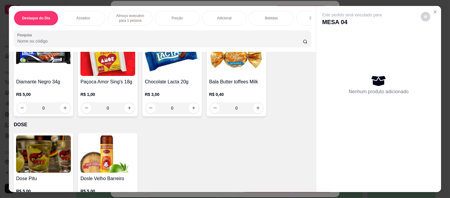
scroll to position [1929, 0]
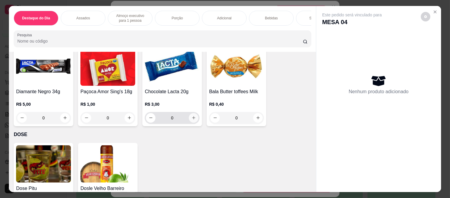
click at [191, 115] on icon "increase-product-quantity" at bounding box center [193, 117] width 4 height 4
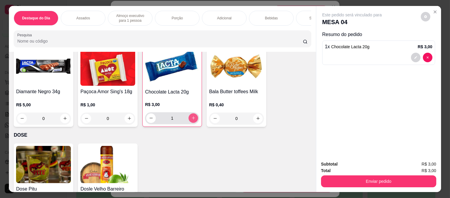
click at [191, 116] on icon "increase-product-quantity" at bounding box center [193, 118] width 4 height 4
type input "2"
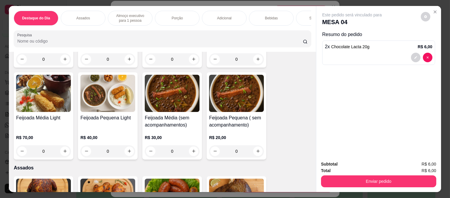
scroll to position [0, 0]
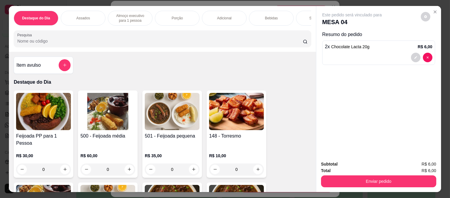
click at [69, 70] on div "Item avulso" at bounding box center [44, 65] width 60 height 17
click at [195, 72] on label "Nome do produto" at bounding box center [183, 71] width 29 height 5
click at [195, 75] on input "Nome do produto" at bounding box center [225, 78] width 113 height 6
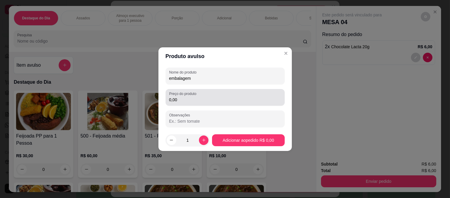
type input "embalagem"
click at [193, 97] on input "0,00" at bounding box center [225, 100] width 112 height 6
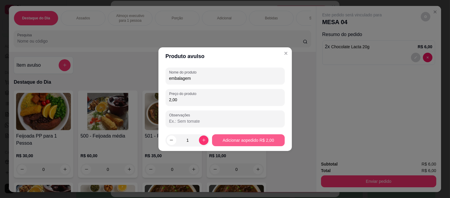
type input "2,00"
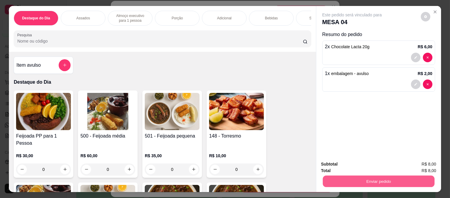
click at [356, 179] on button "Enviar pedido" at bounding box center [379, 182] width 112 height 12
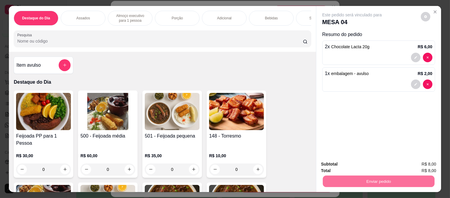
click at [420, 165] on button "Enviar pedido" at bounding box center [421, 164] width 34 height 11
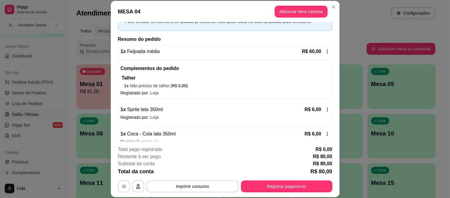
scroll to position [92, 0]
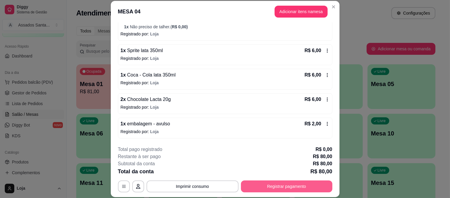
click at [263, 186] on button "Registrar pagamento" at bounding box center [286, 186] width 91 height 12
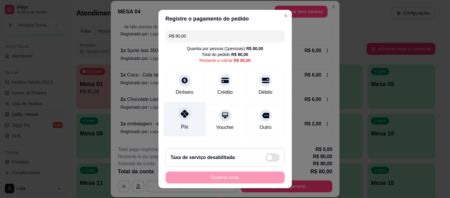
click at [185, 114] on div at bounding box center [184, 113] width 13 height 13
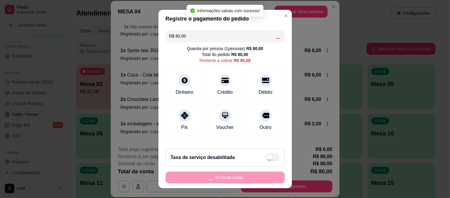
type input "R$ 0,00"
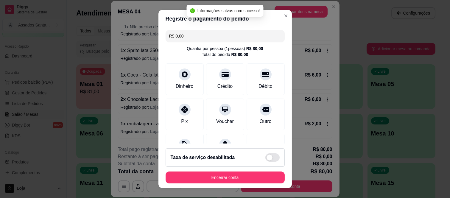
click at [221, 182] on button "Encerrar conta" at bounding box center [224, 177] width 119 height 12
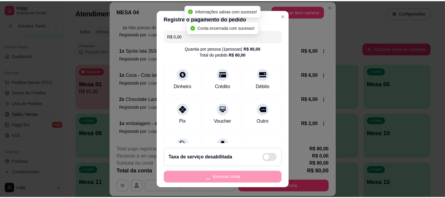
scroll to position [0, 0]
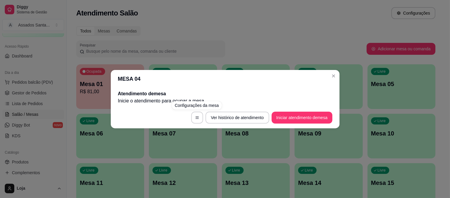
click at [213, 36] on div "MESA 04 Atendimento de mesa Inicie o atendimento para ocupar a mesa . Ver histó…" at bounding box center [225, 99] width 450 height 198
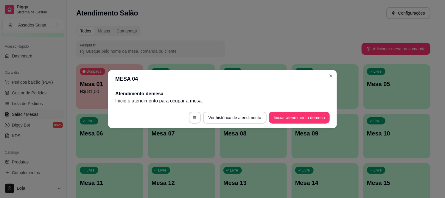
click at [276, 35] on div "Todos Mesas Comandas" at bounding box center [253, 31] width 354 height 10
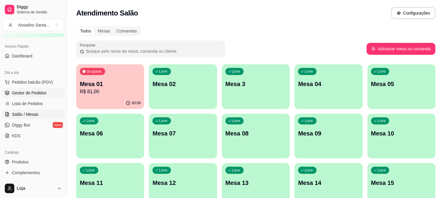
click at [23, 90] on span "Gestor de Pedidos" at bounding box center [29, 93] width 35 height 6
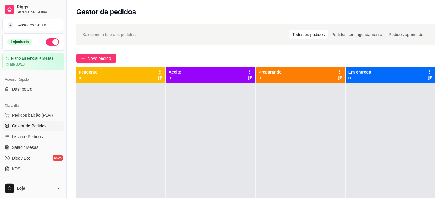
click at [91, 63] on div "Selecione o tipo dos pedidos Todos os pedidos Pedidos sem agendamento Pedidos a…" at bounding box center [256, 146] width 378 height 252
click at [96, 53] on div "Selecione o tipo dos pedidos Todos os pedidos Pedidos sem agendamento Pedidos a…" at bounding box center [256, 146] width 378 height 252
click at [96, 57] on span "Novo pedido" at bounding box center [100, 58] width 24 height 7
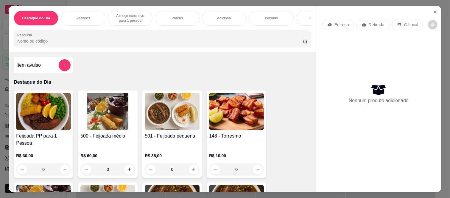
click at [343, 22] on p "Entrega" at bounding box center [341, 25] width 15 height 6
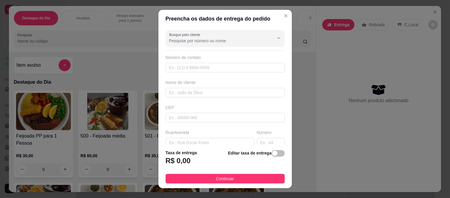
click at [198, 59] on div "Número de contato" at bounding box center [224, 57] width 119 height 6
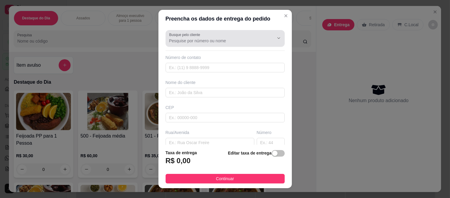
click at [197, 44] on div at bounding box center [225, 38] width 112 height 12
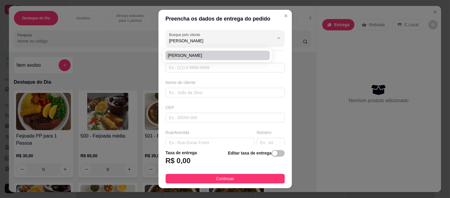
click at [179, 55] on span "[PERSON_NAME]" at bounding box center [215, 55] width 94 height 6
type input "[PERSON_NAME]"
type input "5511980449549"
type input "[PERSON_NAME]"
type input "08260140"
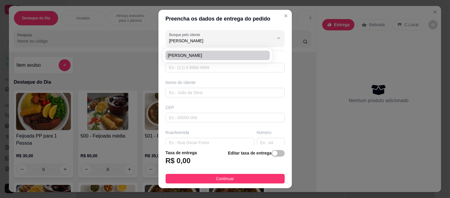
type input "Rua [PERSON_NAME]"
type input "397"
type input "[GEOGRAPHIC_DATA] ([GEOGRAPHIC_DATA])"
type input "[GEOGRAPHIC_DATA]"
type input "[PERSON_NAME]"
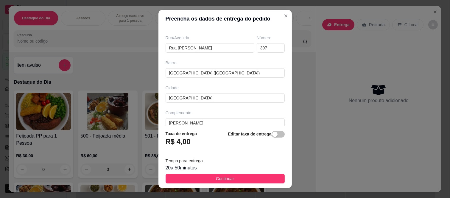
scroll to position [103, 0]
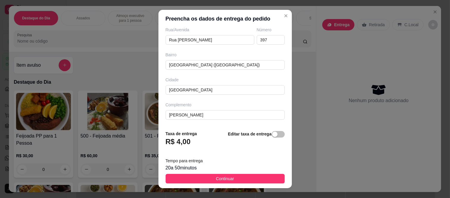
type input "[PERSON_NAME]"
click at [209, 173] on footer "Taxa de entrega R$ 4,00 Editar taxa de entrega Tempo para entrega 20 a 50 minut…" at bounding box center [224, 157] width 133 height 63
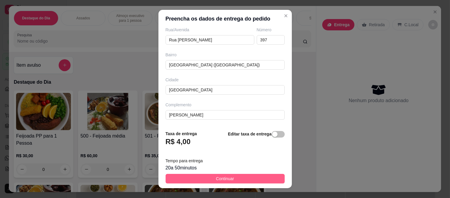
click at [209, 177] on button "Continuar" at bounding box center [224, 179] width 119 height 10
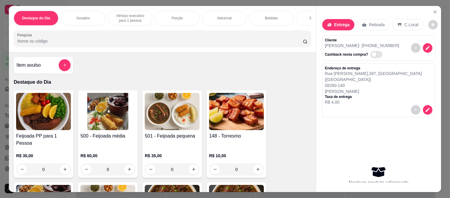
scroll to position [66, 0]
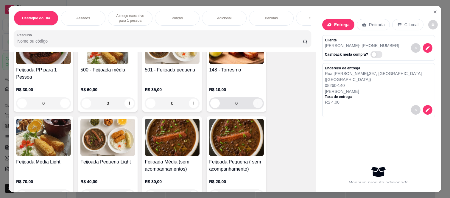
click at [256, 101] on icon "increase-product-quantity" at bounding box center [258, 103] width 4 height 4
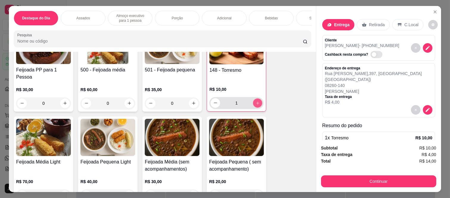
click at [256, 101] on icon "increase-product-quantity" at bounding box center [257, 102] width 3 height 3
type input "2"
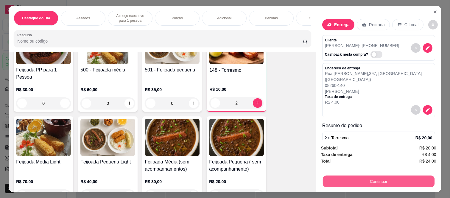
click at [357, 180] on button "Continuar" at bounding box center [379, 182] width 112 height 12
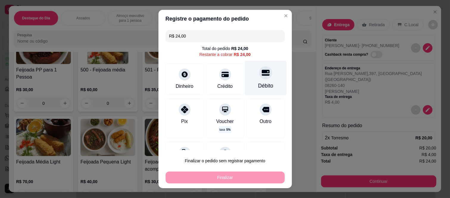
click at [249, 82] on div "Débito" at bounding box center [265, 78] width 42 height 35
type input "R$ 0,00"
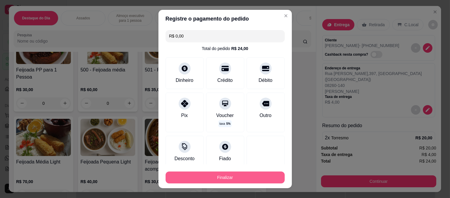
click at [236, 186] on footer "Finalizar" at bounding box center [224, 176] width 133 height 24
click at [238, 179] on button "Finalizar" at bounding box center [224, 177] width 115 height 12
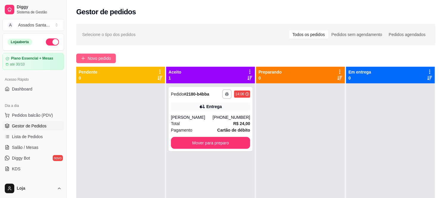
click at [94, 58] on span "Novo pedido" at bounding box center [100, 58] width 24 height 7
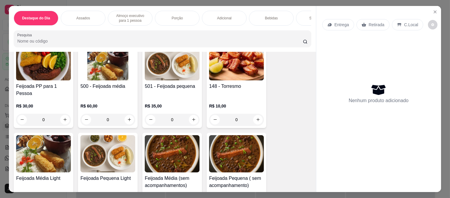
scroll to position [66, 0]
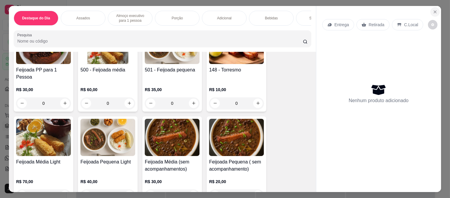
click at [432, 10] on icon "Close" at bounding box center [434, 12] width 5 height 5
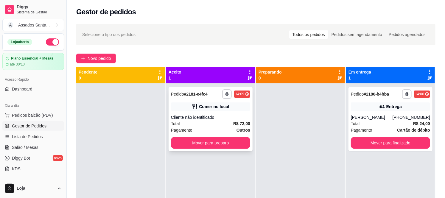
click at [232, 113] on div "**********" at bounding box center [210, 119] width 84 height 64
click at [97, 57] on span "Novo pedido" at bounding box center [100, 58] width 24 height 7
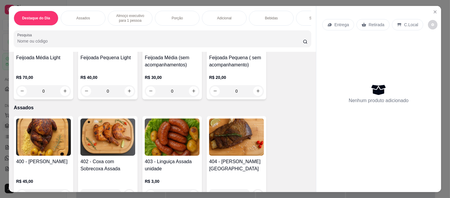
scroll to position [132, 0]
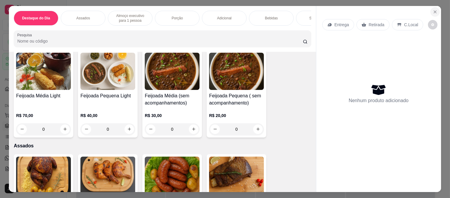
click at [435, 10] on icon "Close" at bounding box center [434, 12] width 5 height 5
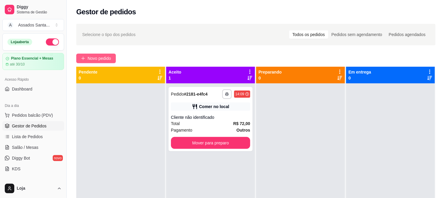
click at [106, 55] on span "Novo pedido" at bounding box center [100, 58] width 24 height 7
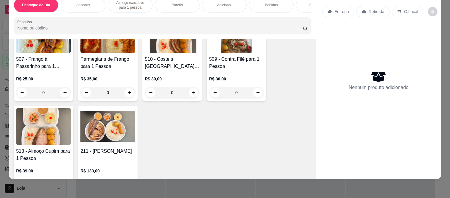
scroll to position [628, 0]
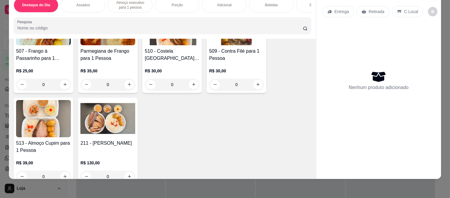
click at [191, 79] on div "0" at bounding box center [172, 85] width 55 height 12
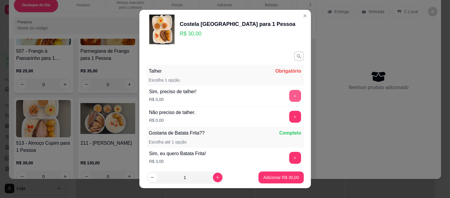
click at [289, 97] on button "+" at bounding box center [295, 96] width 12 height 12
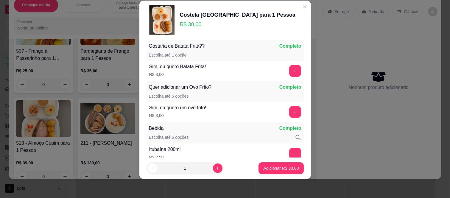
scroll to position [78, 0]
click at [274, 168] on p "Adicionar R$ 30,00" at bounding box center [281, 168] width 35 height 6
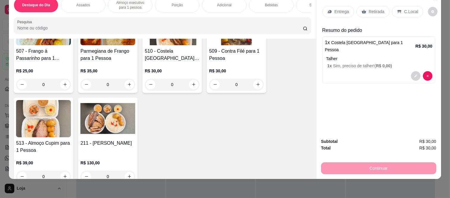
click at [363, 6] on div "Retirada" at bounding box center [372, 11] width 33 height 11
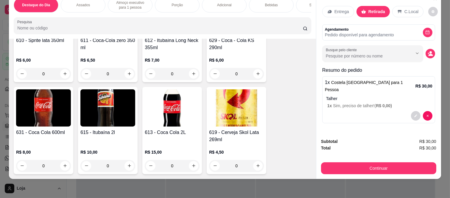
scroll to position [1620, 0]
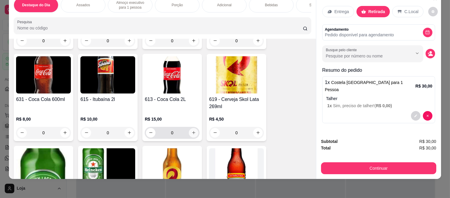
click at [192, 130] on icon "increase-product-quantity" at bounding box center [193, 132] width 4 height 4
type input "1"
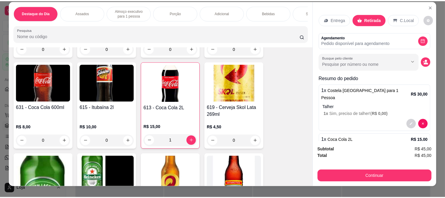
scroll to position [0, 0]
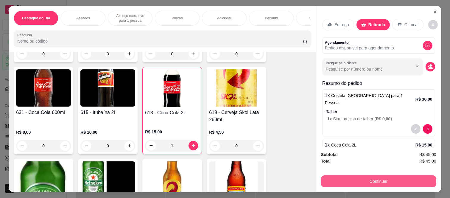
click at [364, 177] on button "Continuar" at bounding box center [378, 181] width 115 height 12
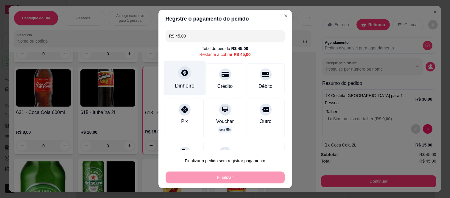
click at [184, 73] on icon at bounding box center [184, 73] width 8 height 8
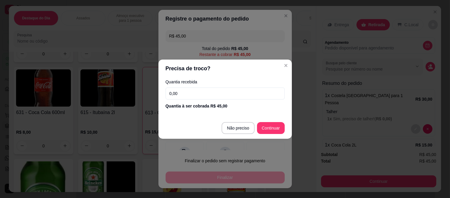
click at [185, 90] on input "0,00" at bounding box center [224, 94] width 119 height 12
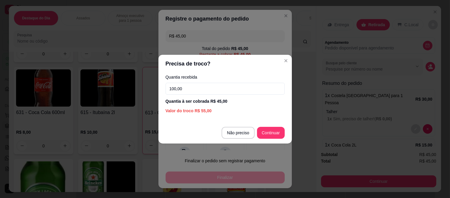
type input "100,00"
click at [273, 126] on footer "Não preciso Continuar" at bounding box center [224, 132] width 133 height 21
type input "R$ 0,00"
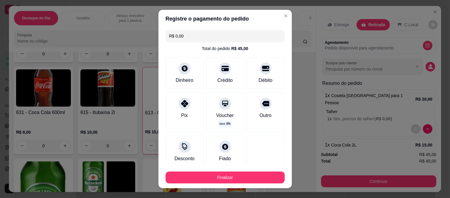
click at [253, 171] on div "Finalizar" at bounding box center [224, 176] width 119 height 14
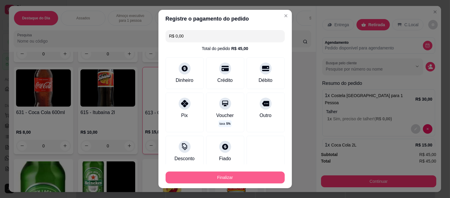
click at [254, 183] on footer "Finalizar" at bounding box center [224, 176] width 133 height 24
click at [258, 177] on button "Finalizar" at bounding box center [224, 177] width 115 height 12
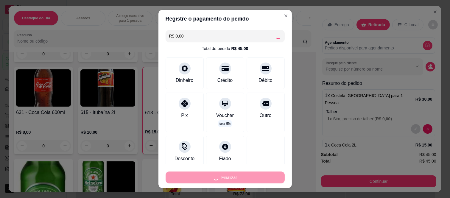
type input "0"
type input "-R$ 45,00"
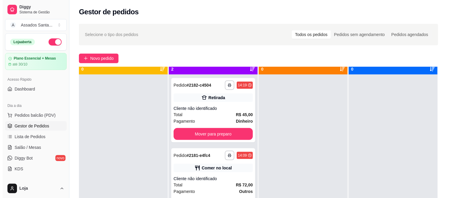
scroll to position [16, 0]
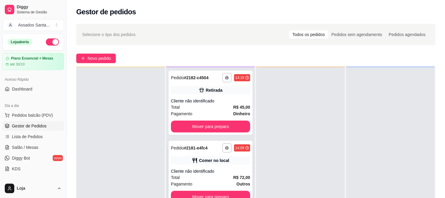
click at [201, 167] on div "**********" at bounding box center [210, 173] width 84 height 64
click at [210, 104] on div "Total R$ 45,00" at bounding box center [210, 107] width 79 height 7
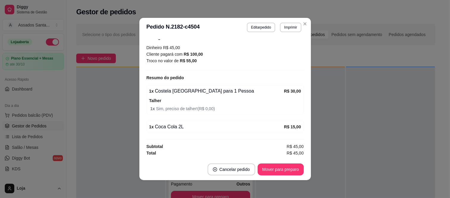
scroll to position [1, 0]
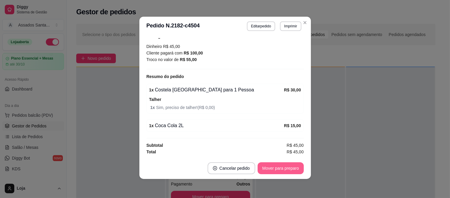
click at [278, 168] on button "Mover para preparo" at bounding box center [280, 168] width 46 height 12
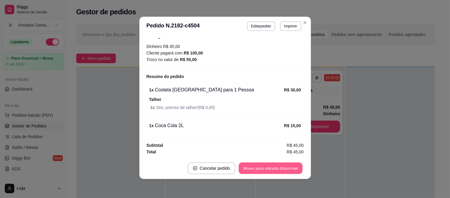
click at [278, 168] on button "Mover para retirada disponível" at bounding box center [271, 169] width 64 height 12
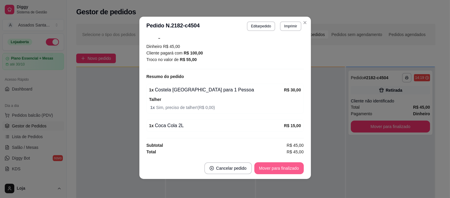
click at [278, 168] on button "Mover para finalizado" at bounding box center [278, 168] width 49 height 12
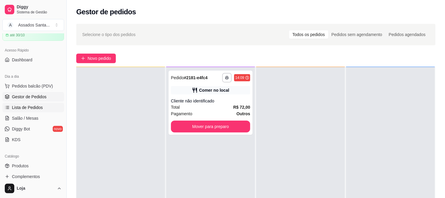
scroll to position [66, 0]
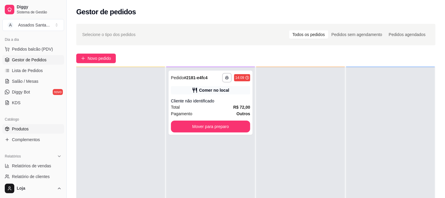
click at [28, 131] on span "Produtos" at bounding box center [20, 129] width 17 height 6
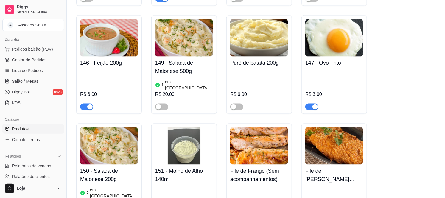
scroll to position [2447, 0]
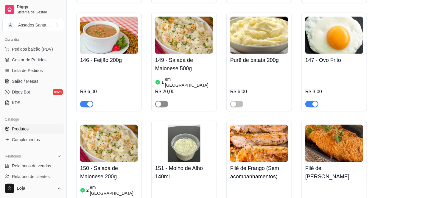
click at [162, 101] on span "button" at bounding box center [161, 104] width 13 height 7
click at [174, 56] on h4 "149 - Salada de Maionese 500g" at bounding box center [184, 64] width 58 height 17
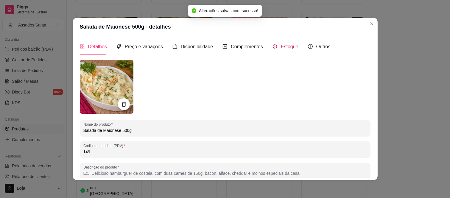
click at [284, 48] on span "Estoque" at bounding box center [290, 46] width 18 height 5
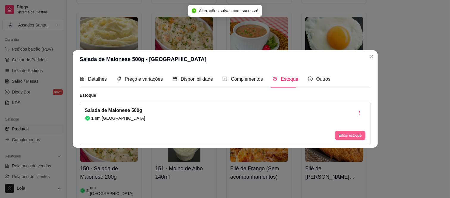
click at [349, 134] on button "Editar estoque" at bounding box center [350, 136] width 30 height 10
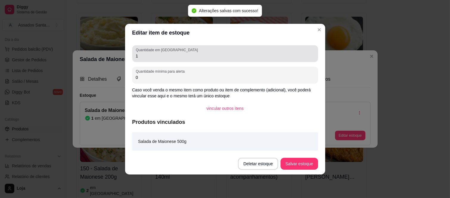
click at [163, 57] on input "1" at bounding box center [225, 56] width 179 height 6
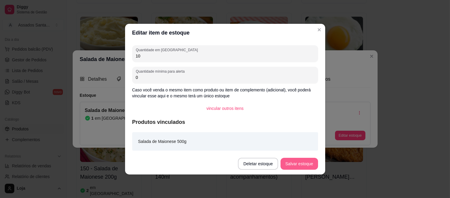
type input "10"
click at [305, 165] on button "Salvar estoque" at bounding box center [298, 164] width 37 height 12
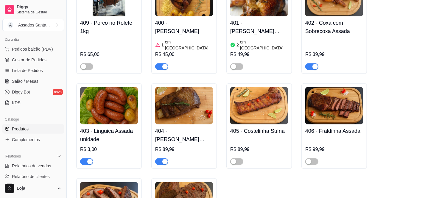
scroll to position [298, 0]
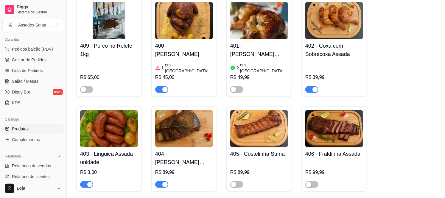
click at [200, 51] on div "400 - Frango Assado 1 em estoque R$ 45,00" at bounding box center [184, 66] width 58 height 54
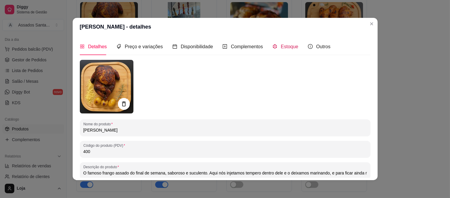
click at [289, 49] on span "Estoque" at bounding box center [290, 46] width 18 height 5
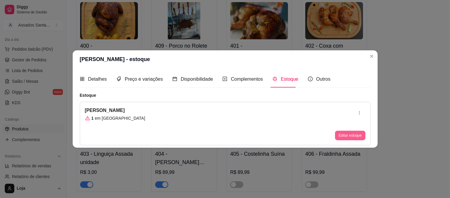
click at [354, 136] on button "Editar estoque" at bounding box center [350, 136] width 30 height 10
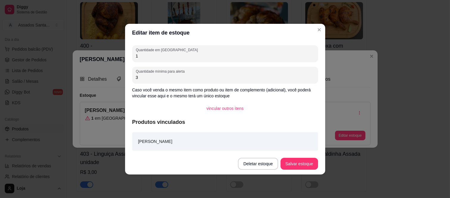
click at [178, 57] on input "1" at bounding box center [225, 56] width 179 height 6
type input "2"
click at [311, 168] on button "Salvar estoque" at bounding box center [299, 164] width 36 height 12
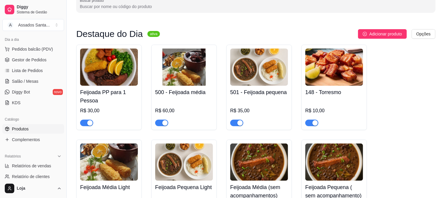
scroll to position [33, 0]
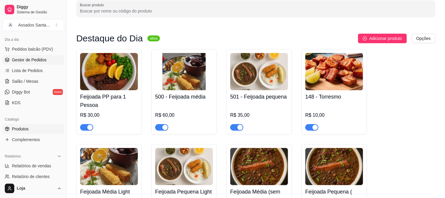
click at [44, 62] on span "Gestor de Pedidos" at bounding box center [29, 60] width 35 height 6
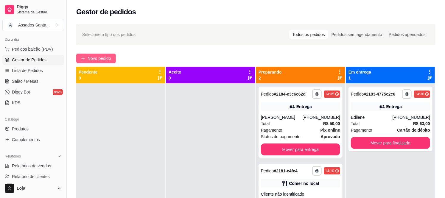
click at [103, 57] on span "Novo pedido" at bounding box center [100, 58] width 24 height 7
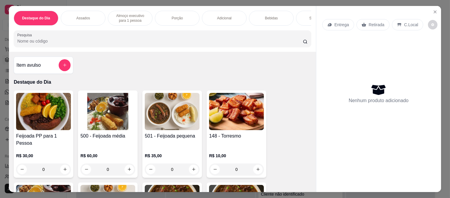
click at [340, 22] on p "Entrega" at bounding box center [341, 25] width 15 height 6
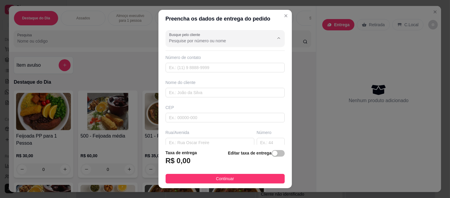
click at [197, 40] on input "Busque pelo cliente" at bounding box center [216, 41] width 95 height 6
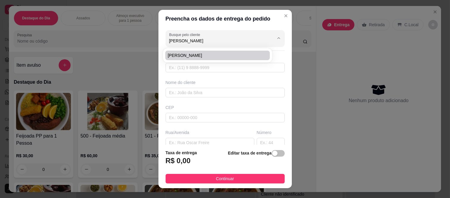
click at [199, 52] on span "[PERSON_NAME]" at bounding box center [215, 55] width 94 height 6
type input "[PERSON_NAME]"
type input "11947664383"
type input "[PERSON_NAME]"
type input "03936000"
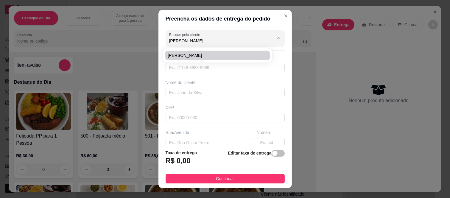
type input "[GEOGRAPHIC_DATA]"
type input "1084"
type input "Jardim Egle"
type input "[GEOGRAPHIC_DATA]"
type input "torre 3 apto 66"
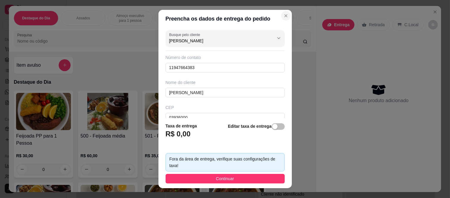
type input "[PERSON_NAME]"
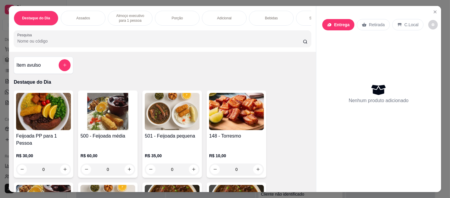
click at [341, 22] on p "Entrega" at bounding box center [341, 25] width 15 height 6
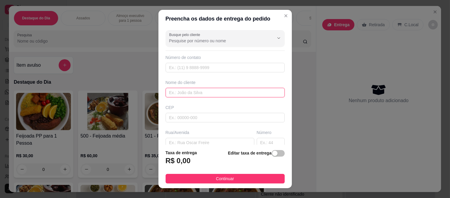
click at [193, 88] on input "text" at bounding box center [224, 93] width 119 height 10
type input "[PERSON_NAME]"
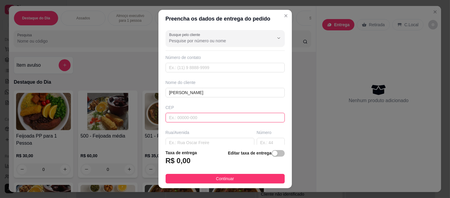
click at [182, 117] on input "text" at bounding box center [224, 118] width 119 height 10
paste input "08345200"
type input "08345200"
type input "Travessa Pé de [GEOGRAPHIC_DATA]"
type input "[GEOGRAPHIC_DATA] ([GEOGRAPHIC_DATA])"
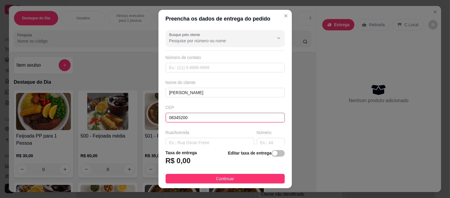
type input "[GEOGRAPHIC_DATA]"
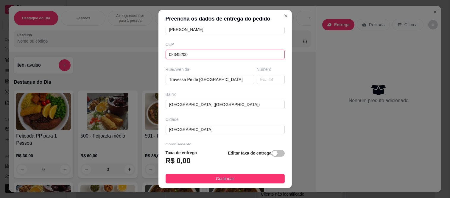
scroll to position [66, 0]
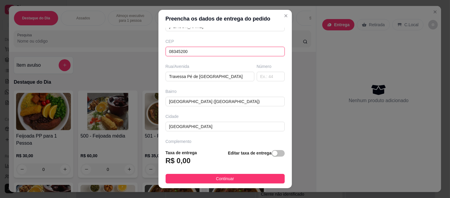
type input "08345200"
click at [263, 81] on input "text" at bounding box center [271, 77] width 28 height 10
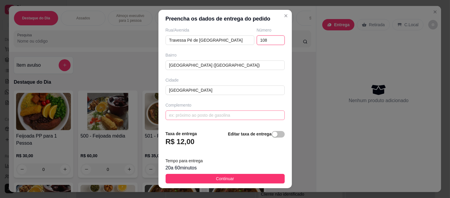
scroll to position [103, 0]
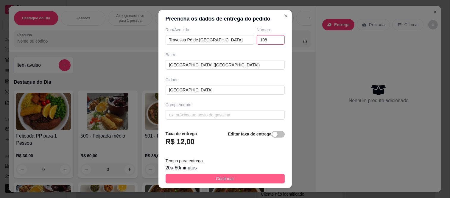
type input "108"
click at [211, 175] on button "Continuar" at bounding box center [224, 179] width 119 height 10
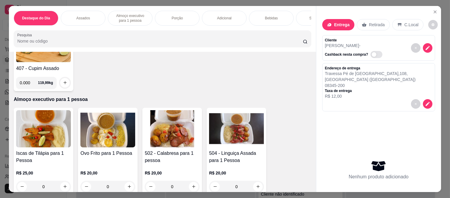
scroll to position [364, 0]
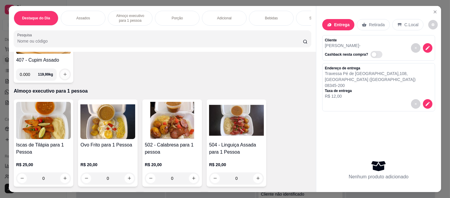
click at [63, 72] on icon "increase-product-quantity" at bounding box center [65, 74] width 4 height 4
click at [63, 70] on button "increase-product-quantity" at bounding box center [65, 75] width 10 height 10
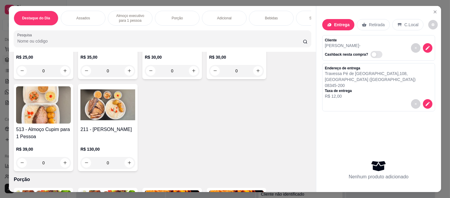
scroll to position [661, 0]
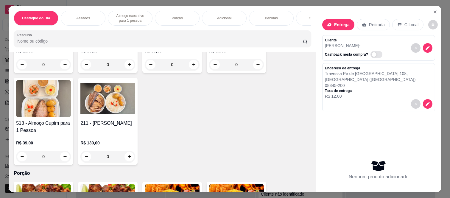
click at [61, 151] on div "0" at bounding box center [43, 157] width 55 height 12
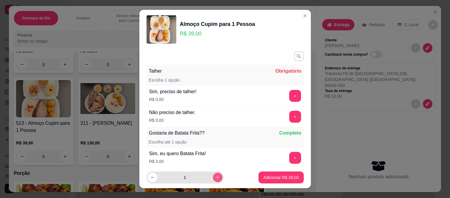
click at [204, 179] on input "1" at bounding box center [185, 177] width 56 height 12
click at [215, 179] on icon "increase-product-quantity" at bounding box center [217, 177] width 4 height 4
type input "3"
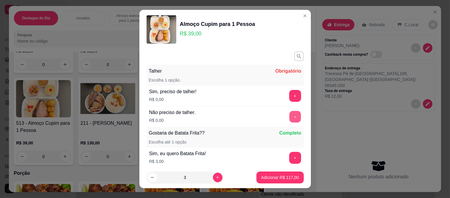
click at [289, 116] on button "+" at bounding box center [295, 117] width 12 height 12
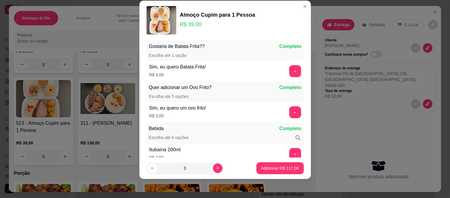
scroll to position [78, 0]
click at [289, 68] on button "+" at bounding box center [295, 71] width 12 height 12
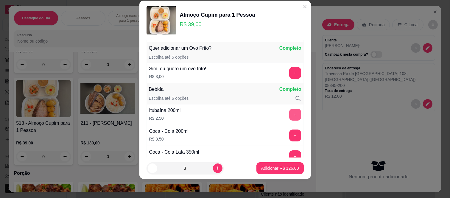
scroll to position [119, 0]
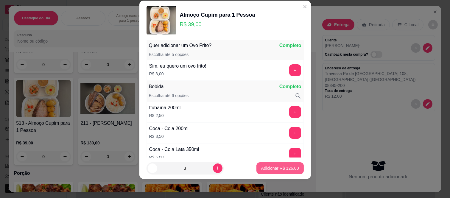
click at [275, 172] on button "Adicionar R$ 126,00" at bounding box center [279, 168] width 47 height 12
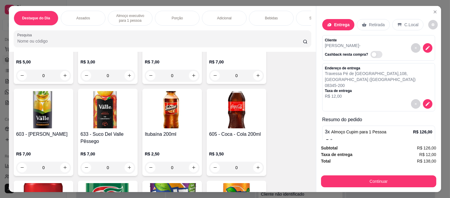
scroll to position [1488, 0]
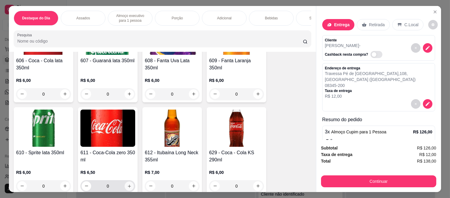
click at [127, 184] on icon "increase-product-quantity" at bounding box center [129, 186] width 4 height 4
click at [127, 185] on icon "increase-product-quantity" at bounding box center [128, 186] width 3 height 3
type input "2"
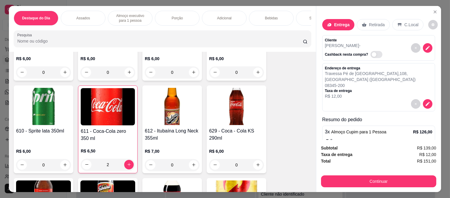
scroll to position [1521, 0]
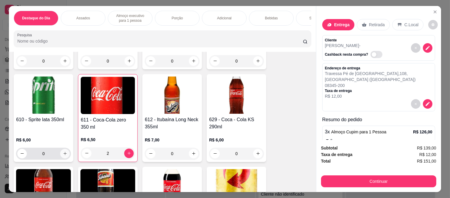
click at [63, 151] on icon "increase-product-quantity" at bounding box center [65, 153] width 4 height 4
type input "1"
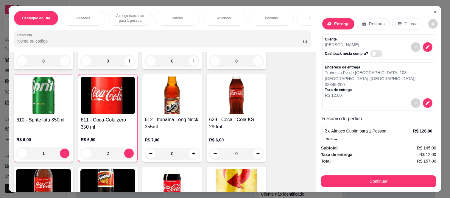
scroll to position [0, 0]
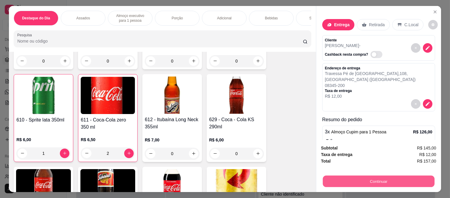
click at [339, 179] on button "Continuar" at bounding box center [379, 182] width 112 height 12
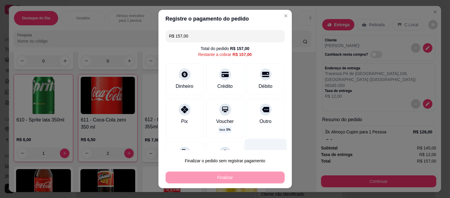
drag, startPoint x: 257, startPoint y: 112, endPoint x: 245, endPoint y: 162, distance: 51.0
click at [260, 112] on div at bounding box center [266, 110] width 12 height 12
type input "R$ 0,00"
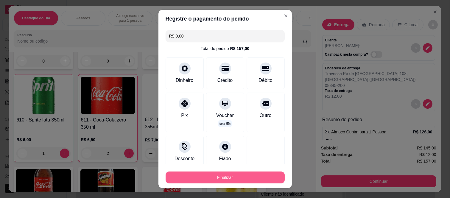
click at [244, 181] on button "Finalizar" at bounding box center [224, 177] width 119 height 12
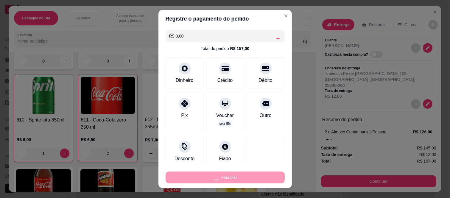
type input "0"
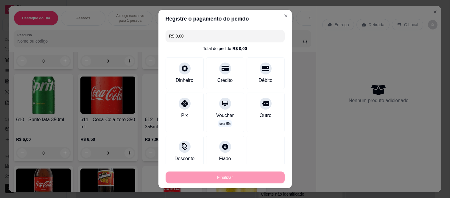
type input "-R$ 157,00"
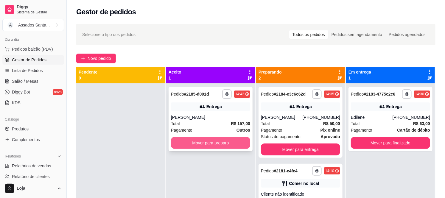
click at [197, 146] on button "Mover para preparo" at bounding box center [210, 143] width 79 height 12
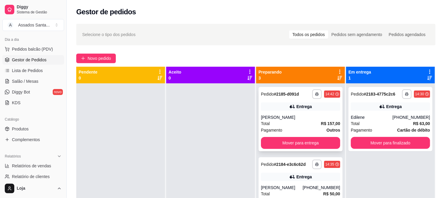
click at [292, 120] on div "Total R$ 157,00" at bounding box center [300, 123] width 79 height 7
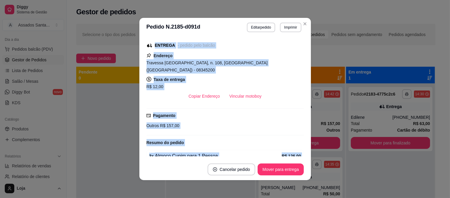
scroll to position [198, 0]
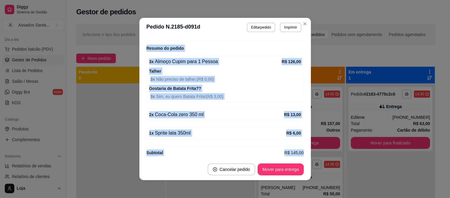
drag, startPoint x: 144, startPoint y: 90, endPoint x: 179, endPoint y: 173, distance: 89.5
click at [179, 173] on section "**********" at bounding box center [224, 99] width 171 height 162
copy section "Horário do pedido [DATE] 14:42 Status do pedido PREPARANDO Nome do cliente [PER…"
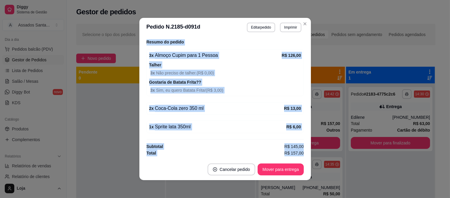
scroll to position [168, 0]
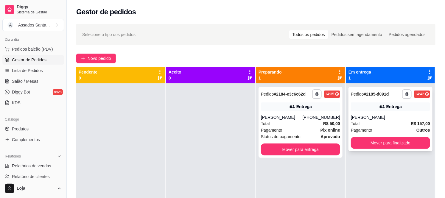
click at [386, 115] on div "[PERSON_NAME]" at bounding box center [390, 117] width 79 height 6
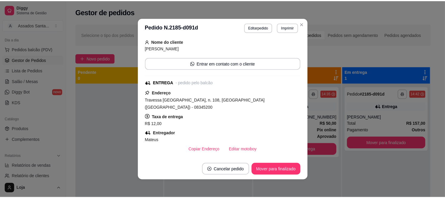
scroll to position [99, 0]
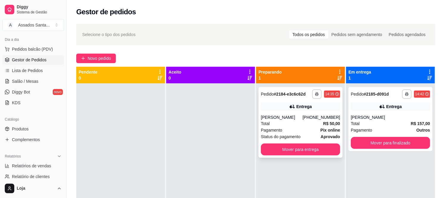
click at [310, 115] on div "[PHONE_NUMBER]" at bounding box center [321, 117] width 38 height 6
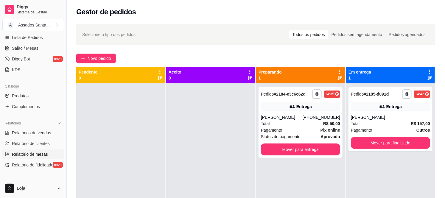
scroll to position [230, 0]
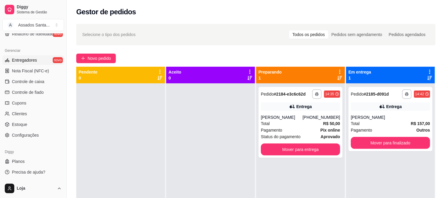
click at [20, 62] on span "Entregadores" at bounding box center [24, 60] width 25 height 6
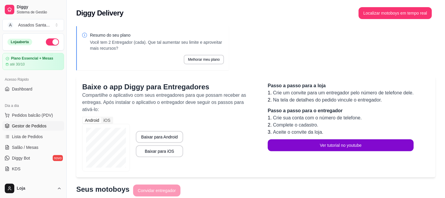
click at [30, 126] on span "Gestor de Pedidos" at bounding box center [29, 126] width 35 height 6
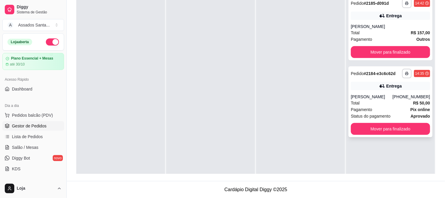
click at [383, 95] on div "[PERSON_NAME]" at bounding box center [372, 97] width 42 height 6
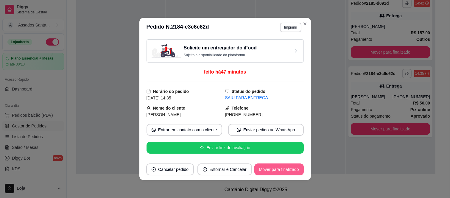
click at [282, 167] on button "Mover para finalizado" at bounding box center [278, 169] width 49 height 12
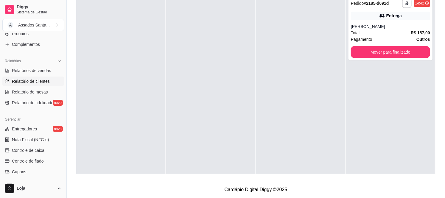
scroll to position [165, 0]
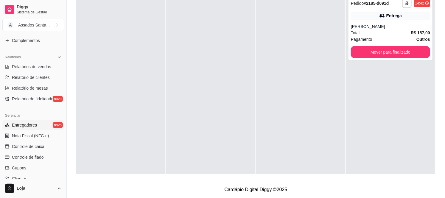
click at [34, 126] on span "Entregadores" at bounding box center [24, 125] width 25 height 6
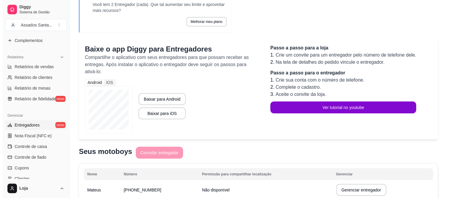
scroll to position [84, 0]
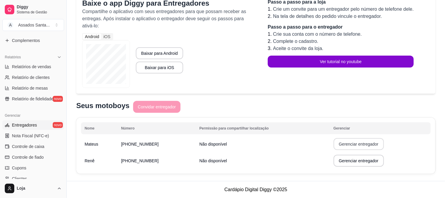
click at [355, 147] on button "Gerenciar entregador" at bounding box center [358, 144] width 50 height 12
select select "30"
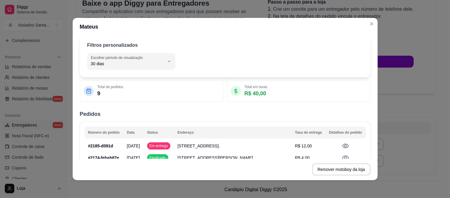
scroll to position [81, 0]
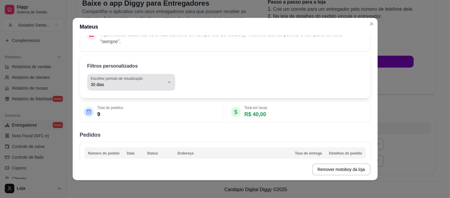
click at [102, 85] on span "30 dias" at bounding box center [128, 85] width 74 height 6
click at [106, 99] on span "Hoje" at bounding box center [125, 99] width 68 height 6
type input "0"
select select "0"
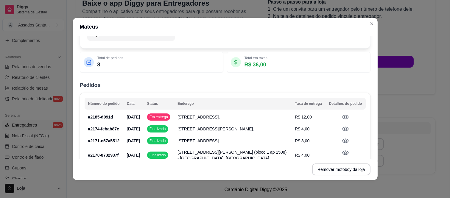
scroll to position [0, 0]
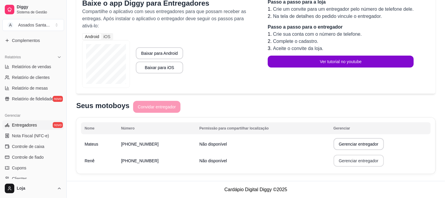
click at [351, 163] on button "Gerenciar entregador" at bounding box center [358, 161] width 50 height 12
select select "30"
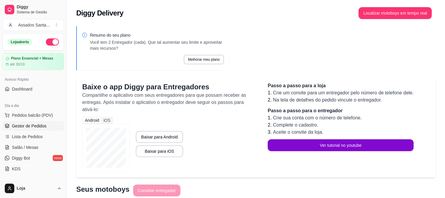
click at [30, 124] on span "Gestor de Pedidos" at bounding box center [29, 126] width 35 height 6
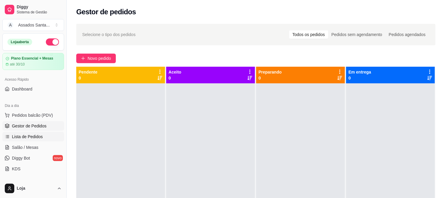
click at [28, 139] on span "Lista de Pedidos" at bounding box center [27, 137] width 31 height 6
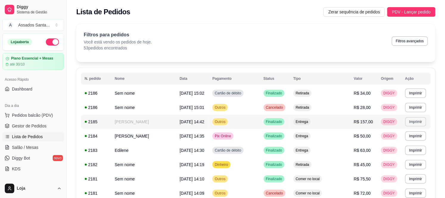
click at [413, 126] on button "Imprimir" at bounding box center [415, 122] width 21 height 10
click at [399, 142] on button "IMPRESSORA caixa" at bounding box center [402, 143] width 43 height 10
click at [23, 125] on span "Gestor de Pedidos" at bounding box center [29, 126] width 35 height 6
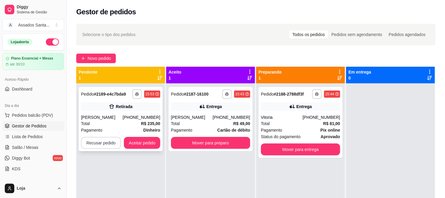
click at [101, 143] on button "Recusar pedido" at bounding box center [101, 143] width 40 height 12
click at [110, 130] on button "Sim" at bounding box center [117, 128] width 24 height 12
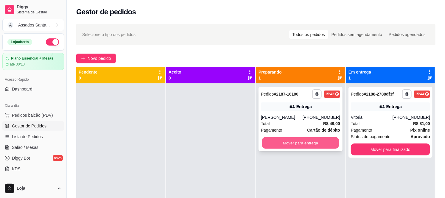
click at [298, 139] on button "Mover para entrega" at bounding box center [300, 143] width 77 height 12
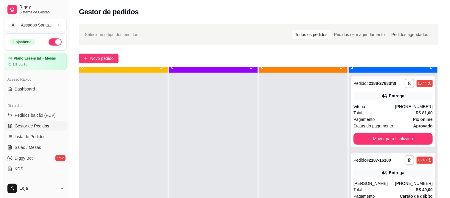
scroll to position [16, 0]
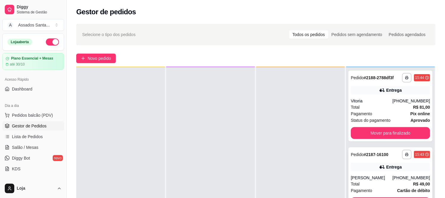
click at [370, 161] on div "**********" at bounding box center [390, 179] width 84 height 64
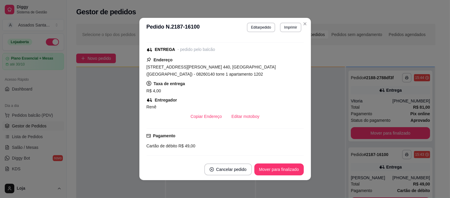
scroll to position [99, 0]
click at [286, 170] on button "Mover para finalizado" at bounding box center [278, 169] width 49 height 12
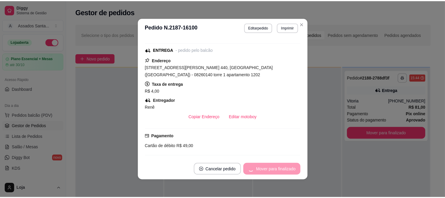
scroll to position [79, 0]
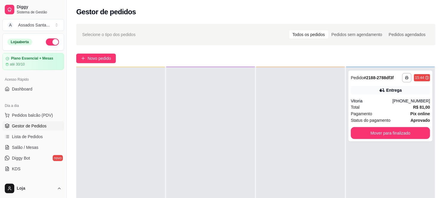
click at [326, 117] on div at bounding box center [300, 166] width 89 height 198
click at [390, 134] on button "Mover para finalizado" at bounding box center [390, 133] width 79 height 12
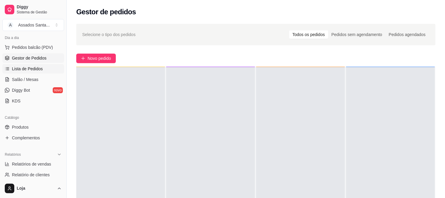
scroll to position [99, 0]
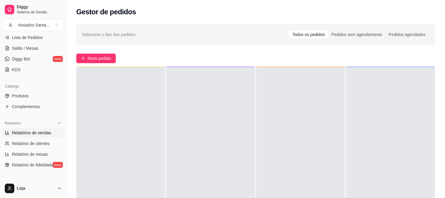
click at [29, 132] on span "Relatórios de vendas" at bounding box center [31, 133] width 39 height 6
select select "ALL"
select select "0"
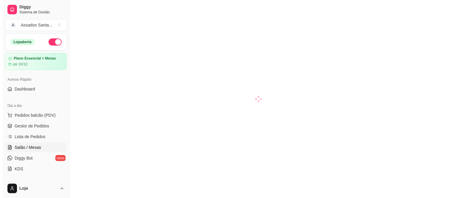
scroll to position [33, 0]
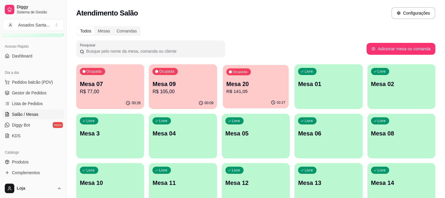
click at [263, 93] on p "R$ 141,05" at bounding box center [255, 91] width 59 height 7
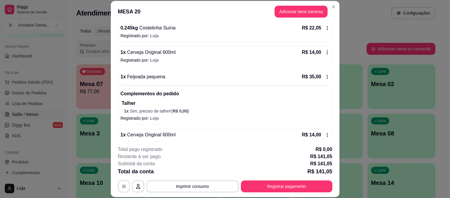
scroll to position [99, 0]
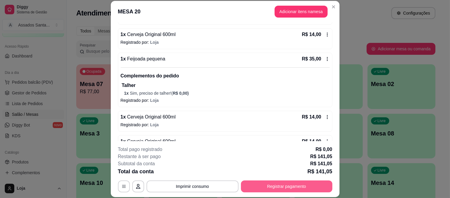
click at [299, 189] on button "Registrar pagamento" at bounding box center [286, 186] width 91 height 12
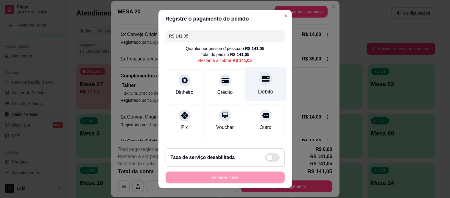
click at [261, 82] on icon at bounding box center [265, 79] width 8 height 8
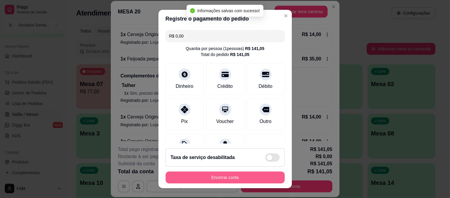
type input "R$ 0,00"
click at [254, 180] on button "Encerrar conta" at bounding box center [224, 177] width 119 height 12
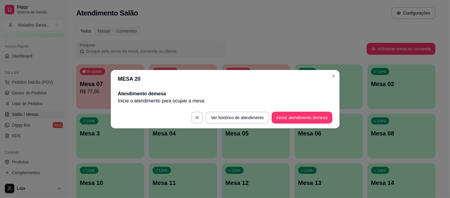
scroll to position [0, 0]
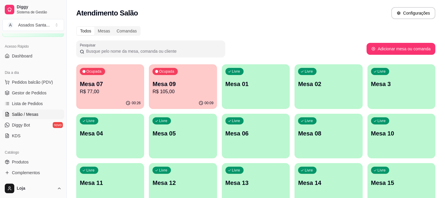
click at [179, 78] on div "Ocupada Mesa 09 R$ 105,00" at bounding box center [183, 80] width 68 height 33
click at [118, 93] on p "R$ 77,00" at bounding box center [110, 91] width 59 height 7
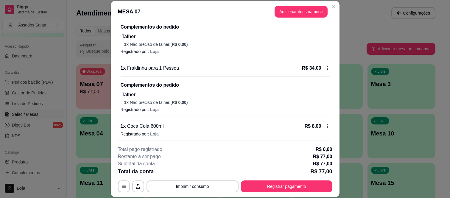
scroll to position [77, 0]
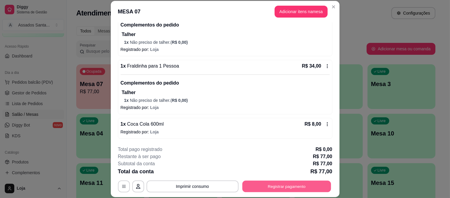
click at [280, 188] on button "Registrar pagamento" at bounding box center [286, 186] width 89 height 12
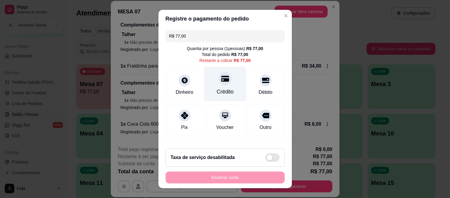
click at [221, 72] on div "Crédito" at bounding box center [225, 84] width 42 height 35
type input "R$ 0,00"
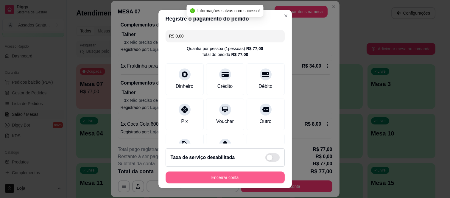
click at [242, 179] on button "Encerrar conta" at bounding box center [224, 177] width 119 height 12
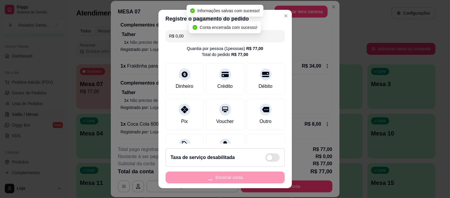
scroll to position [0, 0]
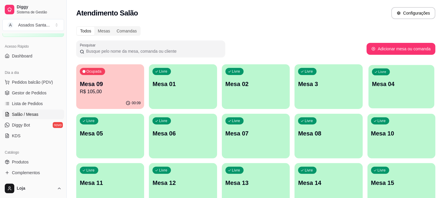
click at [401, 77] on div "Livre Mesa 04" at bounding box center [401, 83] width 66 height 36
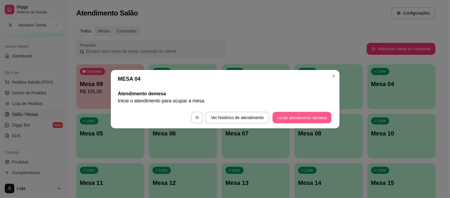
click at [307, 116] on button "Iniciar atendimento de mesa" at bounding box center [301, 118] width 59 height 12
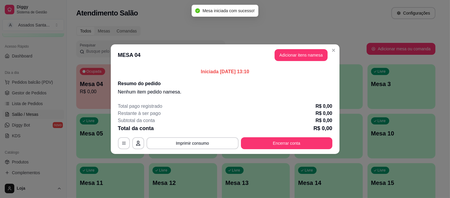
click at [288, 58] on button "Adicionar itens na mesa" at bounding box center [300, 55] width 53 height 12
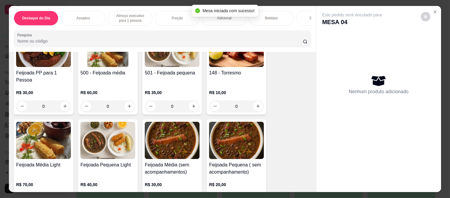
scroll to position [66, 0]
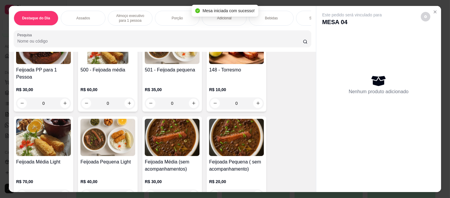
click at [128, 97] on div "0" at bounding box center [107, 103] width 55 height 12
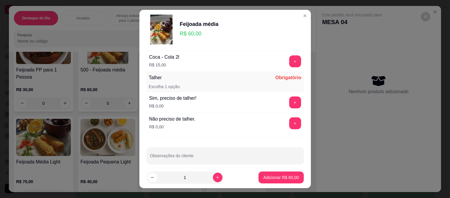
scroll to position [354, 0]
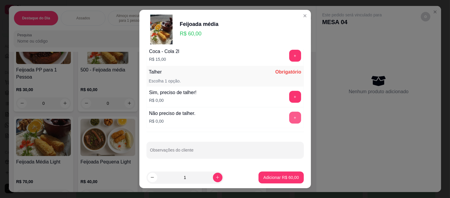
click at [289, 115] on button "+" at bounding box center [295, 118] width 12 height 12
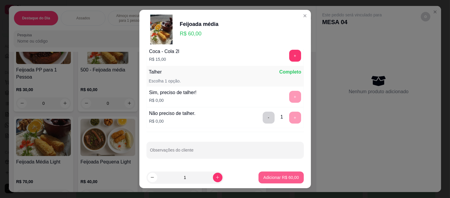
click at [270, 179] on p "Adicionar R$ 60,00" at bounding box center [280, 177] width 35 height 6
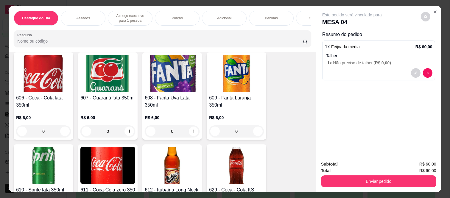
scroll to position [1488, 0]
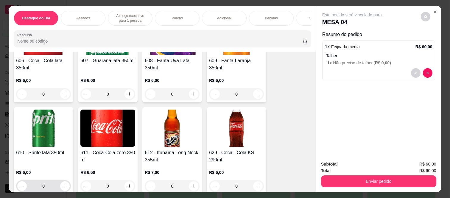
click at [62, 180] on div "0" at bounding box center [43, 186] width 52 height 12
click at [64, 184] on icon "increase-product-quantity" at bounding box center [65, 186] width 4 height 4
type input "1"
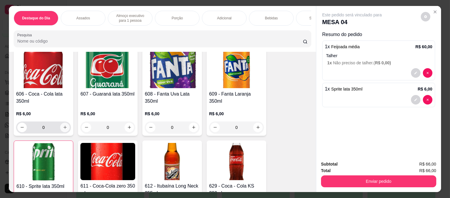
click at [64, 125] on icon "increase-product-quantity" at bounding box center [65, 127] width 4 height 4
type input "1"
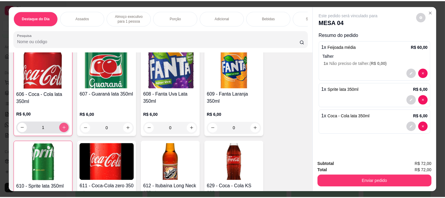
scroll to position [1455, 0]
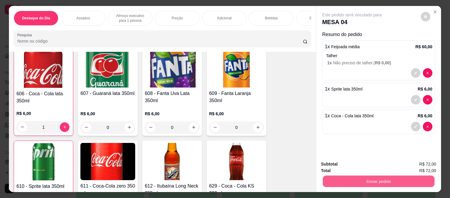
click at [374, 177] on button "Enviar pedido" at bounding box center [379, 182] width 112 height 12
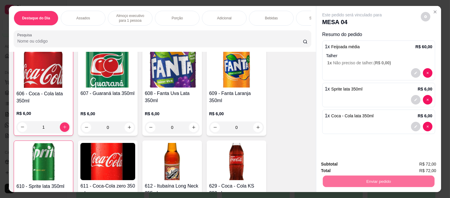
click at [428, 164] on button "Enviar pedido" at bounding box center [421, 164] width 34 height 11
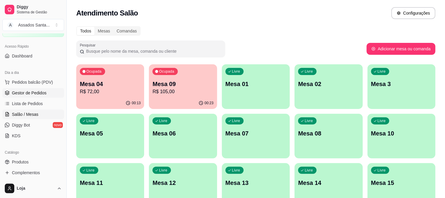
click at [26, 90] on span "Gestor de Pedidos" at bounding box center [29, 93] width 35 height 6
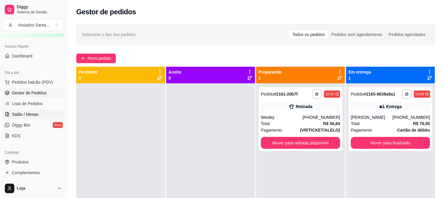
click at [28, 117] on span "Salão / Mesas" at bounding box center [25, 114] width 26 height 6
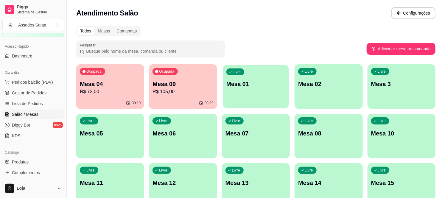
click at [268, 83] on p "Mesa 01" at bounding box center [255, 84] width 59 height 8
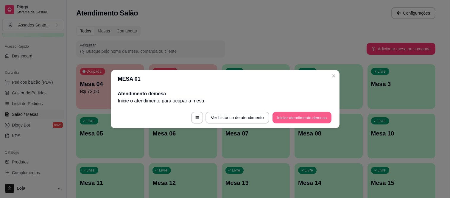
click at [297, 117] on button "Iniciar atendimento de mesa" at bounding box center [301, 118] width 59 height 12
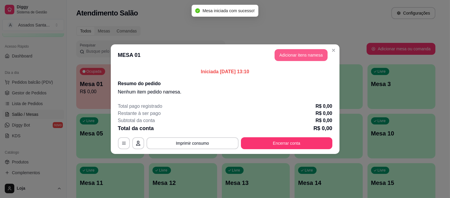
click at [305, 54] on button "Adicionar itens na mesa" at bounding box center [300, 55] width 53 height 12
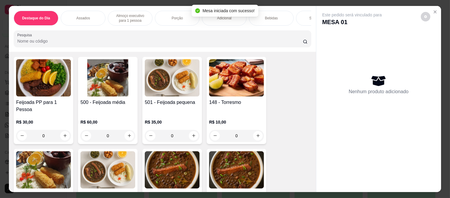
scroll to position [33, 0]
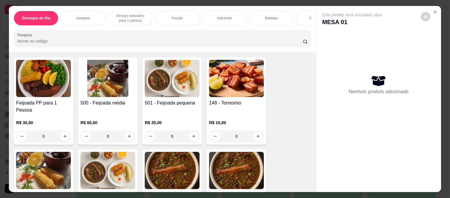
click at [61, 131] on div "0" at bounding box center [43, 136] width 55 height 12
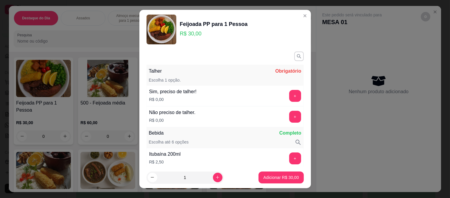
click at [284, 34] on div "Feijoada PP para 1 Pessoa R$ 30,00" at bounding box center [224, 30] width 157 height 30
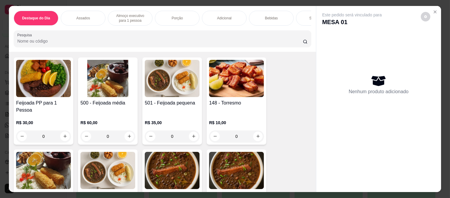
click at [191, 130] on div "0" at bounding box center [172, 136] width 55 height 12
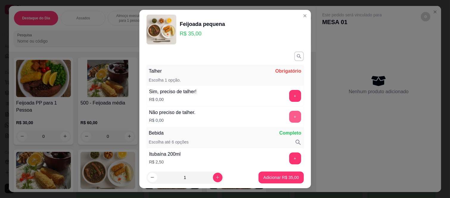
click at [289, 118] on button "+" at bounding box center [295, 117] width 12 height 12
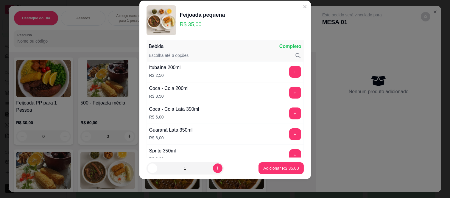
scroll to position [78, 0]
click at [280, 171] on button "Adicionar R$ 35,00" at bounding box center [280, 168] width 45 height 12
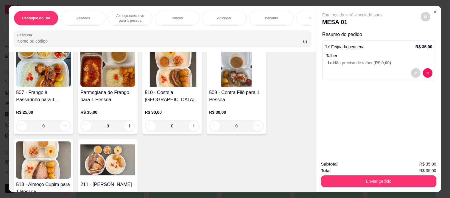
scroll to position [595, 0]
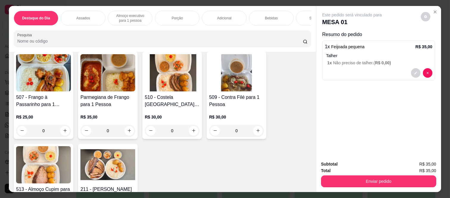
click at [189, 125] on div "0" at bounding box center [172, 131] width 55 height 12
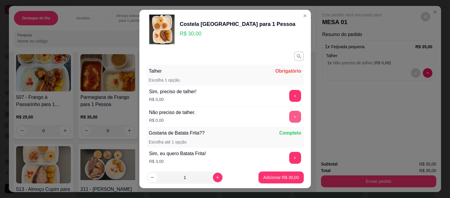
click at [289, 116] on button "+" at bounding box center [295, 117] width 12 height 12
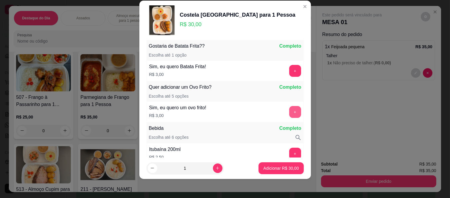
scroll to position [78, 0]
click at [268, 164] on button "Adicionar R$ 30,00" at bounding box center [281, 168] width 44 height 12
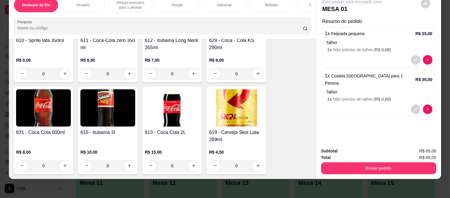
scroll to position [1686, 0]
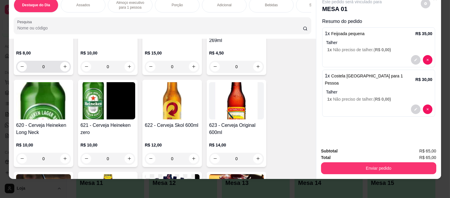
click at [63, 64] on div "0" at bounding box center [43, 67] width 52 height 12
click at [63, 64] on icon "increase-product-quantity" at bounding box center [65, 66] width 4 height 4
type input "1"
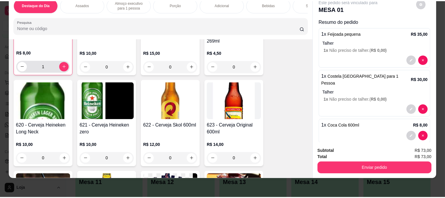
scroll to position [1686, 0]
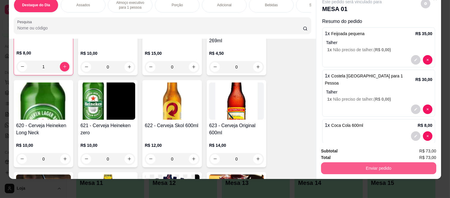
click at [382, 165] on button "Enviar pedido" at bounding box center [378, 168] width 115 height 12
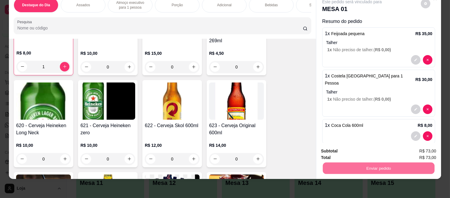
click at [418, 148] on button "Enviar pedido" at bounding box center [421, 148] width 34 height 11
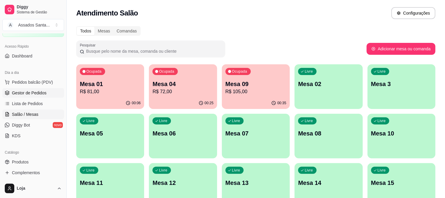
click at [26, 96] on span "Gestor de Pedidos" at bounding box center [29, 93] width 35 height 6
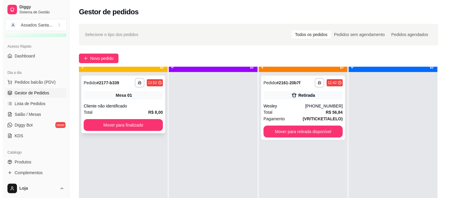
scroll to position [16, 0]
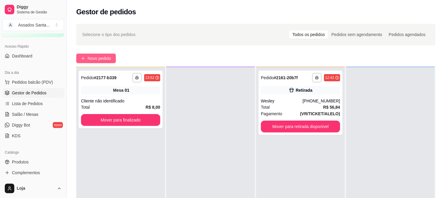
click at [101, 57] on span "Novo pedido" at bounding box center [100, 58] width 24 height 7
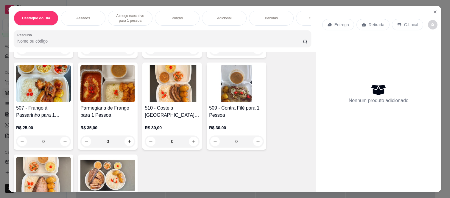
scroll to position [595, 0]
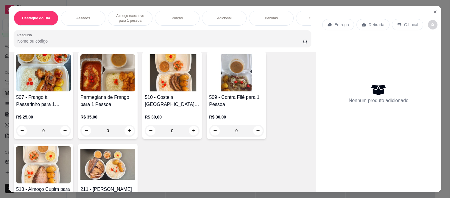
click at [191, 125] on div "0" at bounding box center [172, 131] width 55 height 12
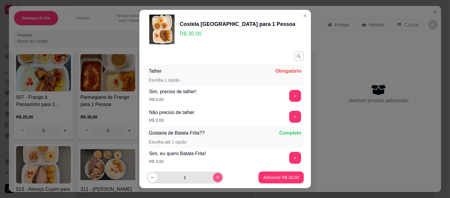
click at [215, 177] on icon "increase-product-quantity" at bounding box center [217, 177] width 4 height 4
click at [216, 177] on icon "increase-product-quantity" at bounding box center [217, 177] width 3 height 3
click at [150, 179] on icon "decrease-product-quantity" at bounding box center [152, 177] width 4 height 4
type input "3"
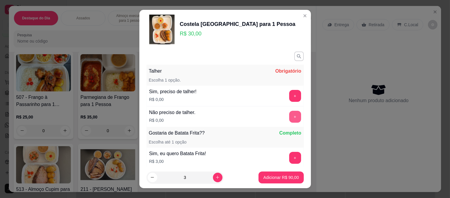
click at [289, 118] on button "+" at bounding box center [295, 117] width 12 height 12
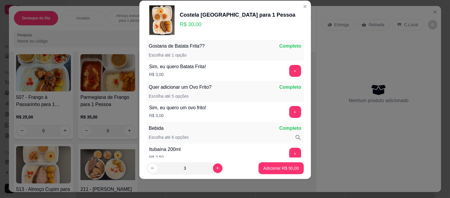
scroll to position [78, 0]
click at [274, 171] on p "Adicionar R$ 90,00" at bounding box center [280, 168] width 35 height 6
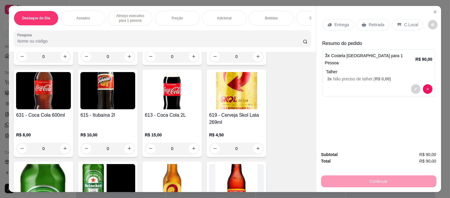
scroll to position [1620, 0]
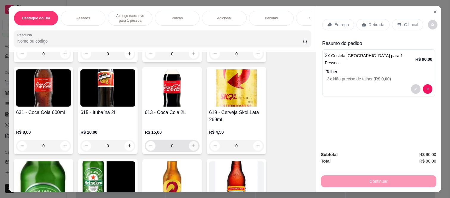
click at [192, 143] on icon "increase-product-quantity" at bounding box center [193, 145] width 4 height 4
type input "1"
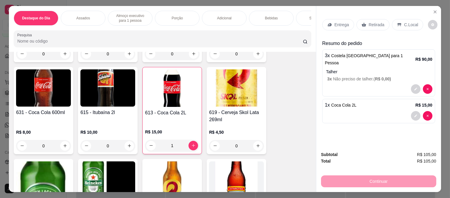
click at [375, 15] on div "Entrega Retirada C.Local" at bounding box center [378, 24] width 113 height 21
click at [373, 22] on p "Retirada" at bounding box center [376, 25] width 16 height 6
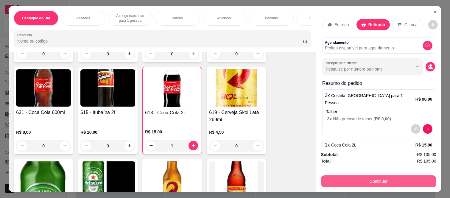
click at [364, 179] on button "Continuar" at bounding box center [378, 181] width 115 height 12
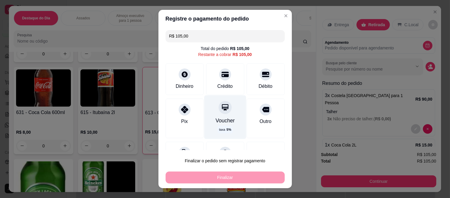
click at [207, 112] on div "Voucher taxa 5 %" at bounding box center [225, 117] width 42 height 43
type input "R$ 0,00"
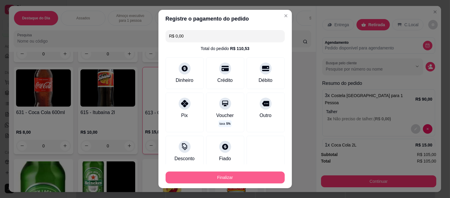
click at [236, 178] on button "Finalizar" at bounding box center [224, 177] width 119 height 12
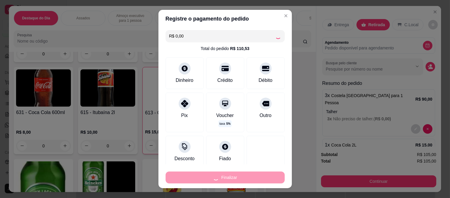
type input "0"
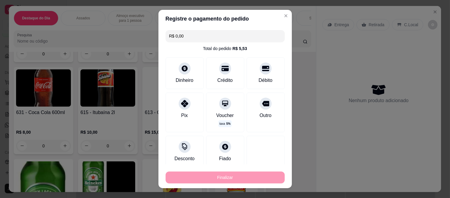
type input "-R$ 105,00"
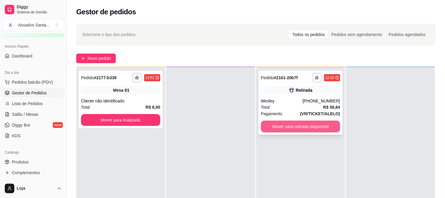
click at [283, 129] on button "Mover para retirada disponível" at bounding box center [300, 127] width 79 height 12
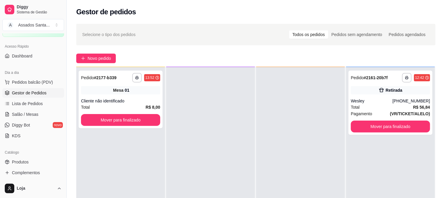
click at [203, 110] on div at bounding box center [210, 166] width 89 height 198
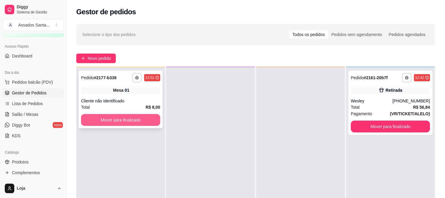
click at [106, 120] on button "Mover para finalizado" at bounding box center [120, 120] width 79 height 12
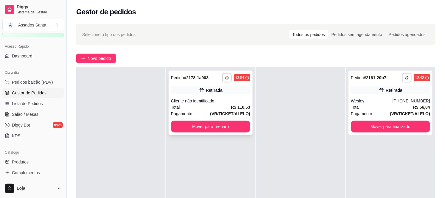
click at [206, 99] on div "Cliente não identificado" at bounding box center [210, 101] width 79 height 6
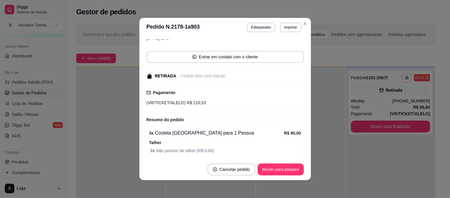
scroll to position [73, 0]
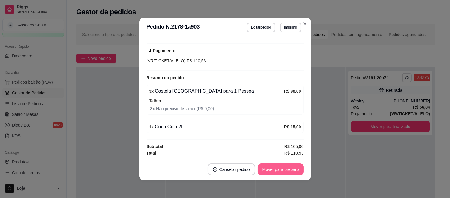
click at [275, 171] on button "Mover para preparo" at bounding box center [280, 169] width 46 height 12
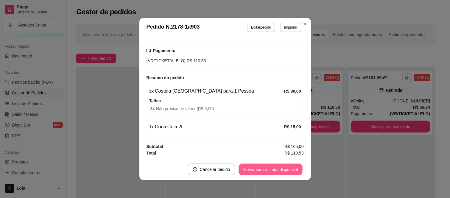
click at [279, 171] on button "Mover para retirada disponível" at bounding box center [271, 170] width 64 height 12
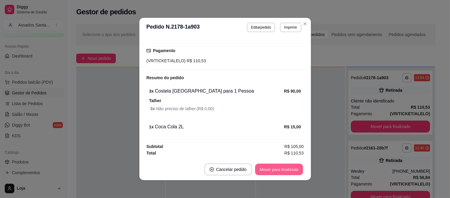
click at [287, 170] on button "Mover para finalizado" at bounding box center [279, 170] width 48 height 12
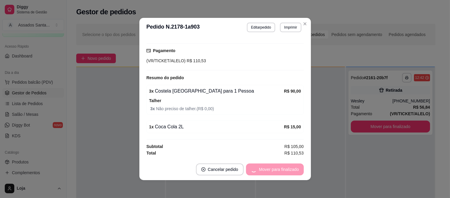
scroll to position [48, 0]
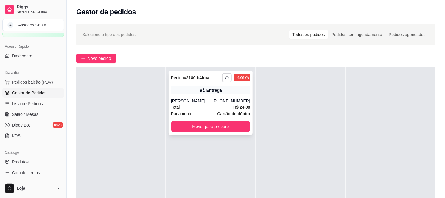
click at [203, 96] on div "**********" at bounding box center [210, 103] width 84 height 64
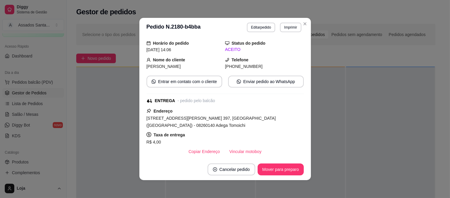
scroll to position [99, 0]
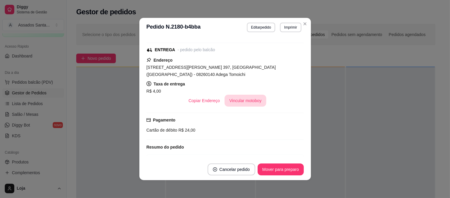
click at [248, 95] on button "Vincular motoboy" at bounding box center [245, 101] width 42 height 12
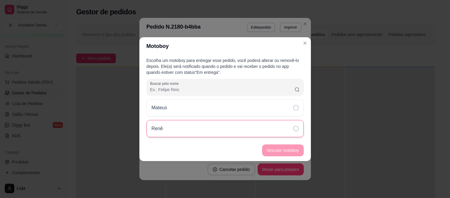
click at [197, 127] on div "Renê" at bounding box center [224, 128] width 157 height 17
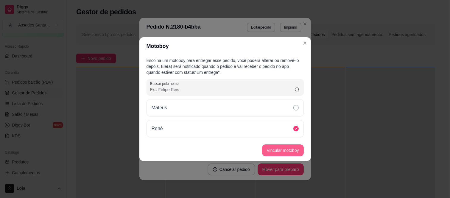
click at [290, 149] on button "Vincular motoboy" at bounding box center [283, 150] width 42 height 12
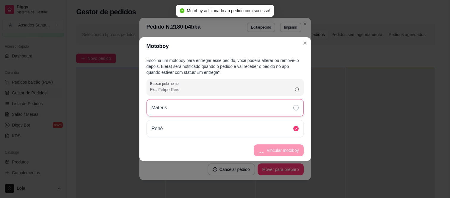
scroll to position [70, 0]
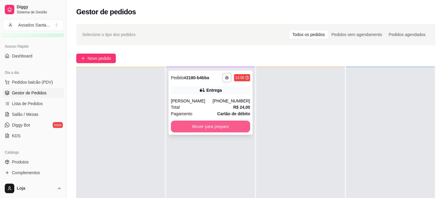
click at [225, 130] on button "Mover para preparo" at bounding box center [210, 127] width 79 height 12
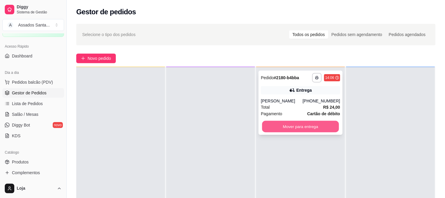
click at [289, 127] on button "Mover para entrega" at bounding box center [300, 127] width 77 height 12
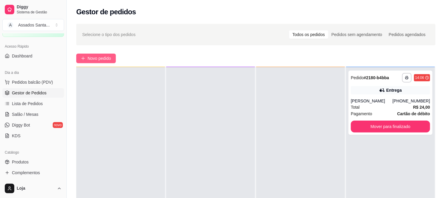
click at [82, 57] on icon "plus" at bounding box center [83, 58] width 4 height 4
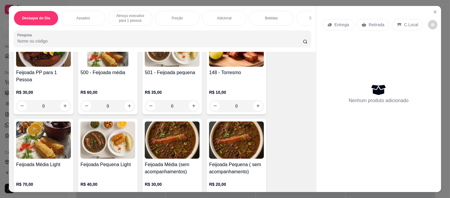
scroll to position [66, 0]
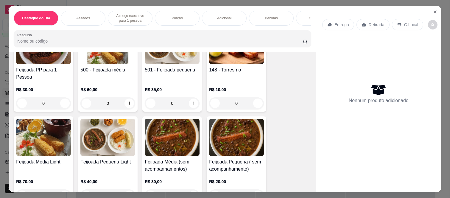
click at [128, 99] on div "0" at bounding box center [107, 103] width 55 height 12
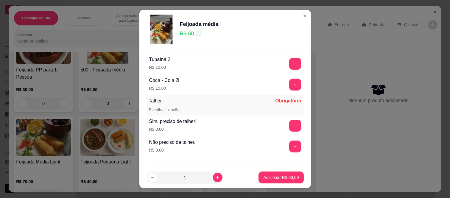
scroll to position [354, 0]
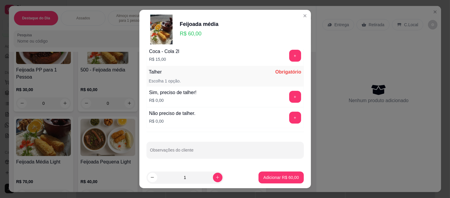
click at [289, 117] on button "+" at bounding box center [295, 118] width 12 height 12
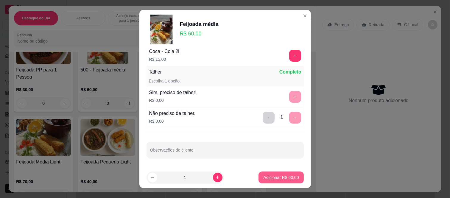
click at [276, 174] on button "Adicionar R$ 60,00" at bounding box center [280, 177] width 45 height 12
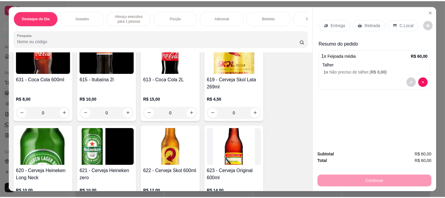
scroll to position [1719, 0]
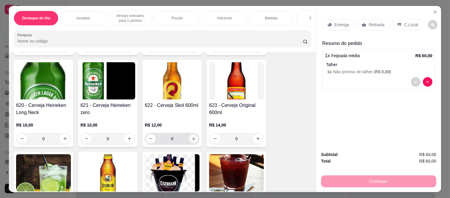
click at [194, 134] on button "increase-product-quantity" at bounding box center [193, 138] width 9 height 9
type input "1"
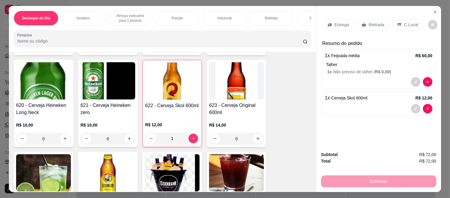
click at [400, 19] on div "C.Local" at bounding box center [407, 24] width 31 height 11
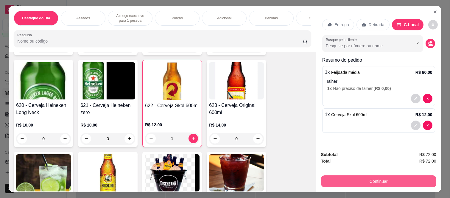
click at [372, 180] on button "Continuar" at bounding box center [378, 181] width 115 height 12
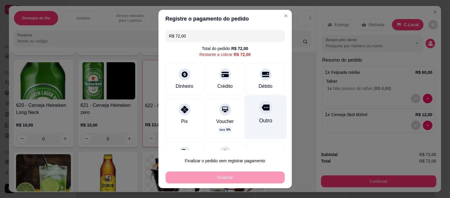
click at [259, 113] on div at bounding box center [265, 107] width 13 height 13
type input "R$ 0,00"
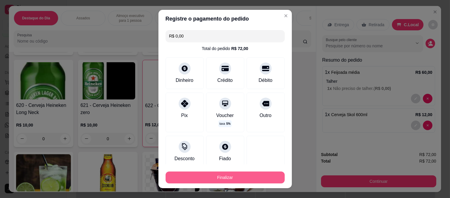
click at [251, 173] on button "Finalizar" at bounding box center [224, 177] width 119 height 12
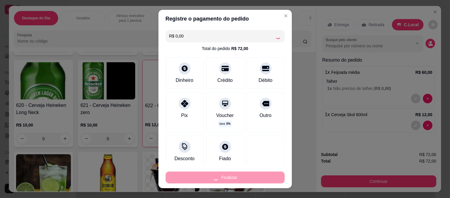
type input "0"
type input "-R$ 72,00"
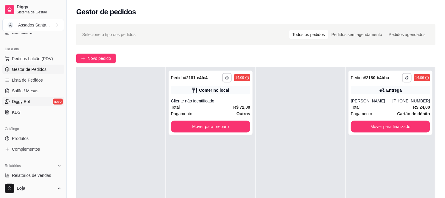
scroll to position [66, 0]
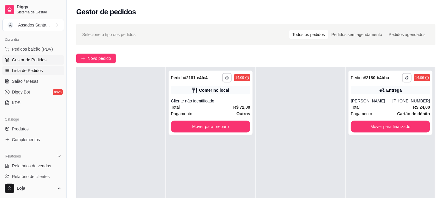
click at [32, 74] on link "Lista de Pedidos" at bounding box center [33, 71] width 62 height 10
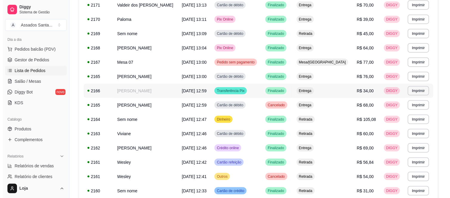
scroll to position [298, 0]
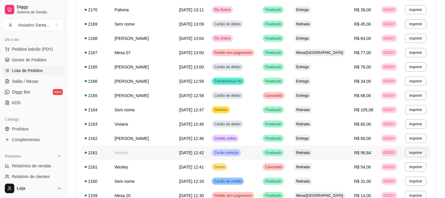
click at [147, 157] on td "Wesley" at bounding box center [143, 153] width 65 height 14
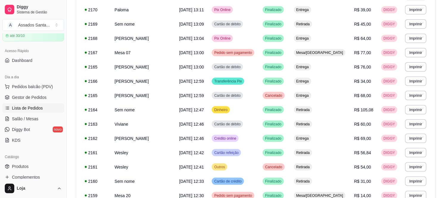
scroll to position [0, 0]
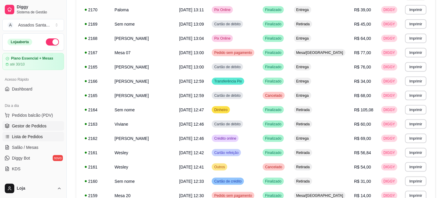
click at [42, 126] on span "Gestor de Pedidos" at bounding box center [29, 126] width 35 height 6
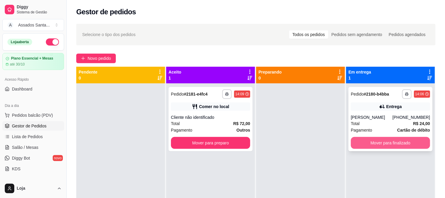
click at [367, 145] on button "Mover para finalizado" at bounding box center [390, 143] width 79 height 12
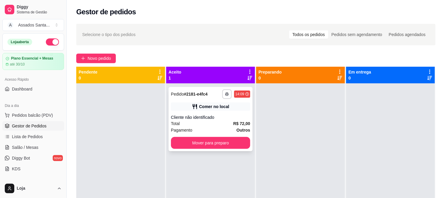
click at [221, 117] on div "Cliente não identificado" at bounding box center [210, 117] width 79 height 6
click at [37, 149] on span "Salão / Mesas" at bounding box center [25, 147] width 26 height 6
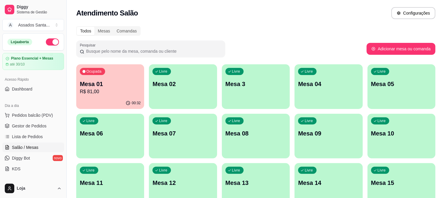
click at [113, 78] on div "Ocupada Mesa 01 R$ 81,00" at bounding box center [110, 80] width 68 height 33
click at [30, 127] on span "Gestor de Pedidos" at bounding box center [29, 126] width 35 height 6
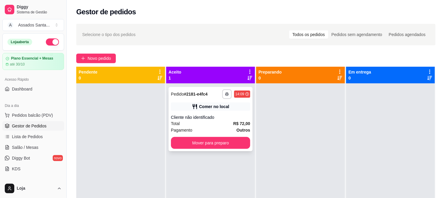
click at [202, 114] on div "**********" at bounding box center [210, 119] width 84 height 64
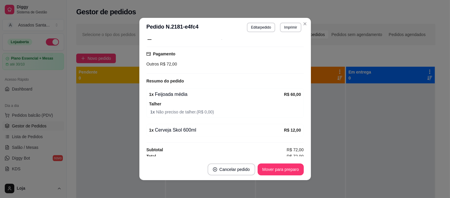
scroll to position [73, 0]
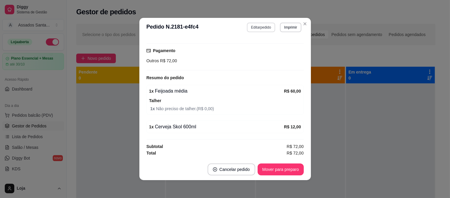
click at [260, 30] on button "Editar pedido" at bounding box center [261, 28] width 28 height 10
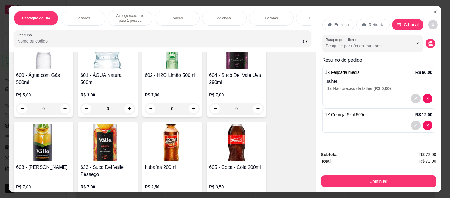
scroll to position [1323, 0]
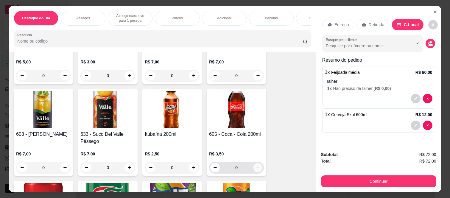
click at [256, 165] on button "increase-product-quantity" at bounding box center [257, 167] width 9 height 9
type input "1"
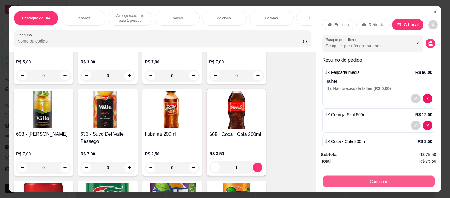
click at [352, 179] on button "Continuar" at bounding box center [379, 182] width 112 height 12
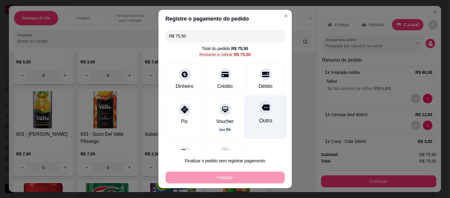
click at [261, 106] on icon at bounding box center [265, 107] width 8 height 6
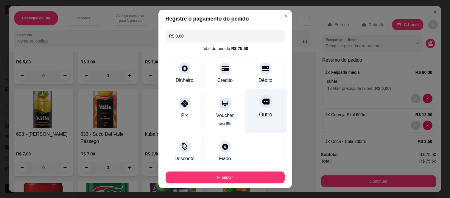
type input "R$ 0,00"
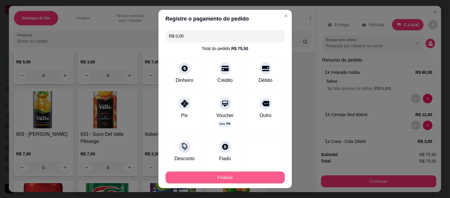
click at [240, 178] on button "Finalizar" at bounding box center [224, 177] width 119 height 12
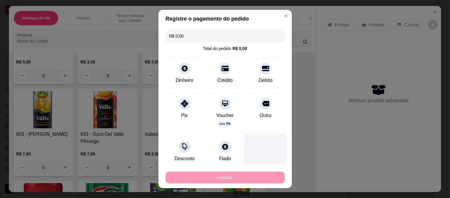
type input "0"
type input "-R$ 75,50"
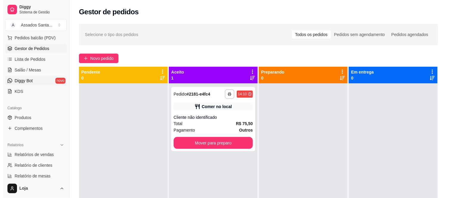
scroll to position [66, 0]
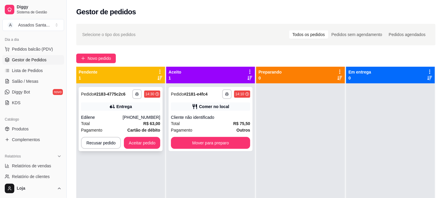
click at [113, 111] on div "**********" at bounding box center [121, 119] width 84 height 64
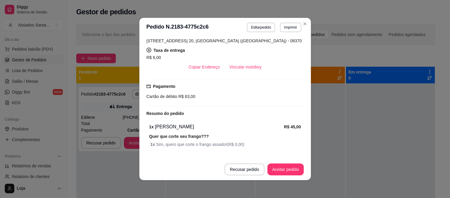
scroll to position [180, 0]
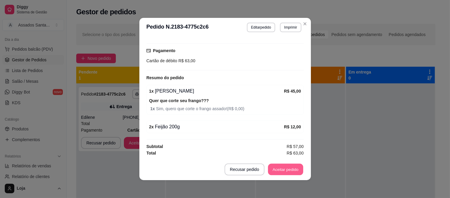
click at [284, 170] on button "Aceitar pedido" at bounding box center [285, 170] width 35 height 12
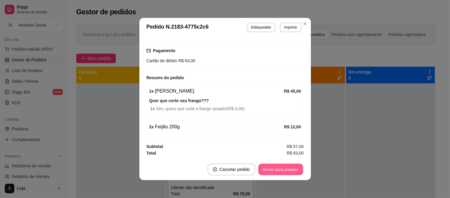
click at [274, 167] on button "Mover para preparo" at bounding box center [280, 170] width 45 height 12
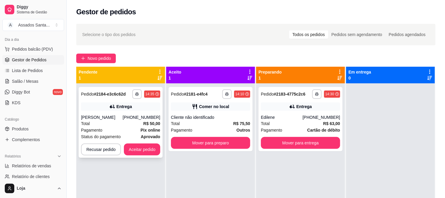
click at [110, 109] on icon at bounding box center [112, 107] width 6 height 6
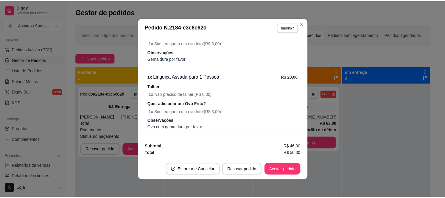
scroll to position [1, 0]
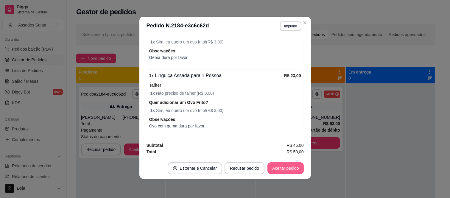
click at [283, 170] on button "Aceitar pedido" at bounding box center [285, 168] width 36 height 12
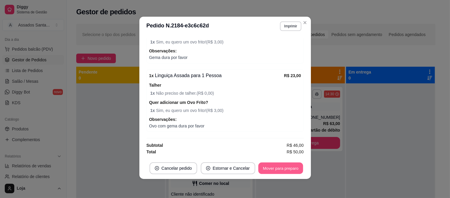
click at [282, 170] on button "Mover para preparo" at bounding box center [280, 169] width 45 height 12
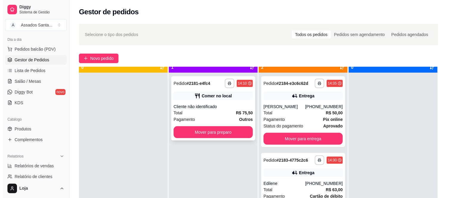
scroll to position [16, 0]
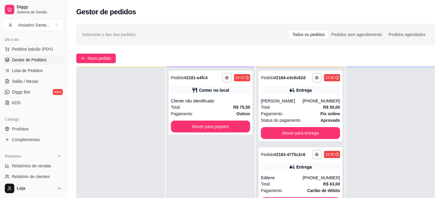
click at [275, 175] on div "Edilene" at bounding box center [282, 178] width 42 height 6
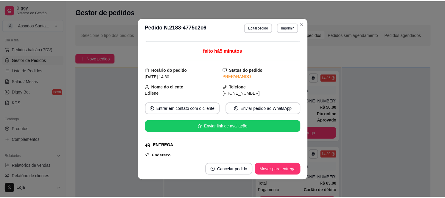
scroll to position [66, 0]
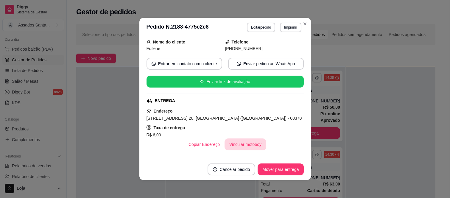
click at [248, 144] on button "Vincular motoboy" at bounding box center [245, 144] width 42 height 12
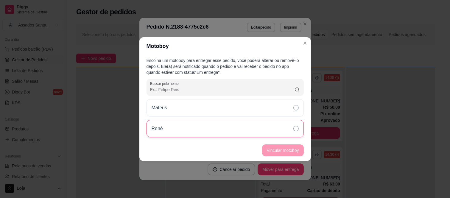
click at [263, 125] on div "Renê" at bounding box center [224, 128] width 157 height 17
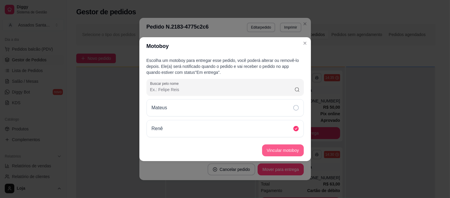
click at [276, 150] on button "Vincular motoboy" at bounding box center [283, 150] width 42 height 12
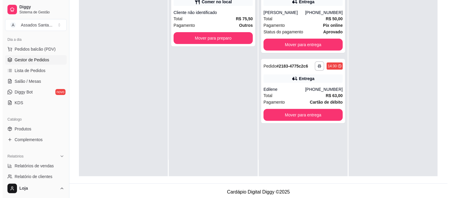
scroll to position [91, 0]
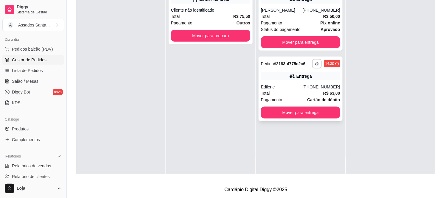
click at [289, 87] on div "Edilene" at bounding box center [282, 87] width 42 height 6
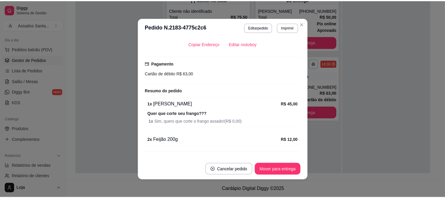
scroll to position [196, 0]
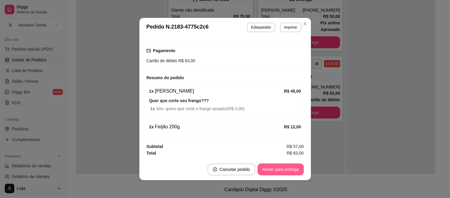
click at [284, 171] on button "Mover para entrega" at bounding box center [280, 169] width 46 height 12
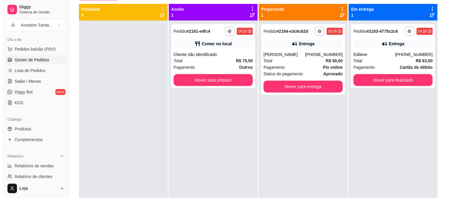
scroll to position [25, 0]
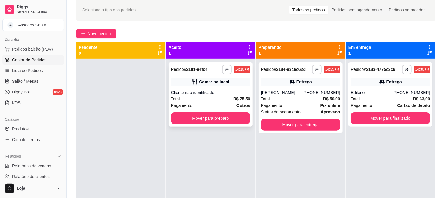
click at [206, 98] on div "Total R$ 75,50" at bounding box center [210, 99] width 79 height 7
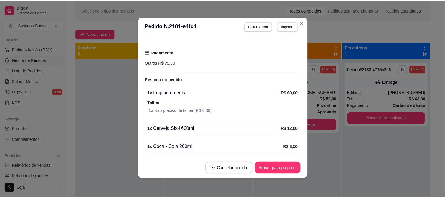
scroll to position [72, 0]
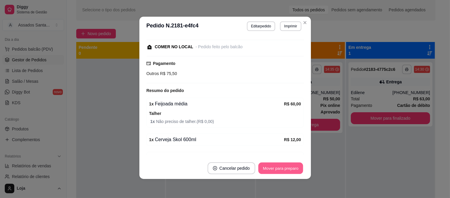
click at [283, 168] on button "Mover para preparo" at bounding box center [280, 169] width 45 height 12
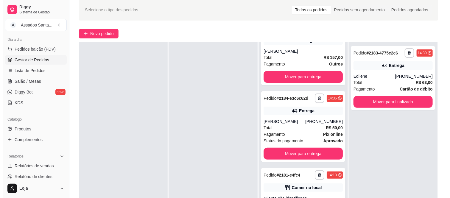
scroll to position [91, 0]
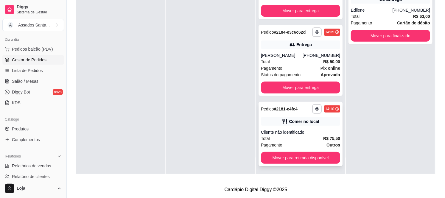
click at [303, 132] on div "Cliente não identificado" at bounding box center [300, 132] width 79 height 6
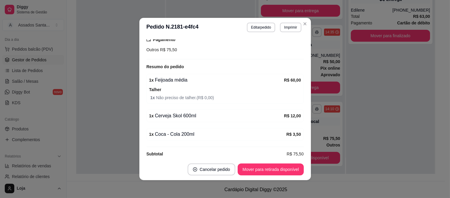
scroll to position [105, 0]
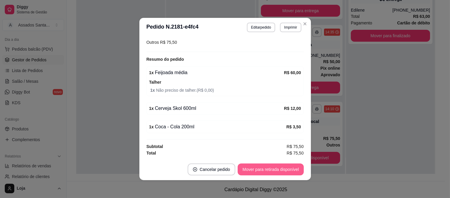
click at [272, 168] on button "Mover para retirada disponível" at bounding box center [271, 169] width 66 height 12
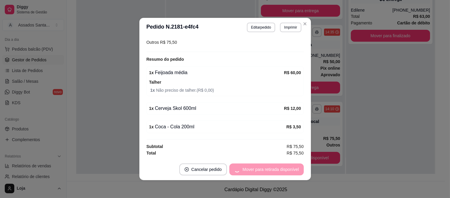
scroll to position [0, 0]
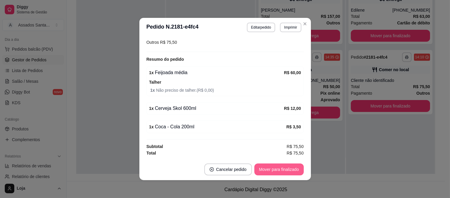
click at [280, 173] on button "Mover para finalizado" at bounding box center [278, 169] width 49 height 12
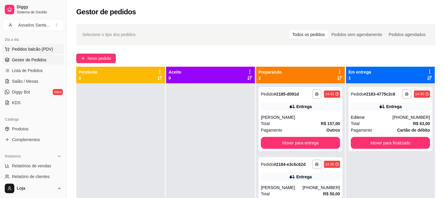
click at [37, 49] on span "Pedidos balcão (PDV)" at bounding box center [32, 49] width 41 height 6
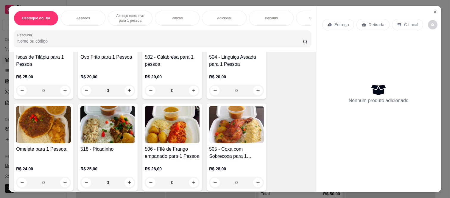
scroll to position [463, 0]
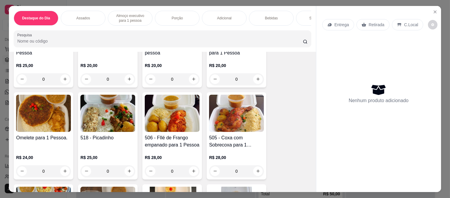
click at [254, 165] on div "0" at bounding box center [236, 171] width 55 height 12
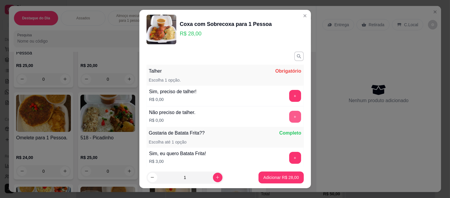
click at [289, 115] on button "+" at bounding box center [295, 117] width 12 height 12
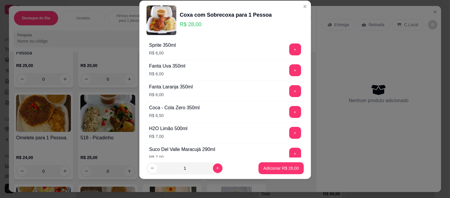
scroll to position [276, 0]
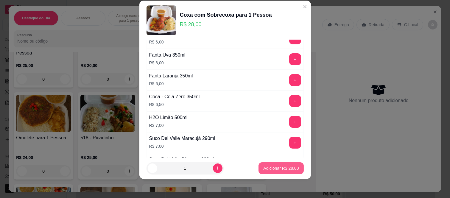
click at [274, 169] on p "Adicionar R$ 28,00" at bounding box center [280, 168] width 35 height 6
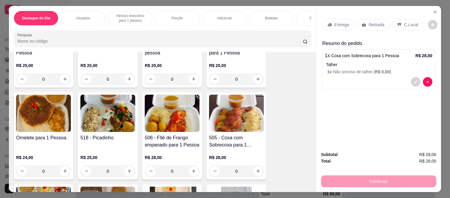
click at [375, 26] on div "Retirada" at bounding box center [372, 24] width 33 height 11
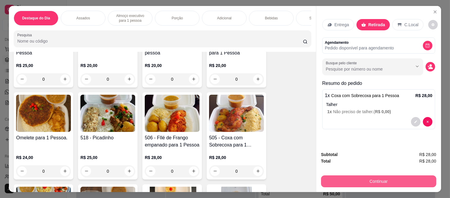
click at [373, 178] on button "Continuar" at bounding box center [378, 181] width 115 height 12
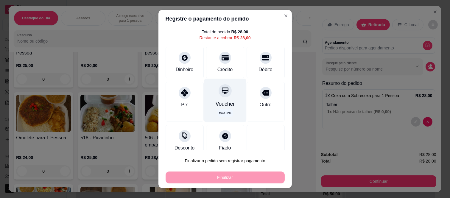
scroll to position [26, 0]
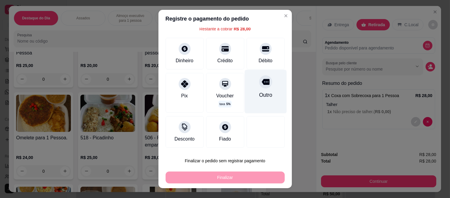
click at [255, 90] on div "Outro" at bounding box center [265, 91] width 42 height 43
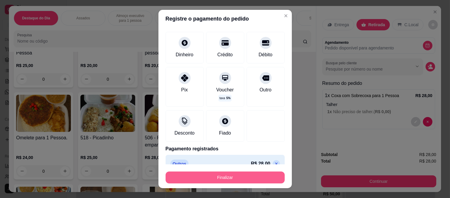
click at [223, 177] on button "Finalizar" at bounding box center [224, 177] width 119 height 12
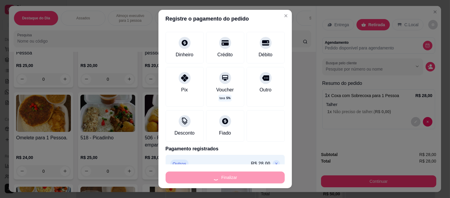
type input "-R$ 28,00"
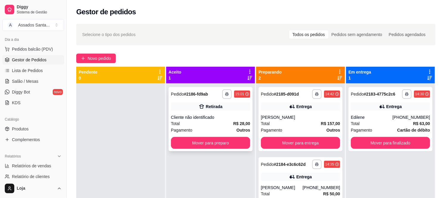
click at [209, 110] on div "Retirada" at bounding box center [210, 106] width 79 height 8
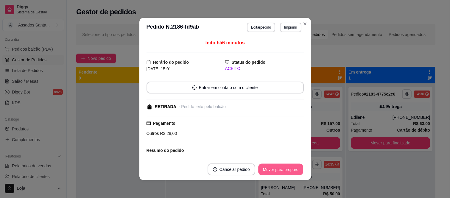
click at [279, 169] on button "Mover para preparo" at bounding box center [280, 170] width 45 height 12
click at [279, 169] on button "Mover para retirada disponível" at bounding box center [271, 169] width 66 height 12
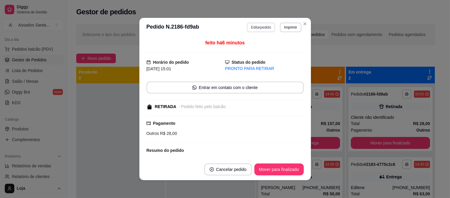
click at [265, 28] on button "Editar pedido" at bounding box center [261, 28] width 28 height 10
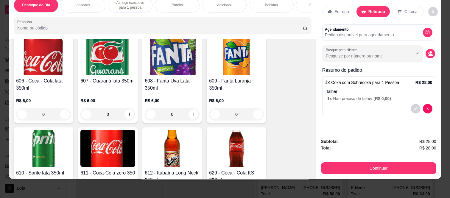
scroll to position [1422, 0]
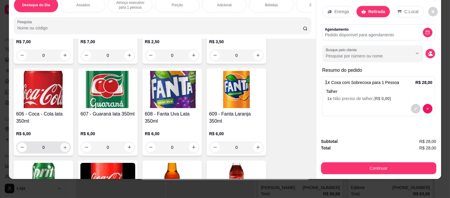
click at [63, 145] on icon "increase-product-quantity" at bounding box center [65, 147] width 4 height 4
type input "1"
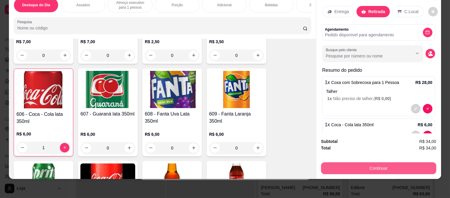
click at [395, 166] on button "Continuar" at bounding box center [378, 168] width 115 height 12
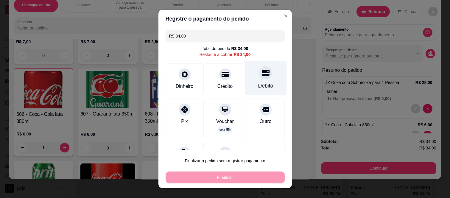
click at [258, 83] on div "Débito" at bounding box center [265, 86] width 15 height 8
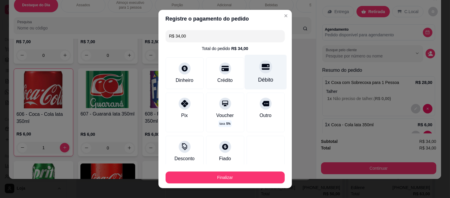
type input "R$ 0,00"
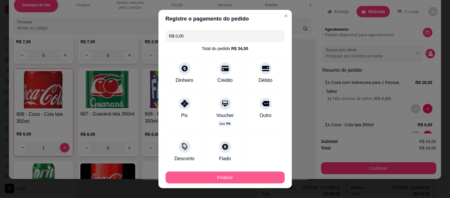
click at [247, 176] on button "Finalizar" at bounding box center [224, 177] width 119 height 12
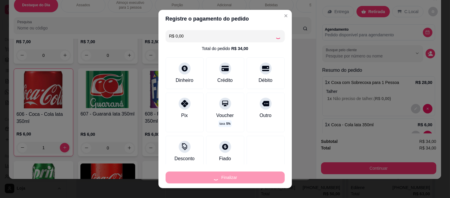
type input "0"
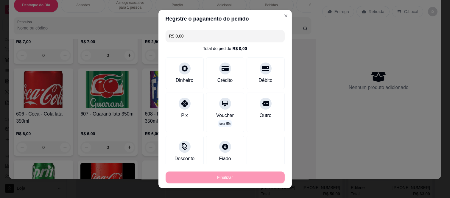
type input "-R$ 34,00"
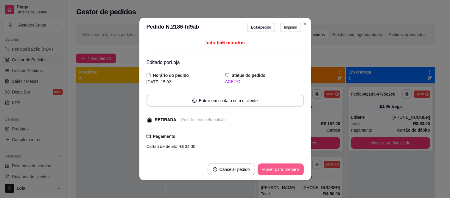
click at [277, 174] on button "Mover para preparo" at bounding box center [280, 169] width 46 height 12
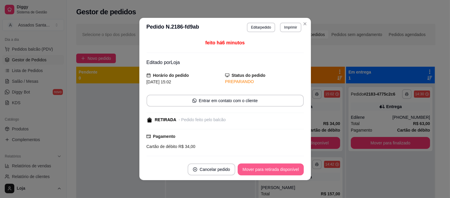
click at [279, 168] on button "Mover para retirada disponível" at bounding box center [271, 169] width 66 height 12
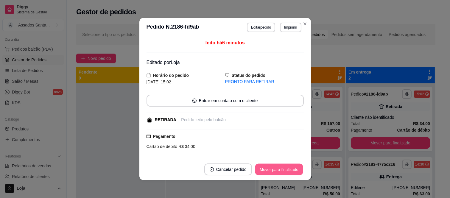
click at [279, 171] on button "Mover para finalizado" at bounding box center [279, 170] width 48 height 12
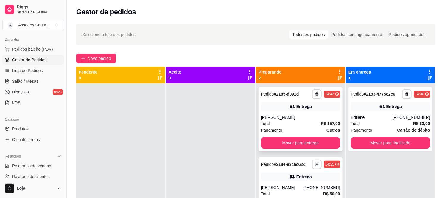
click at [302, 117] on div "[PERSON_NAME]" at bounding box center [300, 117] width 79 height 6
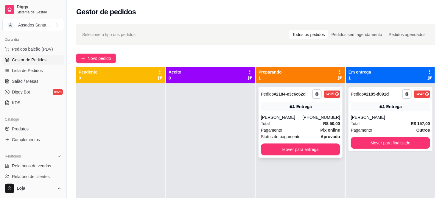
click at [295, 122] on div "Total R$ 50,00" at bounding box center [300, 123] width 79 height 7
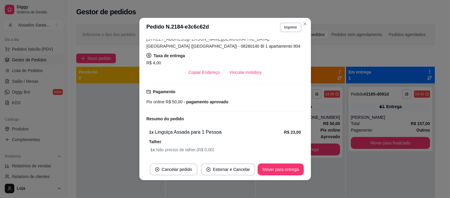
scroll to position [132, 0]
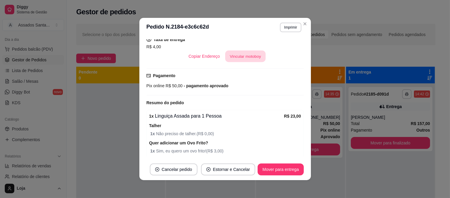
click at [247, 60] on button "Vincular motoboy" at bounding box center [245, 57] width 40 height 12
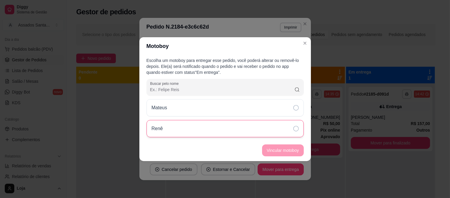
click at [218, 135] on div "Renê" at bounding box center [224, 128] width 157 height 17
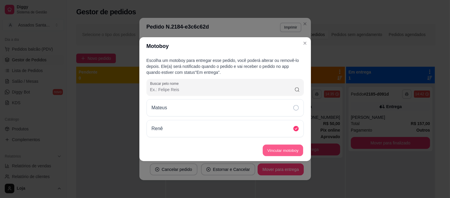
click at [284, 150] on button "Vincular motoboy" at bounding box center [283, 150] width 40 height 12
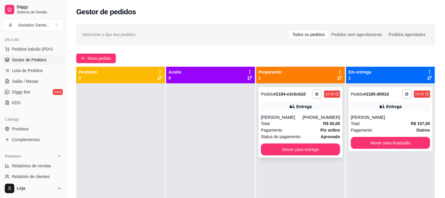
click at [296, 109] on div "Entrega" at bounding box center [303, 107] width 15 height 6
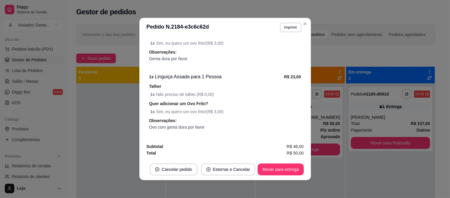
scroll to position [1, 0]
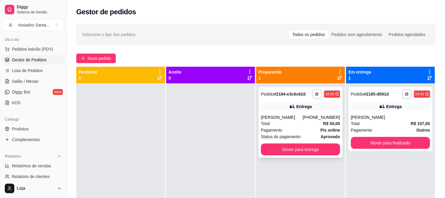
click at [304, 121] on div "Total R$ 50,00" at bounding box center [300, 123] width 79 height 7
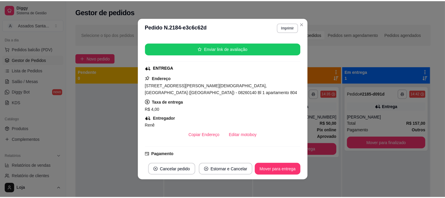
scroll to position [99, 0]
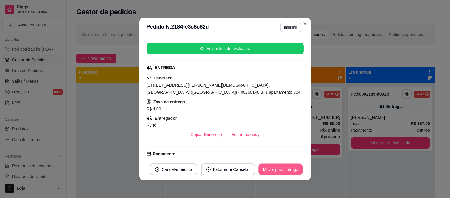
click at [282, 168] on button "Mover para entrega" at bounding box center [280, 170] width 45 height 12
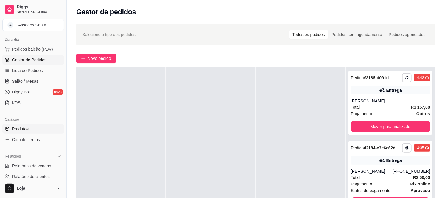
scroll to position [0, 0]
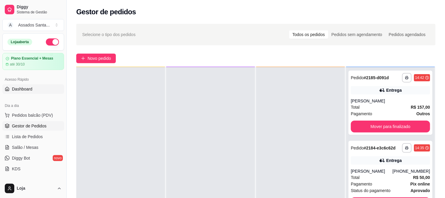
click at [23, 92] on span "Dashboard" at bounding box center [22, 89] width 21 height 6
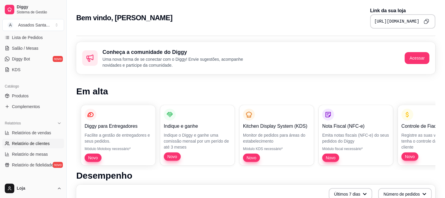
scroll to position [198, 0]
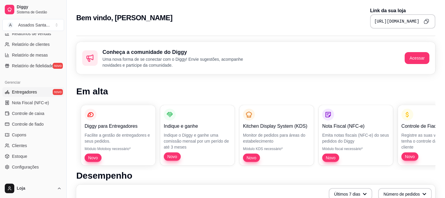
click at [29, 93] on span "Entregadores" at bounding box center [24, 92] width 25 height 6
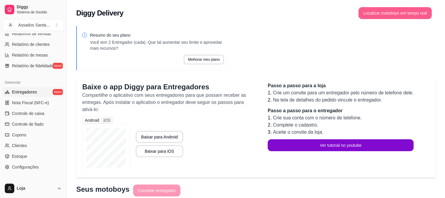
click at [379, 13] on button "Localizar motoboys em tempo real" at bounding box center [394, 13] width 73 height 12
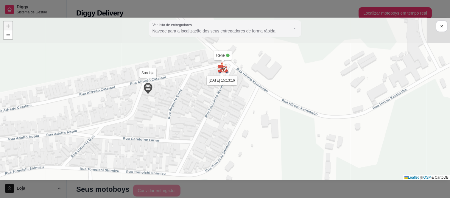
drag, startPoint x: 237, startPoint y: 64, endPoint x: 228, endPoint y: 97, distance: 34.8
click at [228, 97] on div "Sua loja Mateus 11/10 às 15:22:18 Renê 11/10 às 15:13:16 + − Leaflet | © OSM & …" at bounding box center [225, 99] width 450 height 162
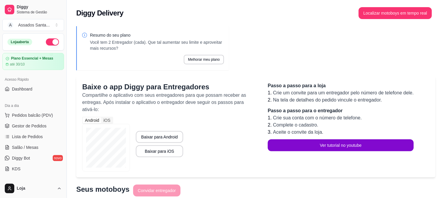
click at [24, 131] on ul "Pedidos balcão (PDV) Gestor de Pedidos Lista de Pedidos Salão / Mesas Diggy Bot…" at bounding box center [33, 141] width 62 height 63
click at [25, 129] on link "Gestor de Pedidos" at bounding box center [33, 126] width 62 height 10
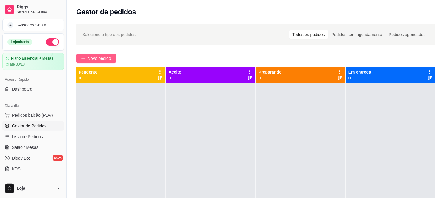
click at [88, 61] on span "Novo pedido" at bounding box center [100, 58] width 24 height 7
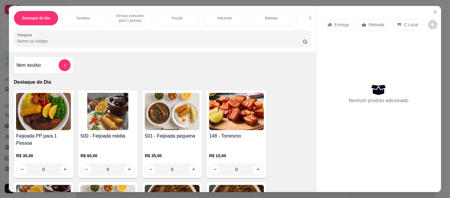
click at [327, 22] on icon at bounding box center [329, 24] width 5 height 5
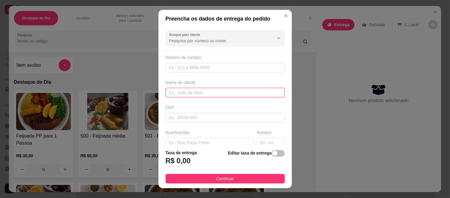
click at [188, 94] on input "text" at bounding box center [224, 93] width 119 height 10
paste input "[PERSON_NAME]"
type input "[PERSON_NAME]"
click at [185, 73] on div "Busque pelo cliente Número de contato Nome do cliente Antonio Jr CEP Rua/Avenid…" at bounding box center [224, 86] width 133 height 117
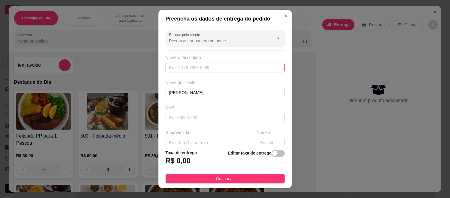
click at [186, 69] on input "text" at bounding box center [224, 68] width 119 height 10
paste input "[PHONE_NUMBER]"
type input "[PHONE_NUMBER]"
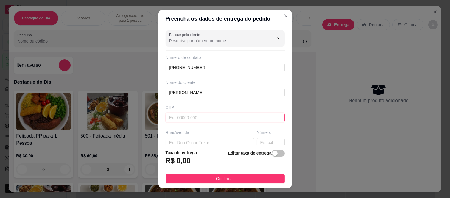
click at [186, 117] on input "text" at bounding box center [224, 118] width 119 height 10
type input "08260140"
type input "Rua [PERSON_NAME]"
type input "[GEOGRAPHIC_DATA] ([GEOGRAPHIC_DATA])"
type input "[GEOGRAPHIC_DATA]"
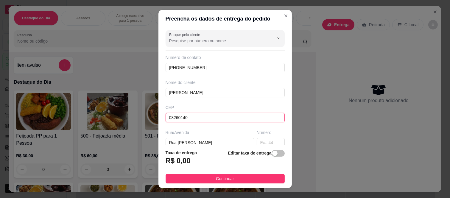
type input "08260140"
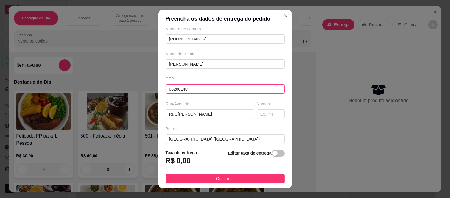
scroll to position [66, 0]
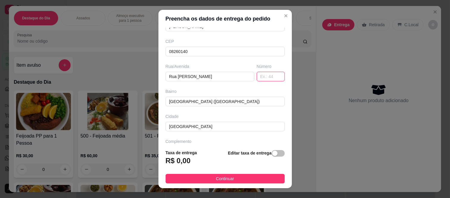
click at [257, 79] on input "text" at bounding box center [271, 77] width 28 height 10
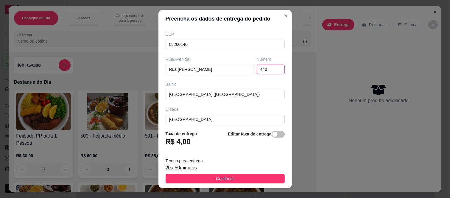
scroll to position [77, 0]
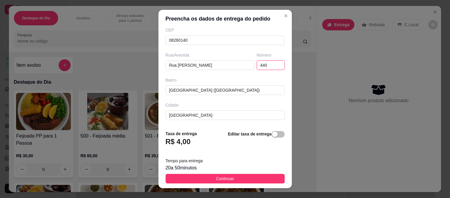
type input "440"
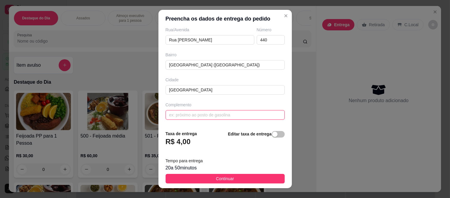
click at [210, 113] on input "text" at bounding box center [224, 115] width 119 height 10
paste input "torre 1 apartamento 1202"
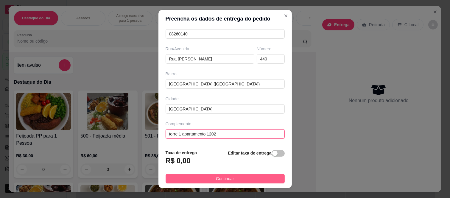
type input "torre 1 apartamento 1202"
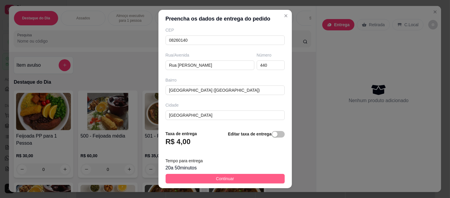
click at [218, 180] on span "Continuar" at bounding box center [225, 178] width 18 height 7
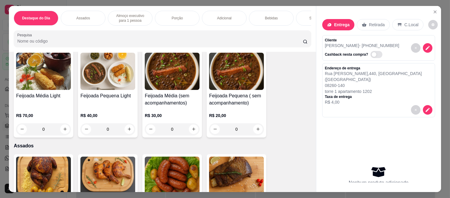
scroll to position [231, 0]
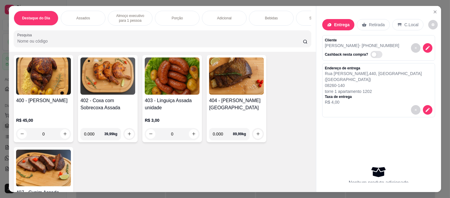
click at [65, 129] on div "0" at bounding box center [43, 134] width 55 height 12
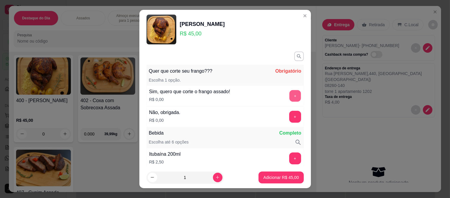
click at [289, 93] on button "+" at bounding box center [295, 96] width 12 height 12
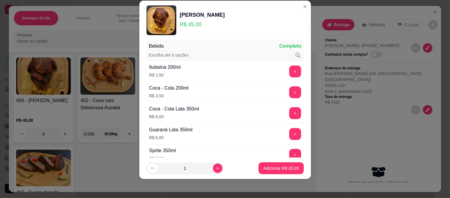
scroll to position [78, 0]
click at [280, 164] on button "Adicionar R$ 45,00" at bounding box center [280, 168] width 45 height 12
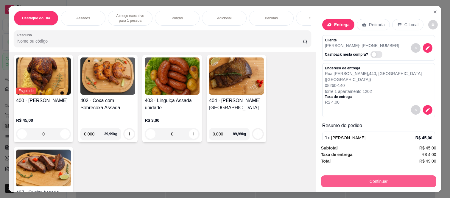
click at [382, 179] on button "Continuar" at bounding box center [378, 181] width 115 height 12
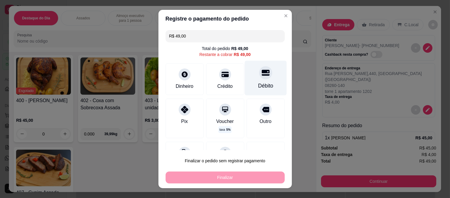
click at [259, 87] on div "Débito" at bounding box center [265, 86] width 15 height 8
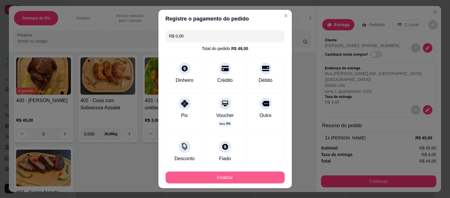
click at [258, 180] on button "Finalizar" at bounding box center [224, 177] width 119 height 12
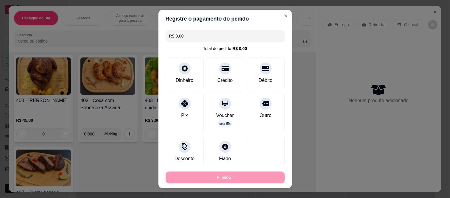
type input "-R$ 49,00"
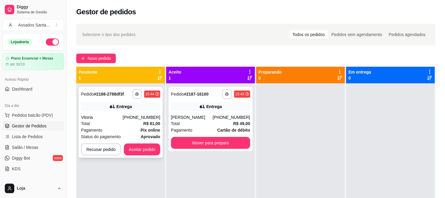
click at [103, 111] on div "**********" at bounding box center [121, 122] width 84 height 71
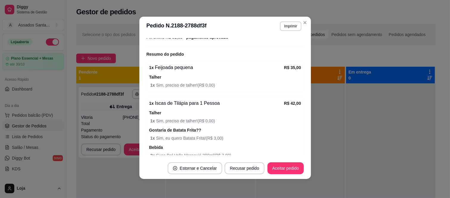
scroll to position [165, 0]
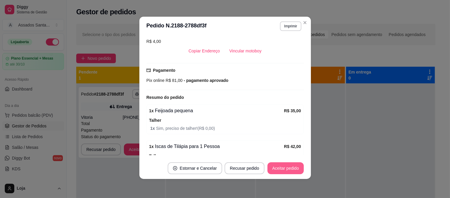
click at [286, 166] on button "Aceitar pedido" at bounding box center [285, 168] width 36 height 12
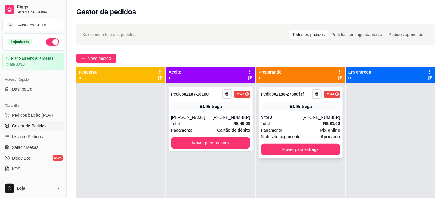
click at [295, 121] on div "Total R$ 81,00" at bounding box center [300, 123] width 79 height 7
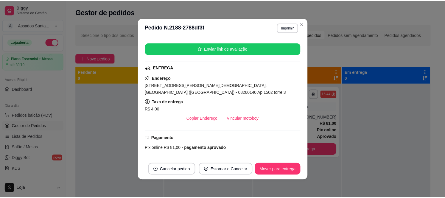
scroll to position [0, 0]
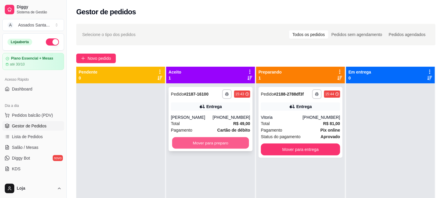
click at [210, 143] on button "Mover para preparo" at bounding box center [210, 143] width 77 height 12
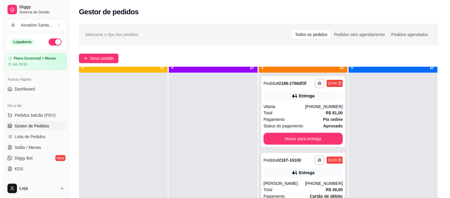
scroll to position [16, 0]
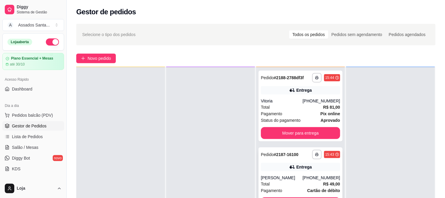
click at [302, 176] on div "[PERSON_NAME]" at bounding box center [282, 178] width 42 height 6
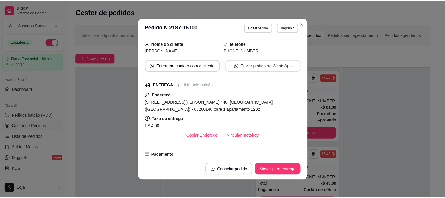
scroll to position [132, 0]
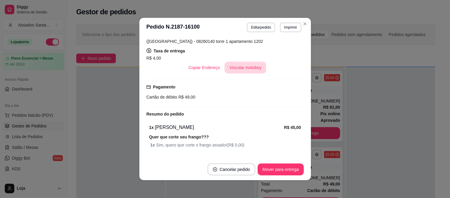
click at [237, 70] on button "Vincular motoboy" at bounding box center [245, 68] width 42 height 12
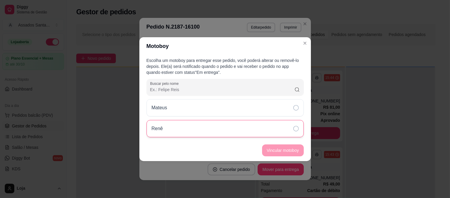
click at [155, 125] on p "Renê" at bounding box center [156, 128] width 11 height 7
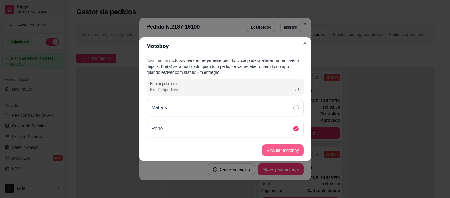
click at [267, 149] on button "Vincular motoboy" at bounding box center [283, 150] width 42 height 12
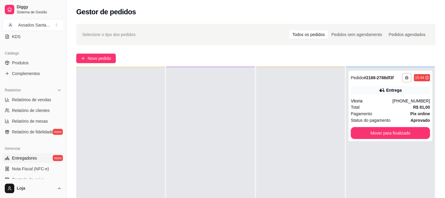
click at [34, 161] on link "Entregadores novo" at bounding box center [33, 158] width 62 height 10
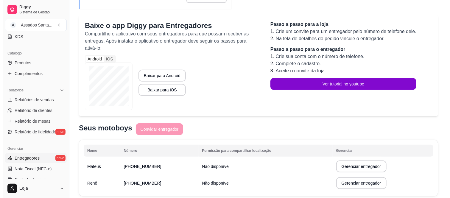
scroll to position [84, 0]
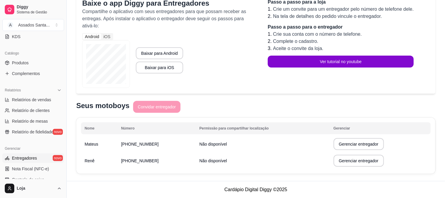
click at [196, 163] on td "Não disponível" at bounding box center [263, 160] width 134 height 17
click at [343, 165] on button "Gerenciar entregador" at bounding box center [358, 161] width 49 height 12
select select "30"
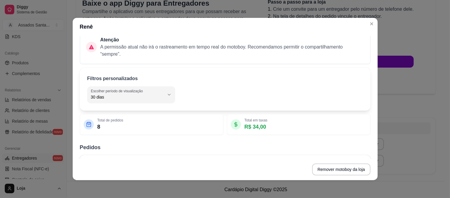
scroll to position [66, 0]
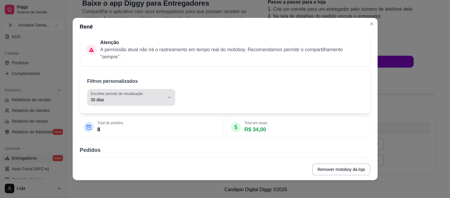
click at [121, 96] on label "Escolher período de visualização" at bounding box center [118, 93] width 54 height 5
click at [112, 111] on span "Hoje" at bounding box center [125, 114] width 68 height 6
type input "0"
select select "0"
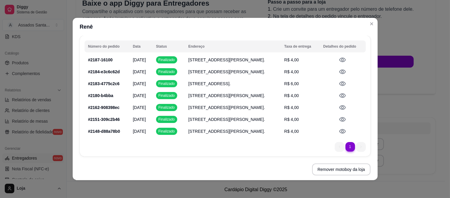
scroll to position [155, 0]
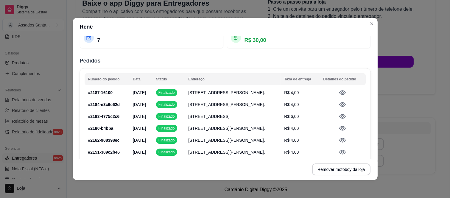
click at [210, 95] on span "Rua Tomoichi Shimizu, 440, Colônia (Zona Leste) ( torre 1 apartamento 1202) - S…" at bounding box center [226, 92] width 77 height 5
click at [112, 94] on p "# 2187-16100" at bounding box center [107, 93] width 38 height 6
click at [161, 95] on span "Finalizado" at bounding box center [166, 92] width 19 height 5
click at [341, 95] on icon at bounding box center [342, 92] width 7 height 7
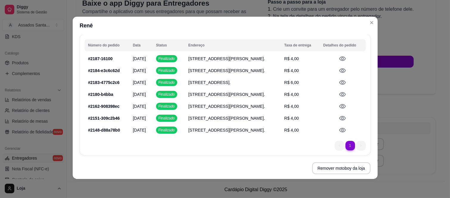
scroll to position [0, 0]
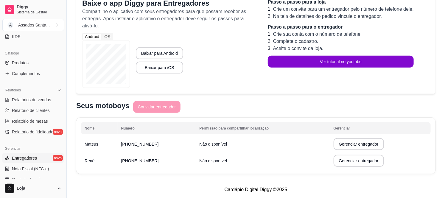
click at [206, 145] on span "Não disponível" at bounding box center [213, 144] width 28 height 5
click at [361, 143] on button "Gerenciar entregador" at bounding box center [358, 144] width 50 height 12
select select "30"
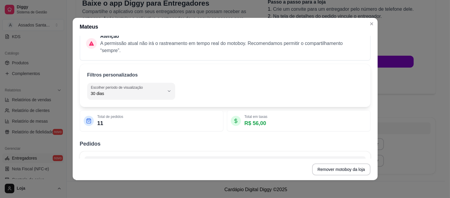
scroll to position [114, 0]
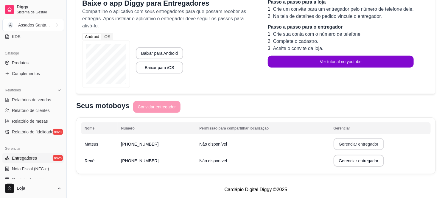
click at [359, 144] on button "Gerenciar entregador" at bounding box center [358, 144] width 50 height 12
select select "30"
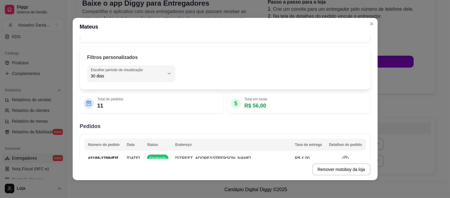
scroll to position [99, 0]
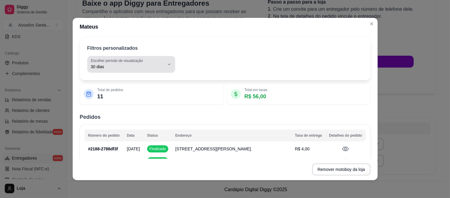
click at [109, 67] on span "30 dias" at bounding box center [128, 67] width 74 height 6
click at [99, 82] on span "Hoje" at bounding box center [125, 81] width 68 height 6
type input "0"
select select "0"
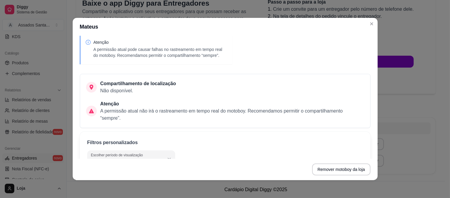
scroll to position [0, 0]
